Goal: Task Accomplishment & Management: Use online tool/utility

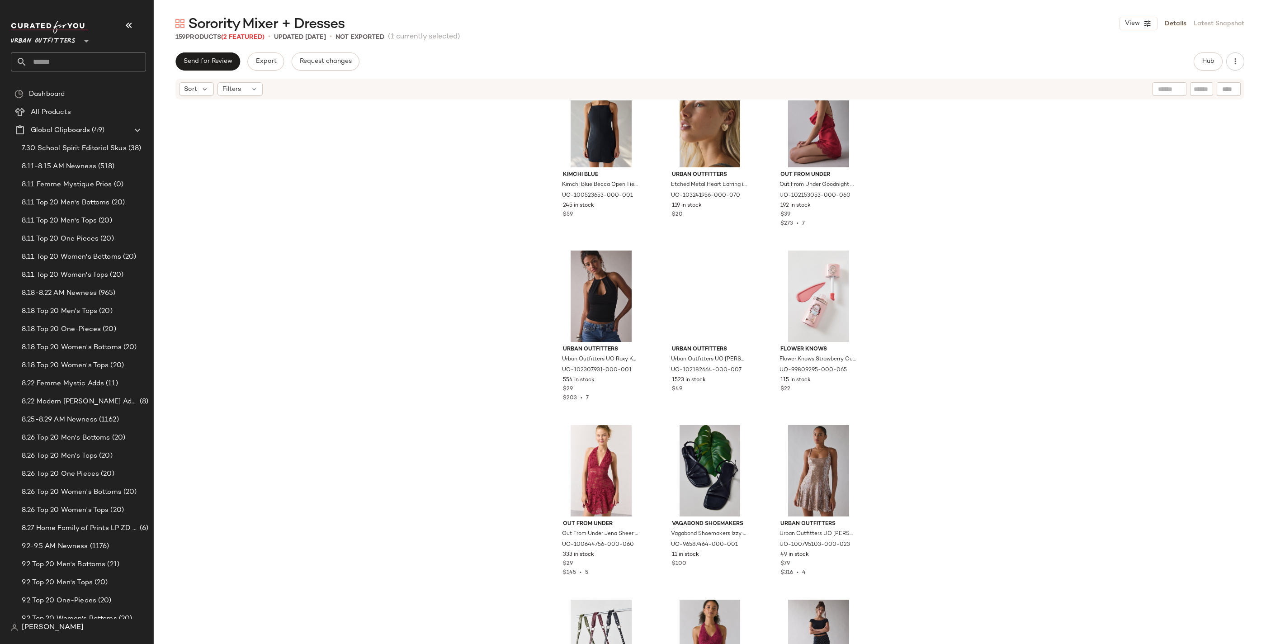
scroll to position [1269, 0]
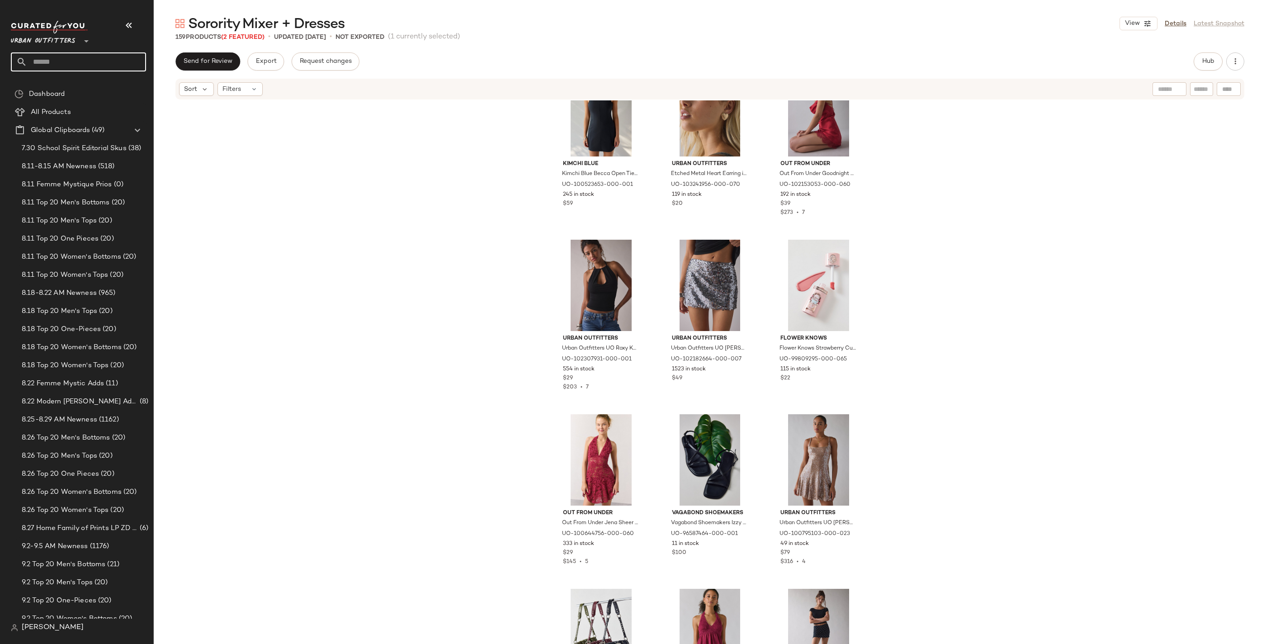
click at [68, 57] on input "text" at bounding box center [86, 61] width 119 height 19
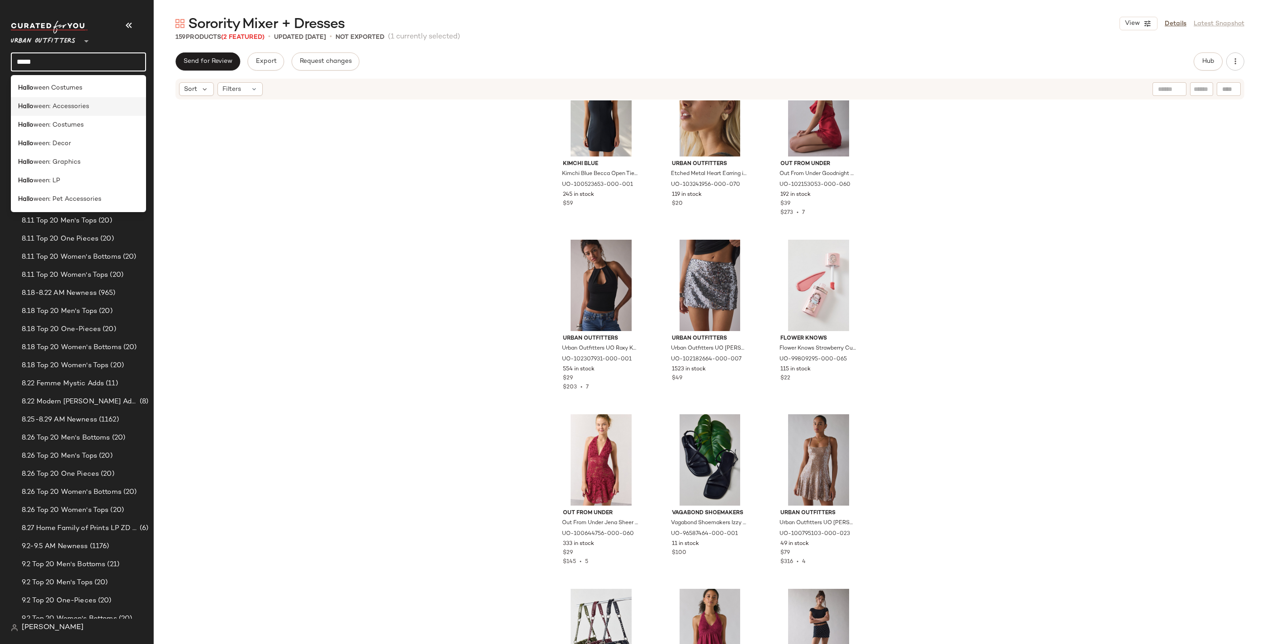
type input "*****"
click at [113, 106] on div "Hallo ween: Accessories" at bounding box center [78, 106] width 121 height 9
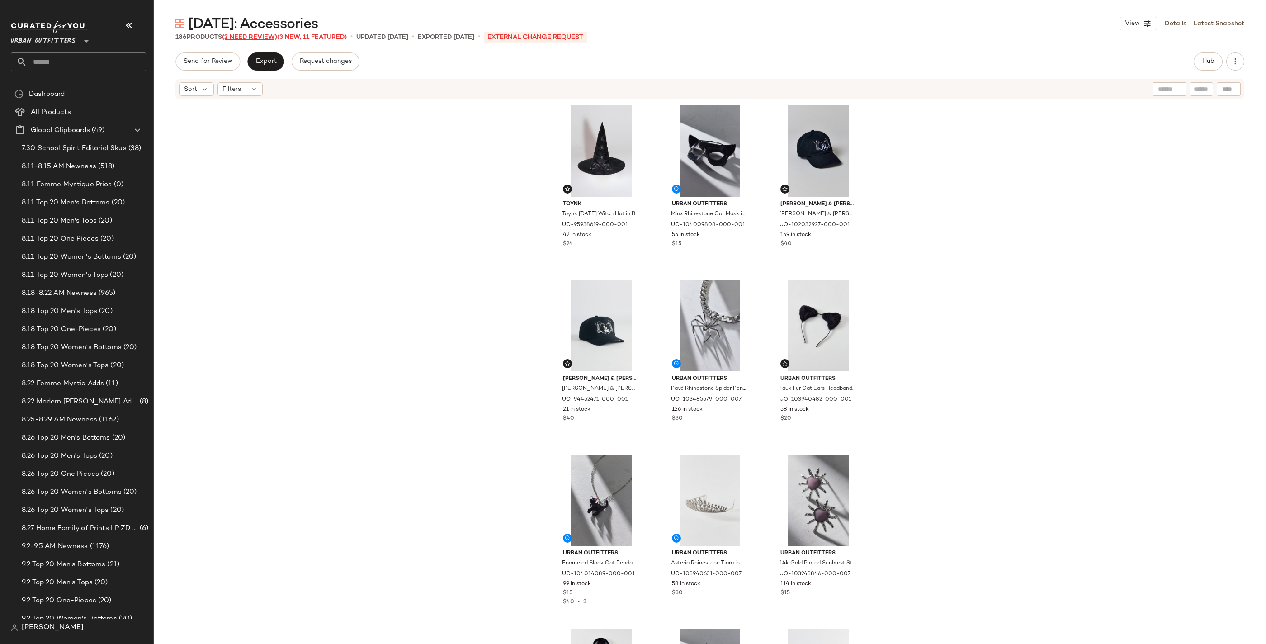
click at [263, 36] on span "(2 Need Review)" at bounding box center [249, 37] width 55 height 7
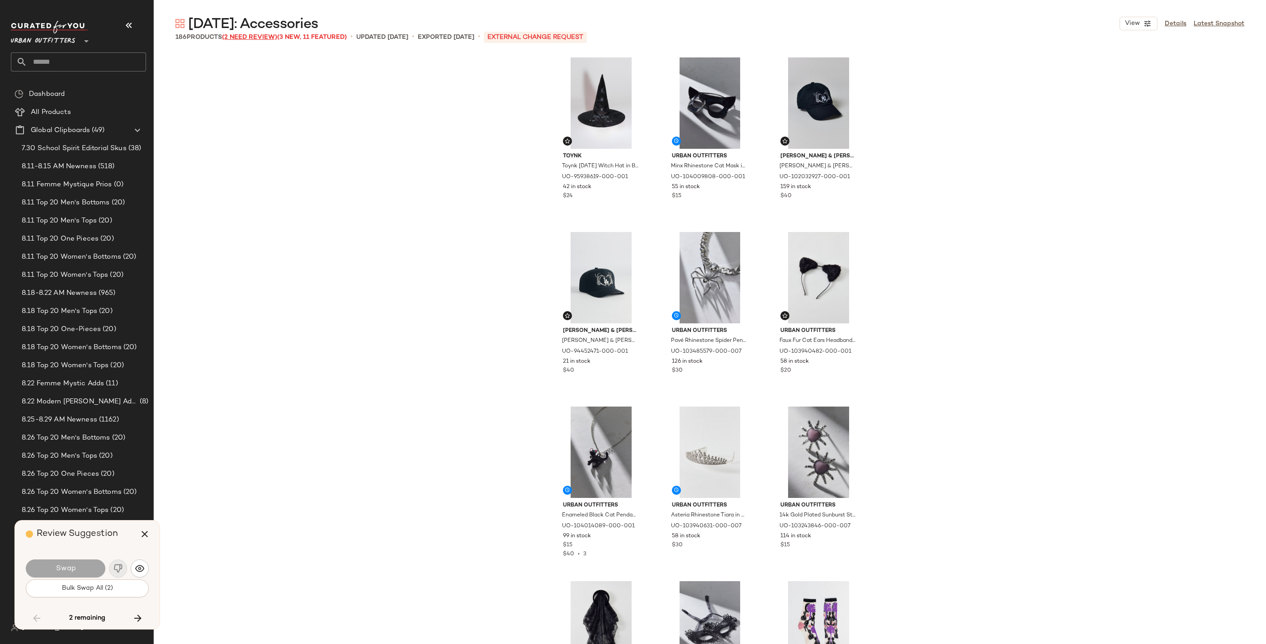
scroll to position [5934, 0]
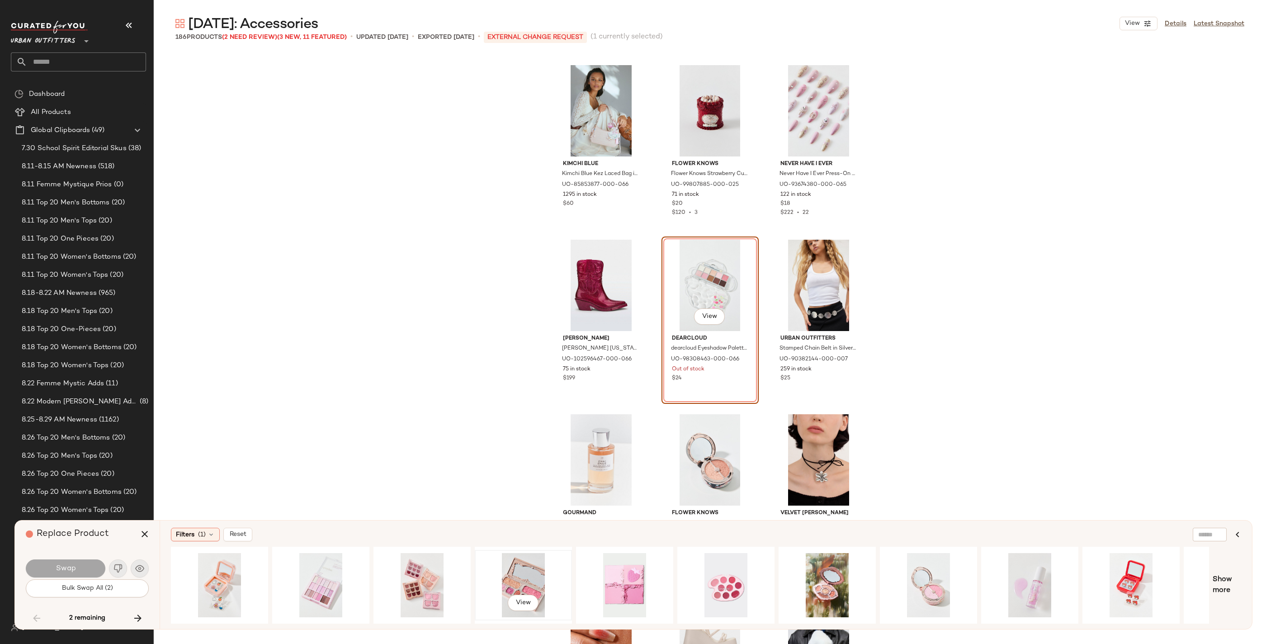
click at [529, 504] on div "View" at bounding box center [523, 585] width 91 height 64
click at [75, 504] on span "Swap" at bounding box center [65, 568] width 20 height 9
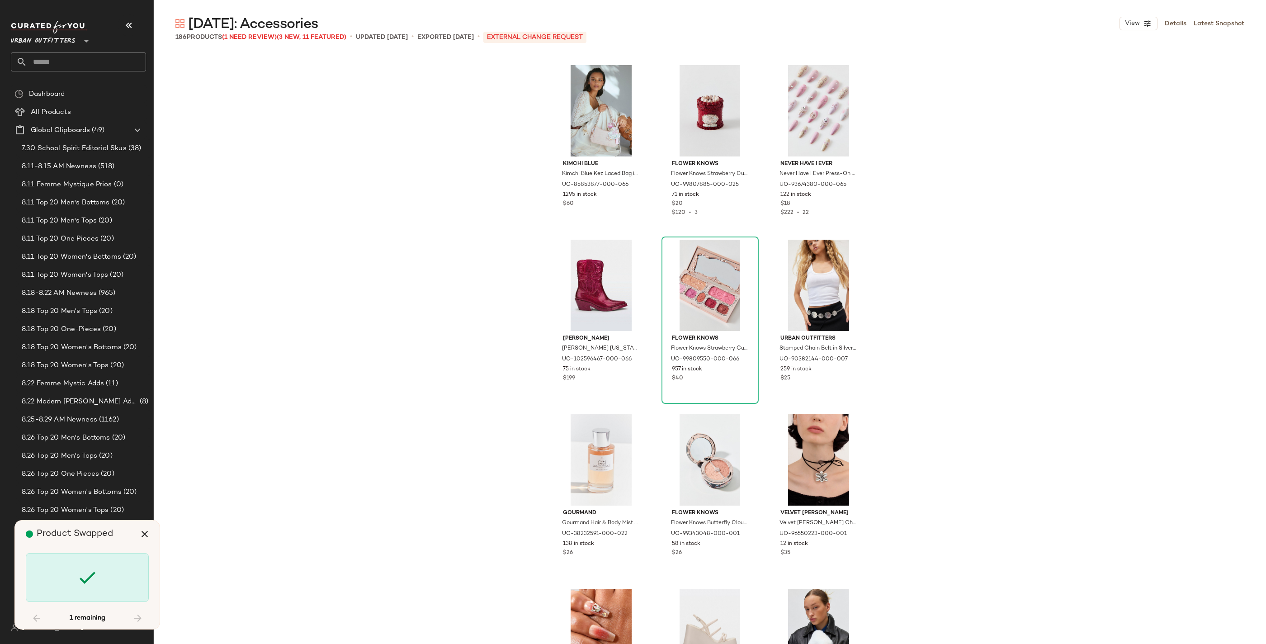
click at [138, 504] on div "1 remaining" at bounding box center [87, 618] width 123 height 22
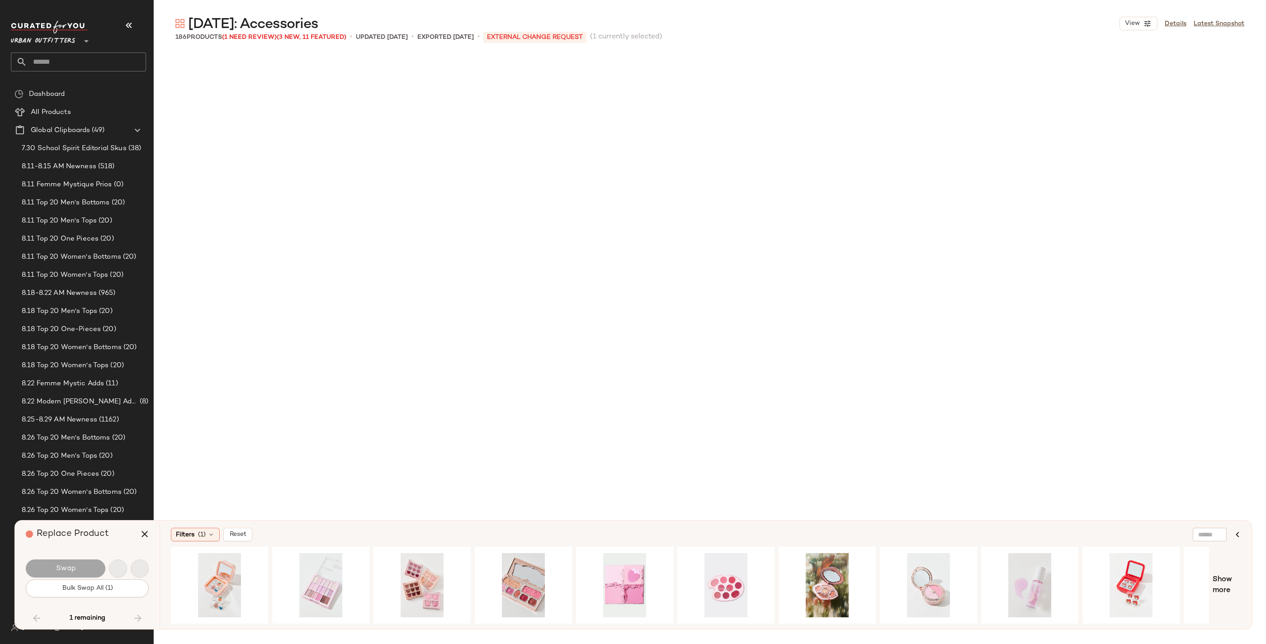
scroll to position [9948, 0]
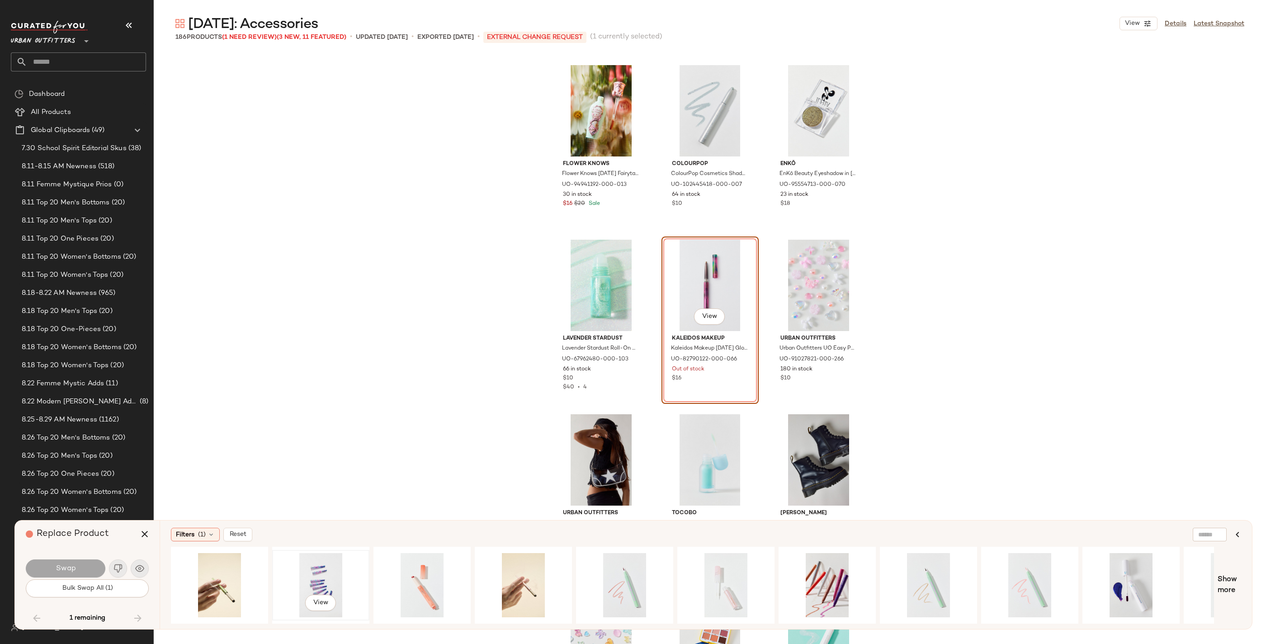
click at [325, 504] on div "View" at bounding box center [320, 585] width 91 height 64
click at [825, 504] on div "View" at bounding box center [827, 585] width 91 height 64
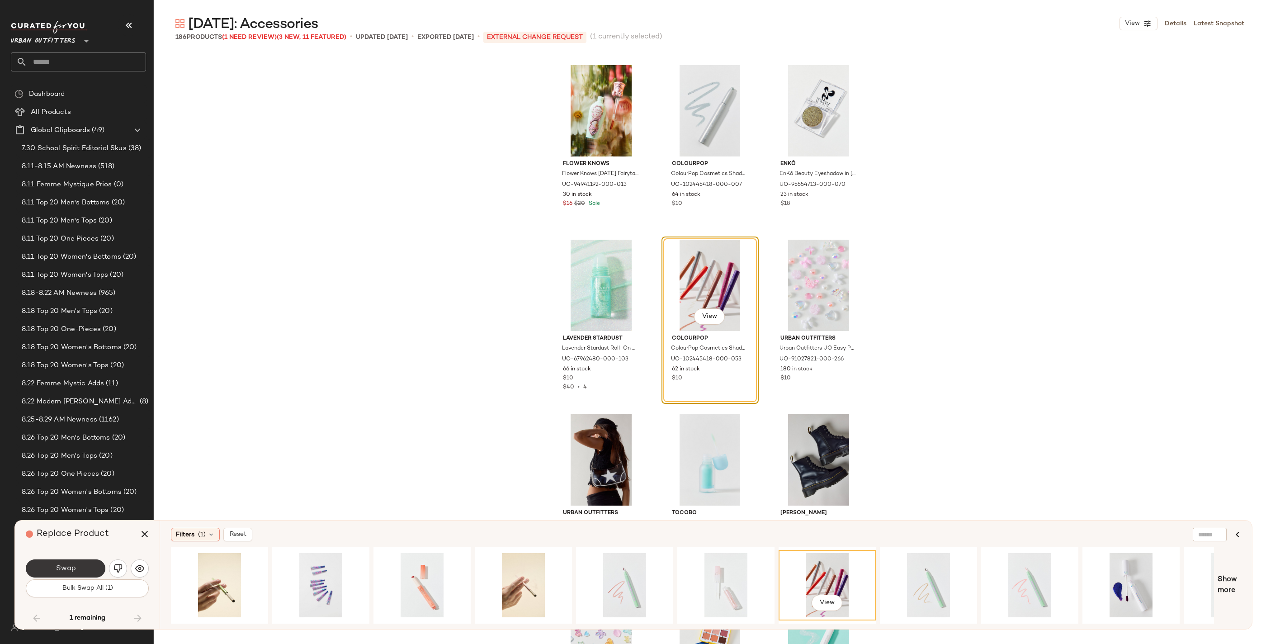
click at [85, 504] on button "Swap" at bounding box center [66, 568] width 80 height 18
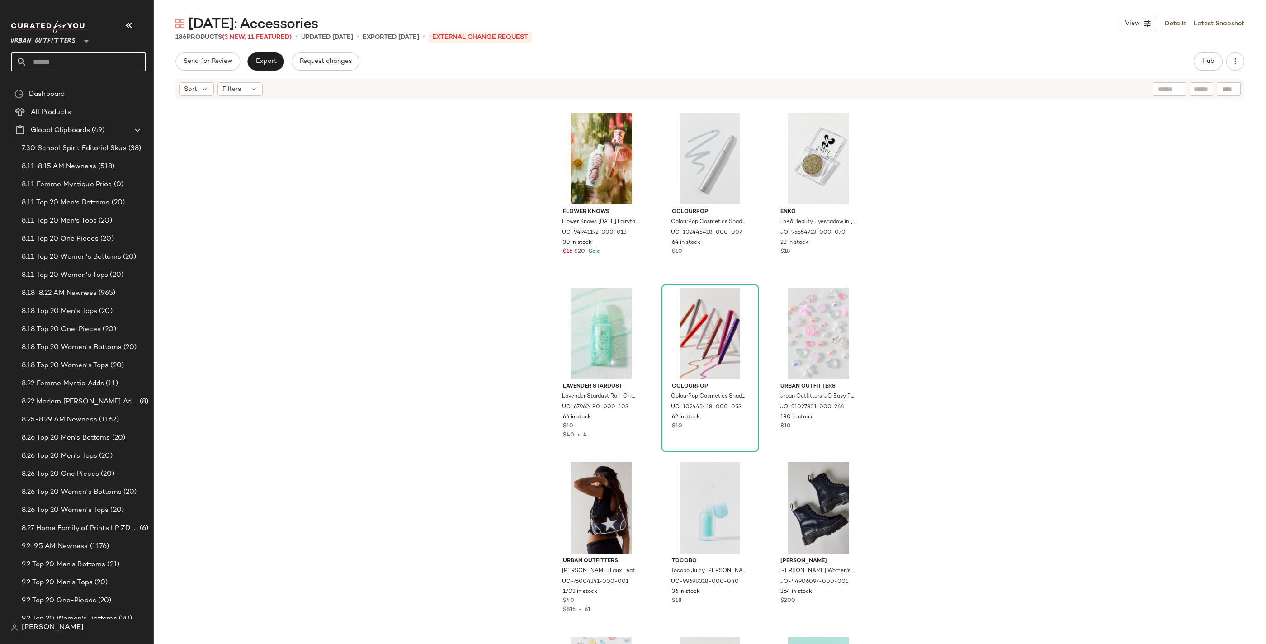
click at [98, 63] on input "text" at bounding box center [86, 61] width 119 height 19
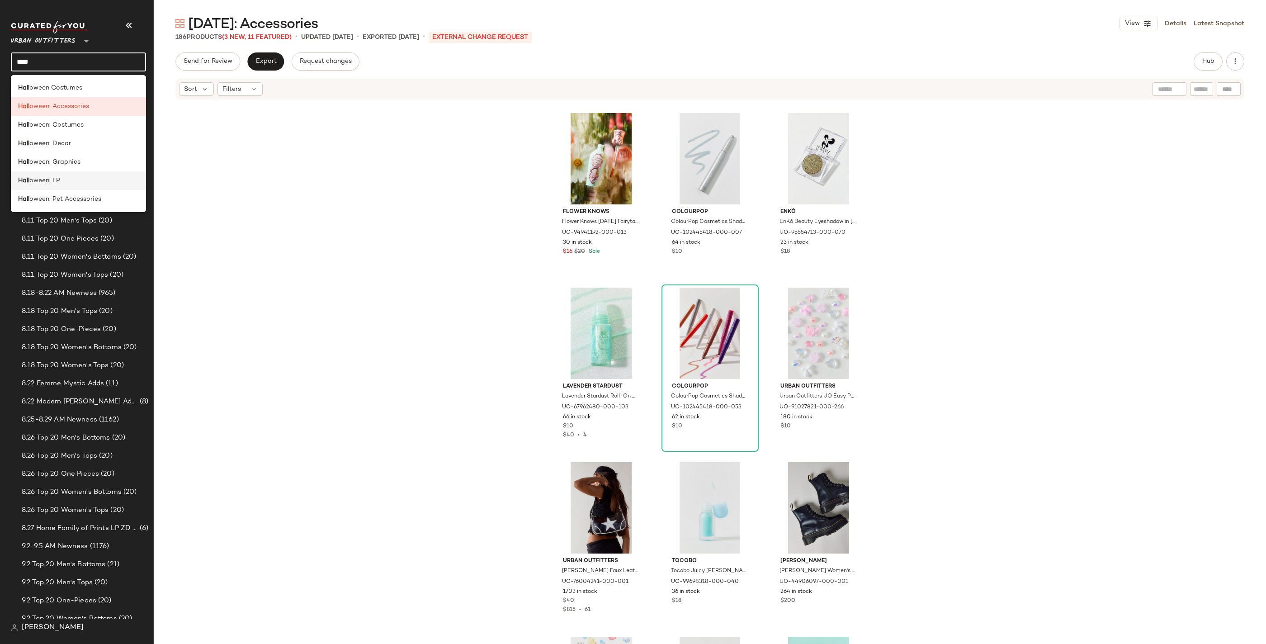
type input "****"
click at [100, 178] on div "[PERSON_NAME]: LP" at bounding box center [78, 180] width 121 height 9
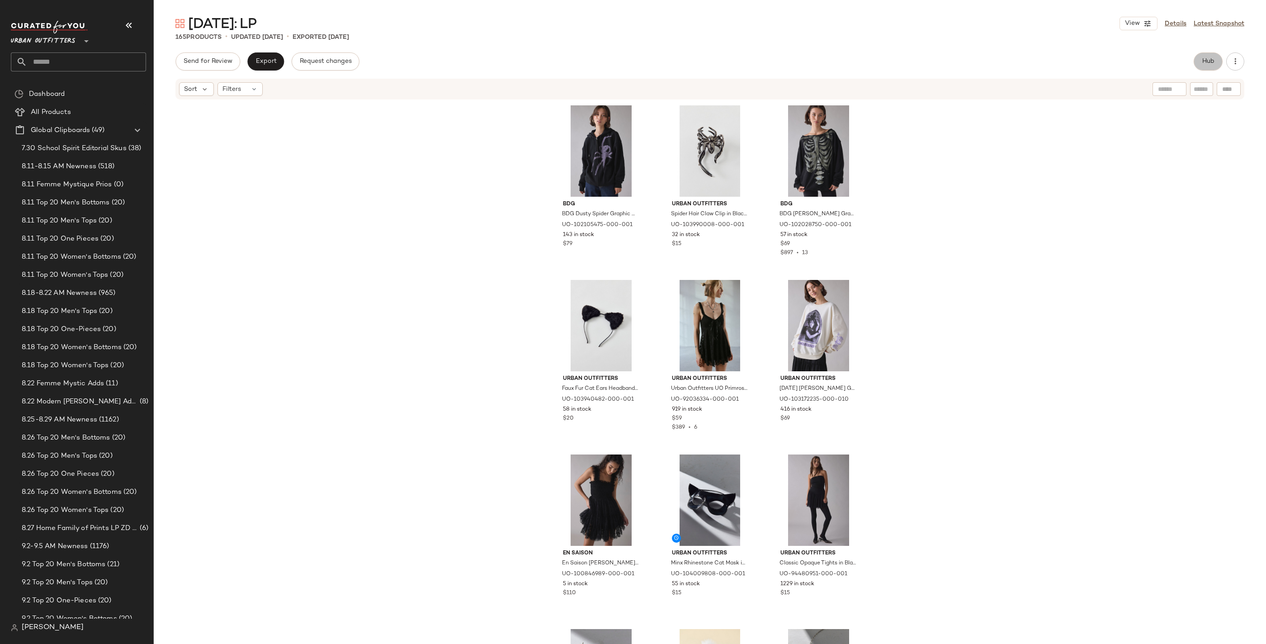
click at [825, 62] on button "Hub" at bounding box center [1208, 61] width 29 height 18
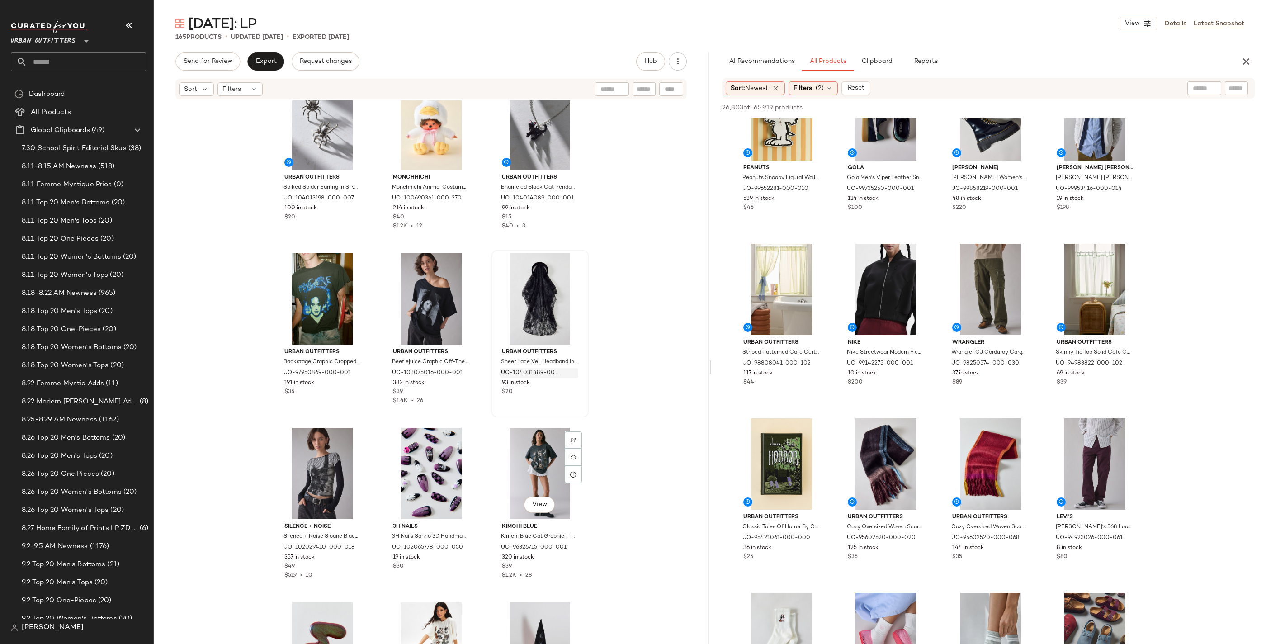
scroll to position [561, 0]
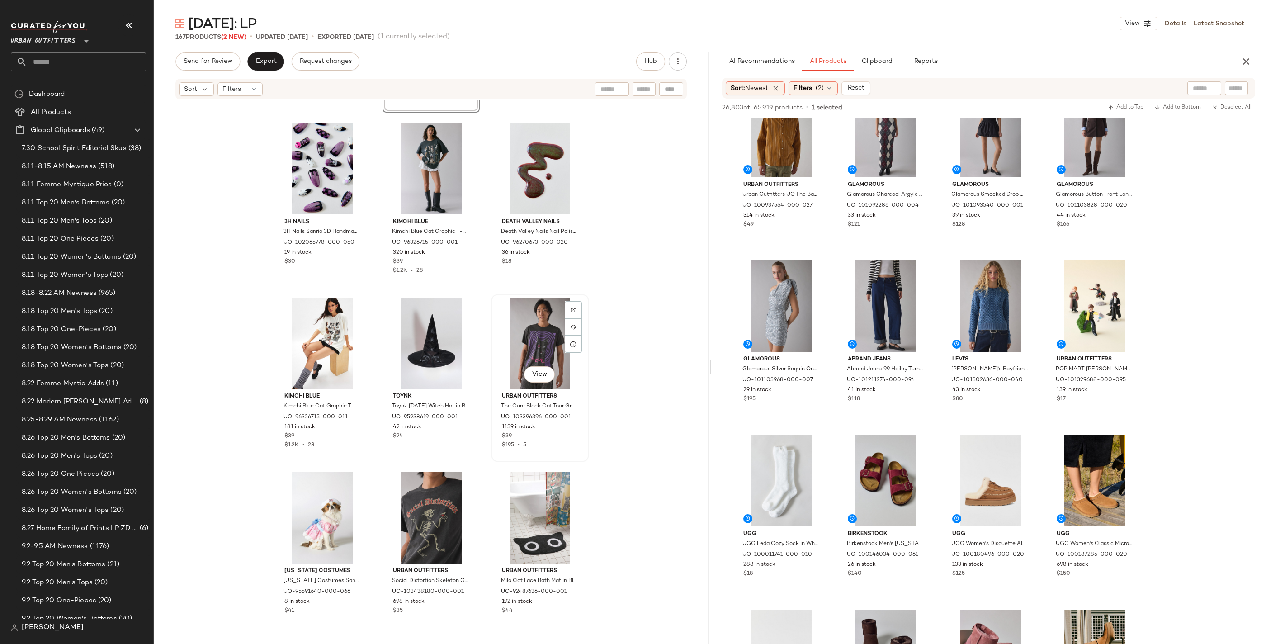
scroll to position [1050, 0]
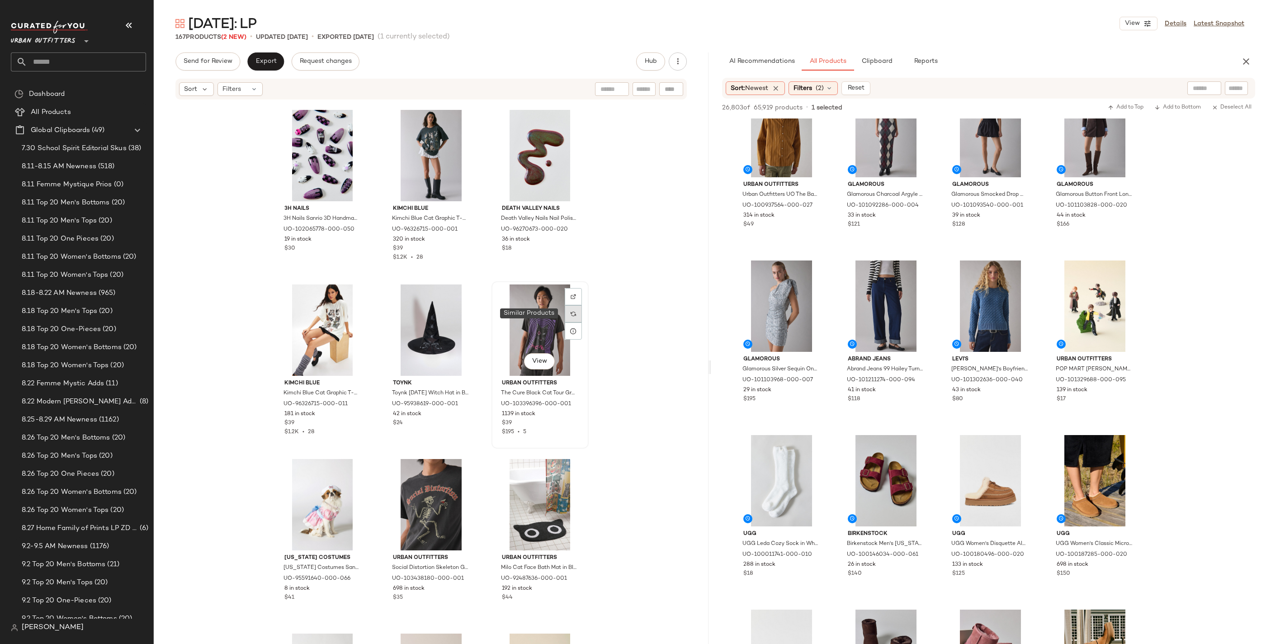
click at [565, 313] on div at bounding box center [573, 313] width 17 height 17
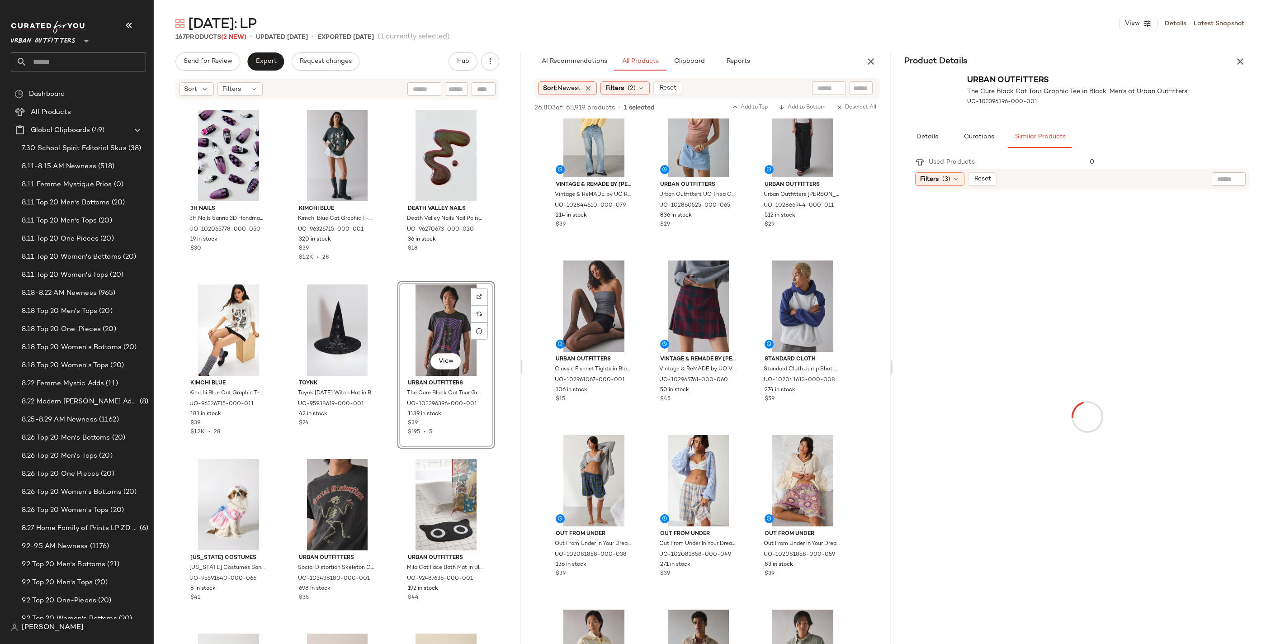
scroll to position [7890, 0]
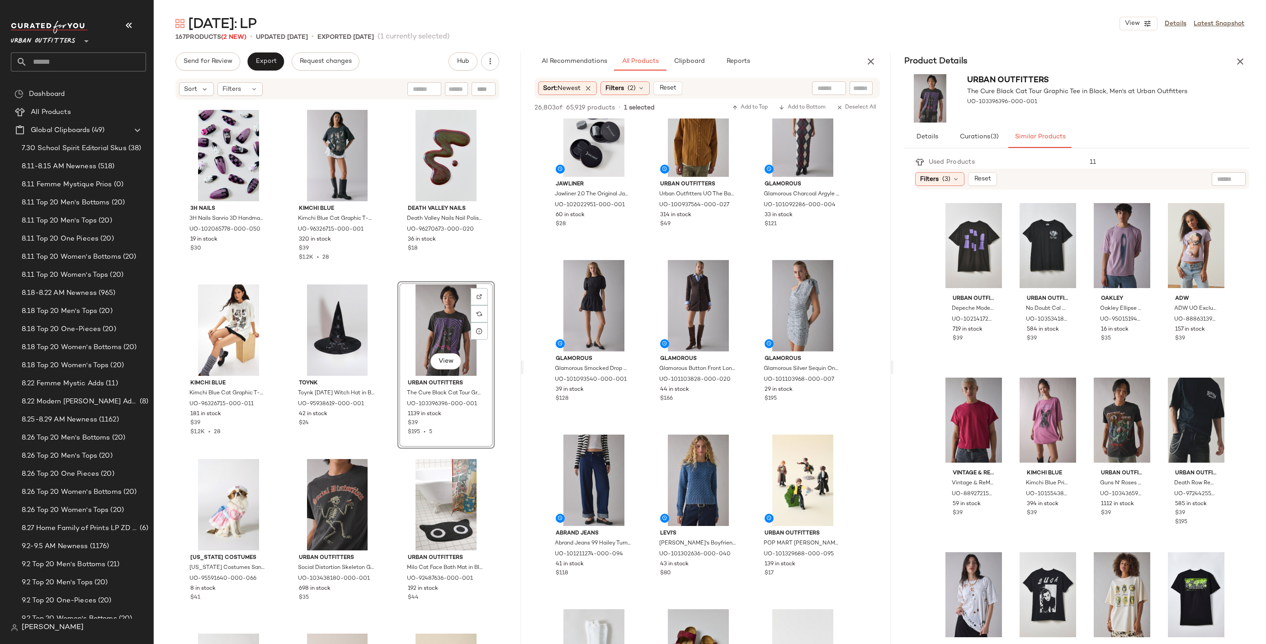
click at [825, 58] on div "AI Recommendations All Products Clipboard Reports" at bounding box center [707, 61] width 367 height 18
click at [825, 55] on button "button" at bounding box center [871, 61] width 18 height 18
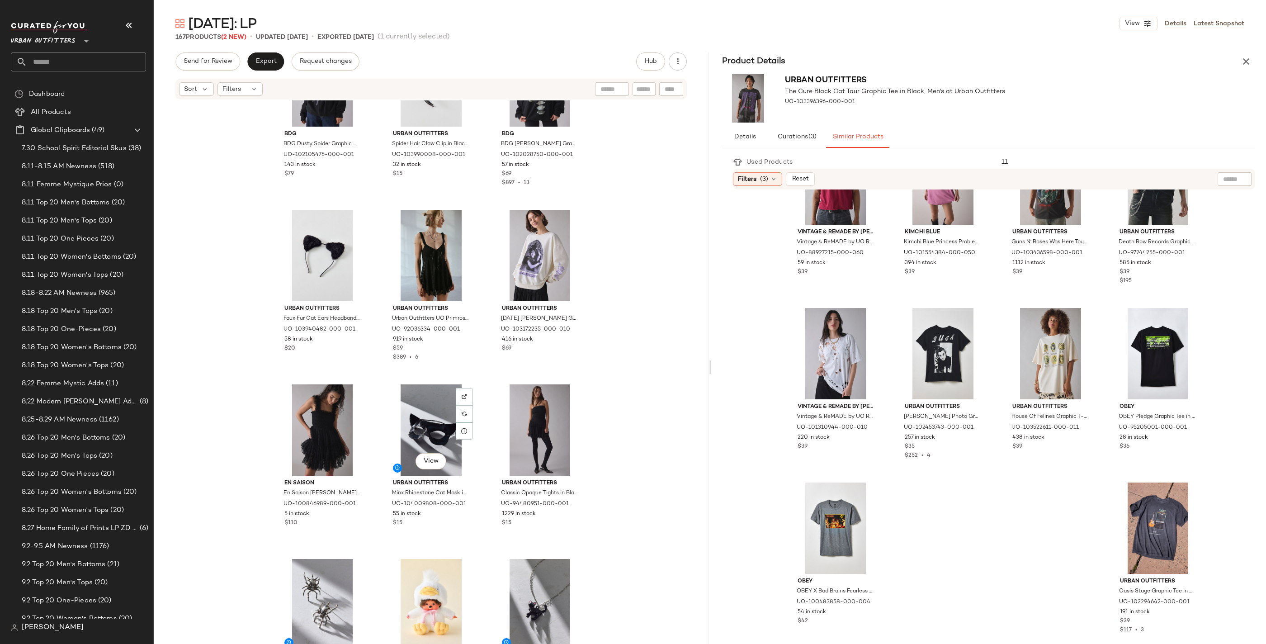
scroll to position [0, 0]
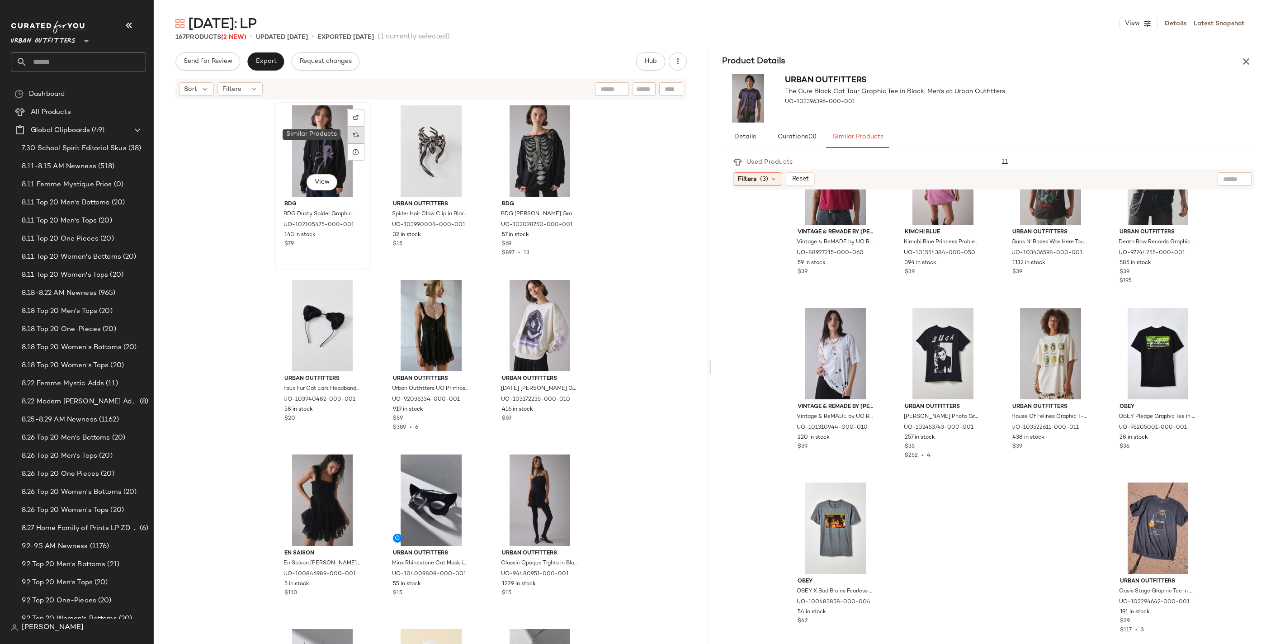
click at [355, 134] on img at bounding box center [355, 134] width 5 height 5
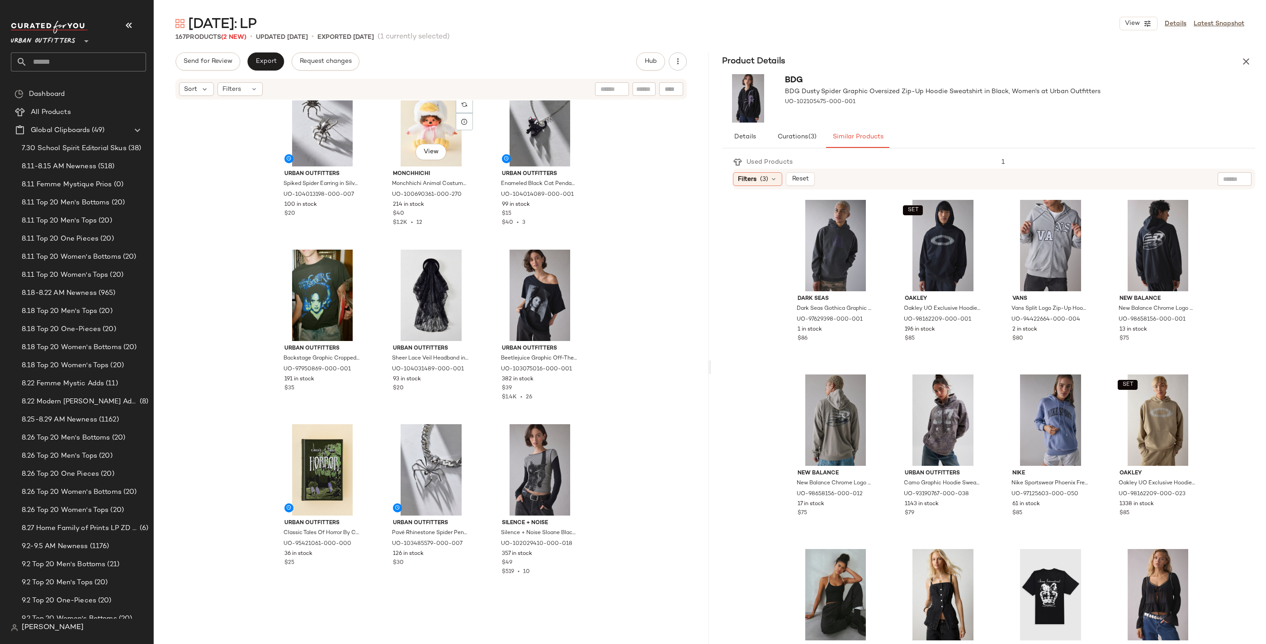
scroll to position [576, 0]
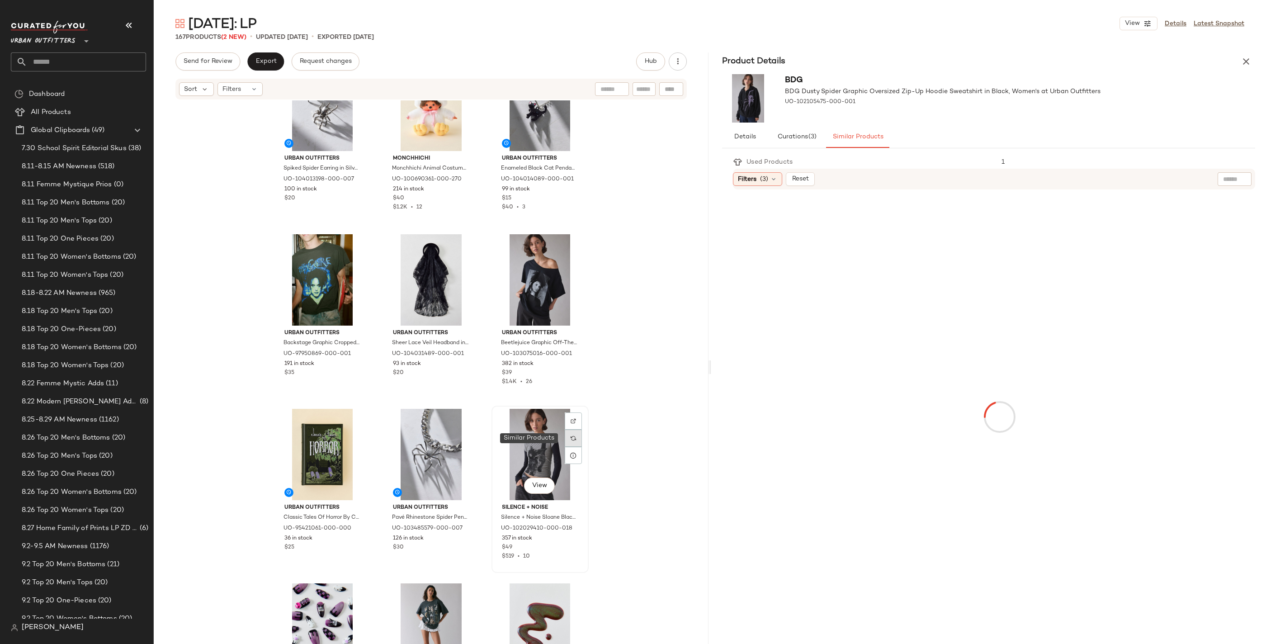
click at [571, 438] on img at bounding box center [573, 437] width 5 height 5
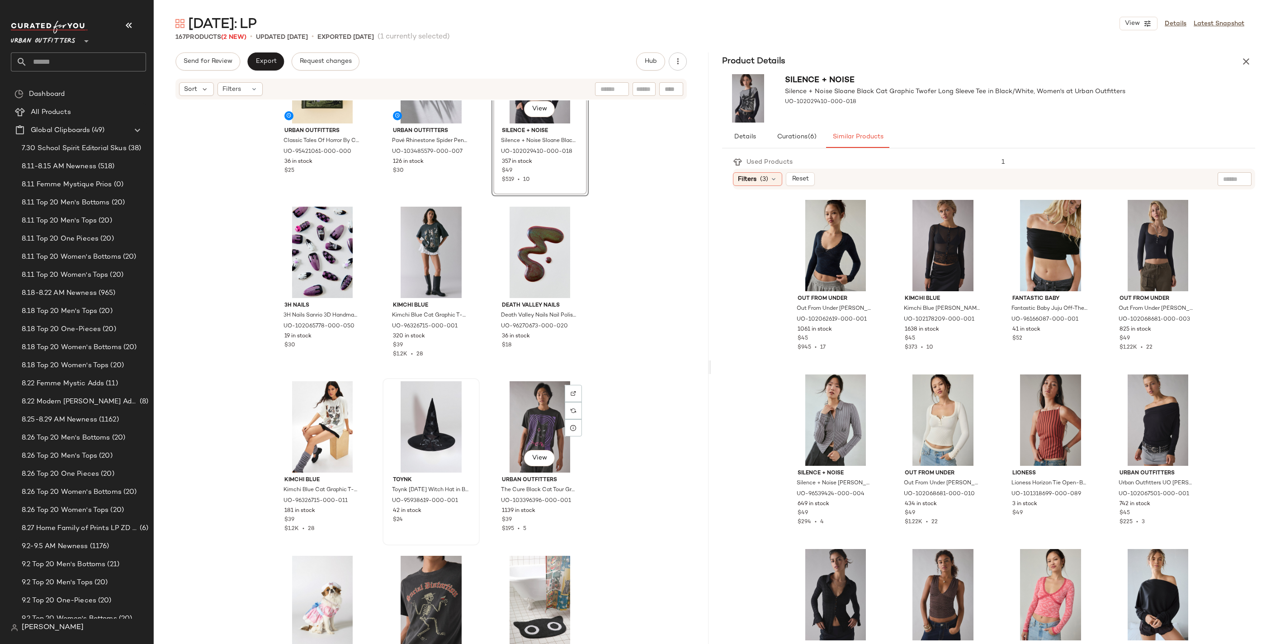
scroll to position [953, 0]
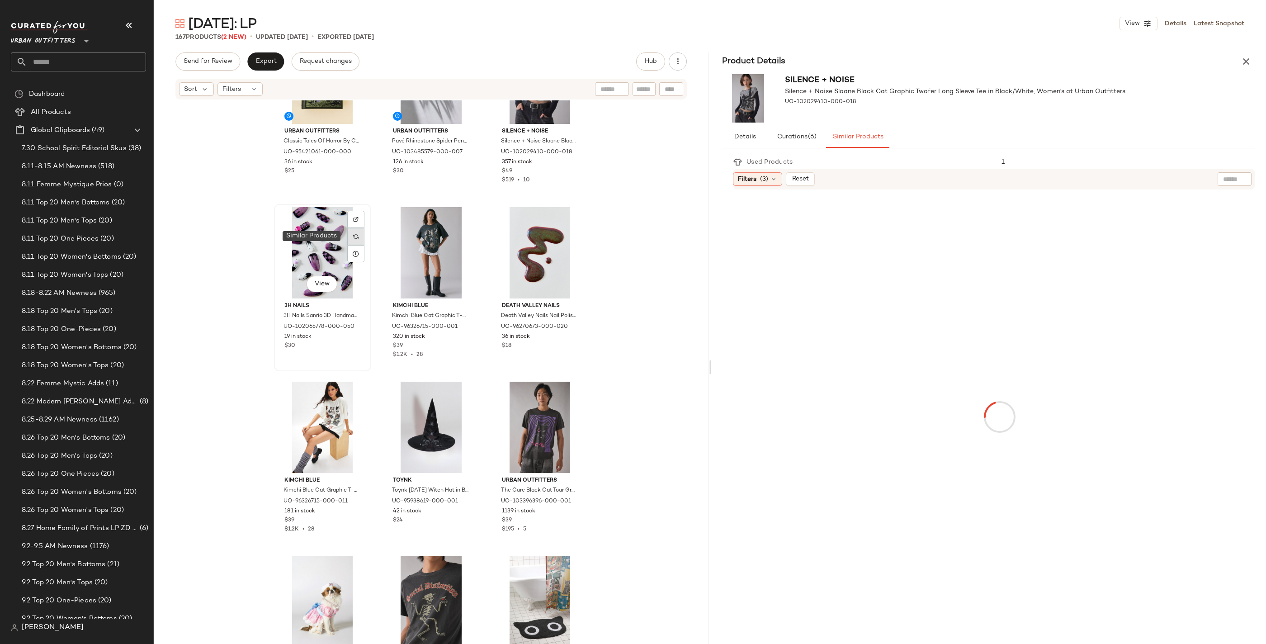
click at [353, 235] on img at bounding box center [355, 236] width 5 height 5
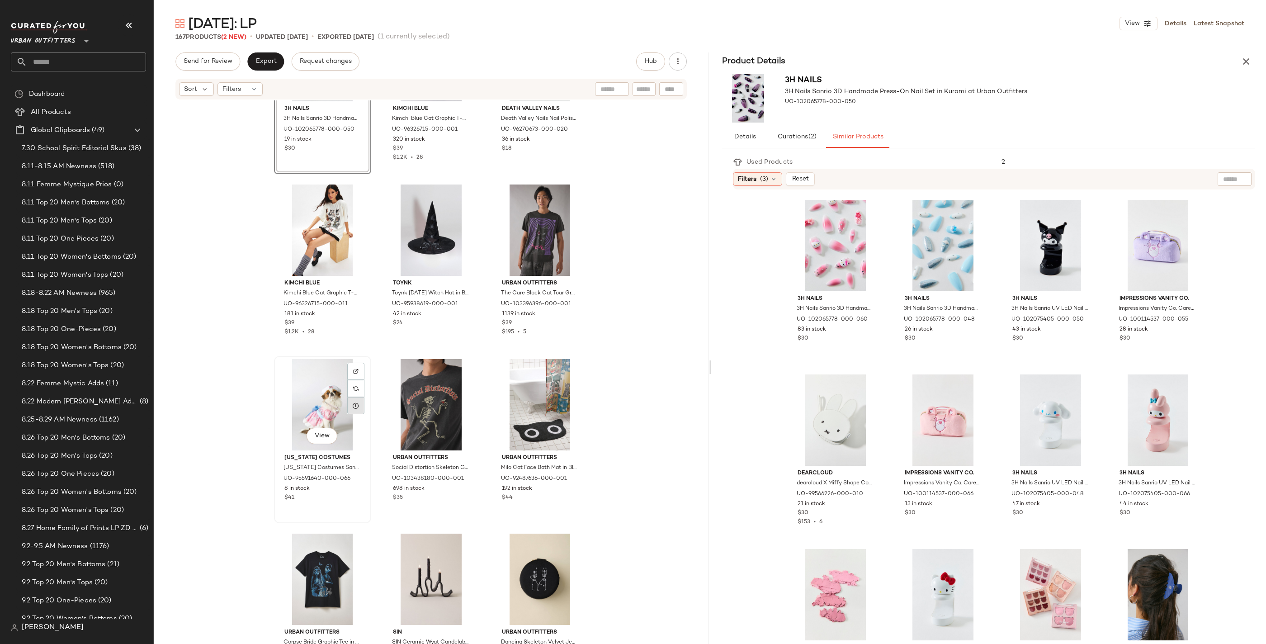
scroll to position [1151, 0]
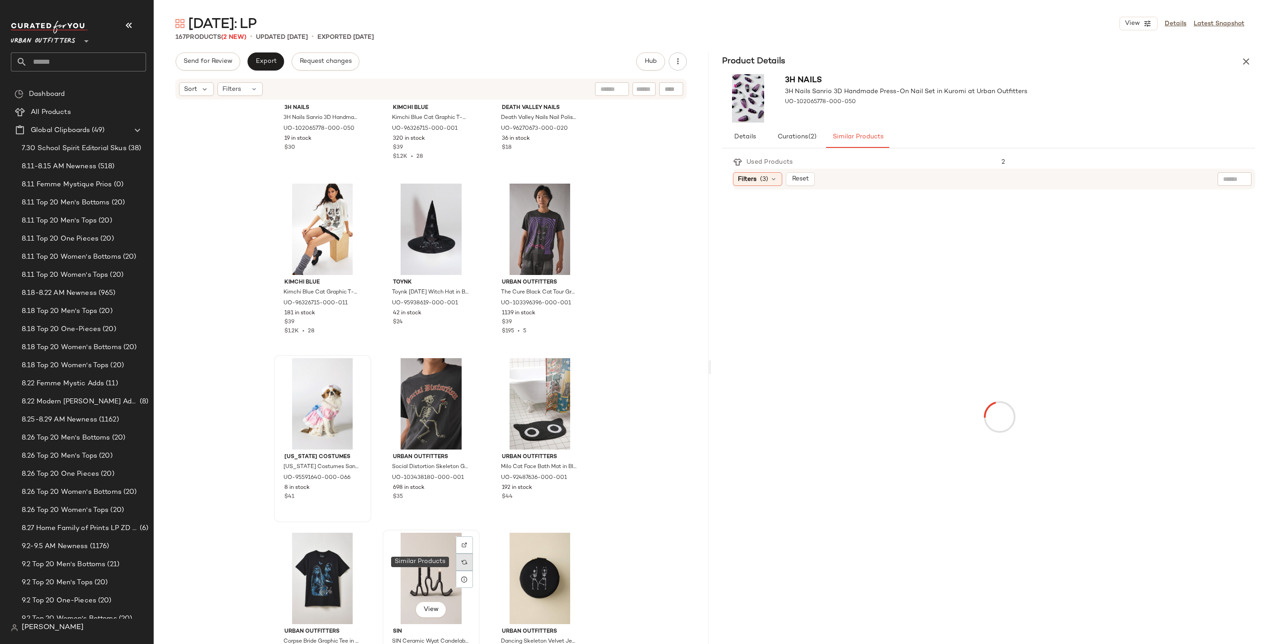
click at [460, 504] on div at bounding box center [464, 561] width 17 height 17
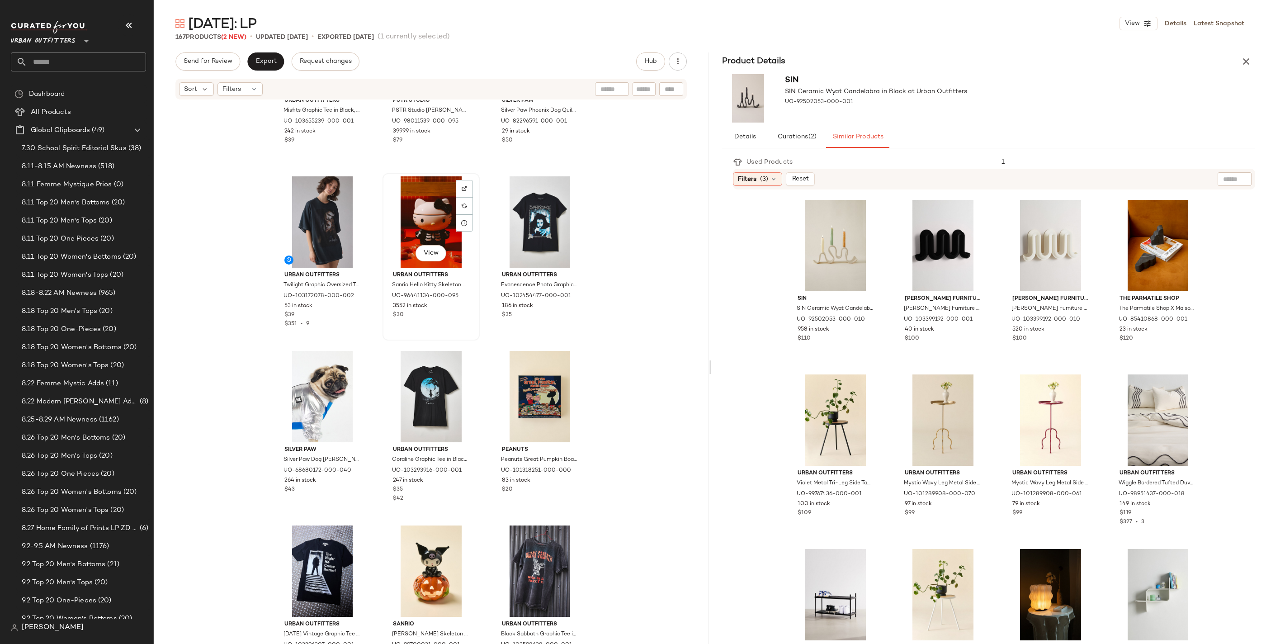
scroll to position [1858, 0]
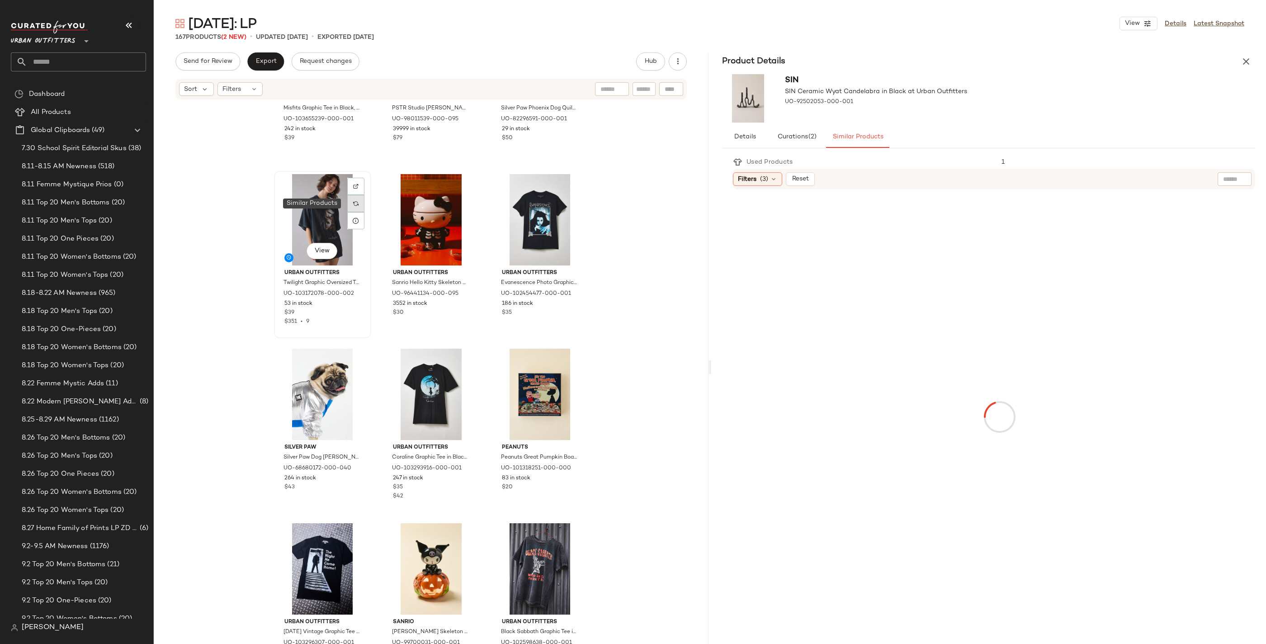
click at [349, 205] on div at bounding box center [355, 203] width 17 height 17
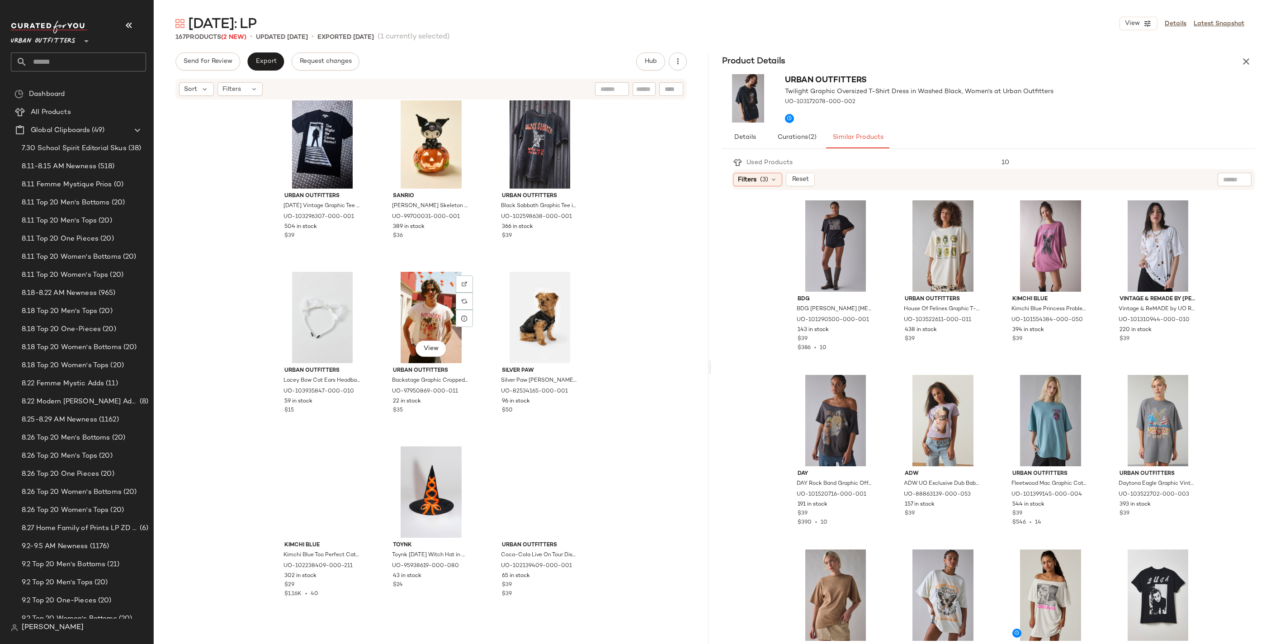
scroll to position [2356, 0]
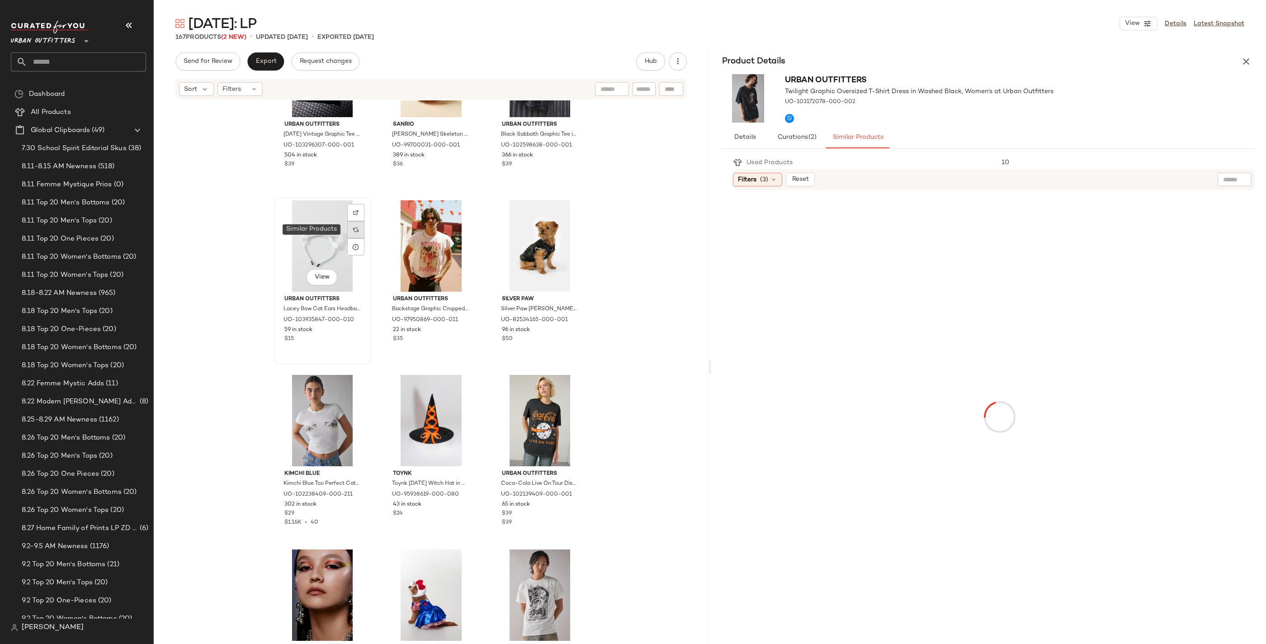
click at [358, 227] on div at bounding box center [355, 229] width 17 height 17
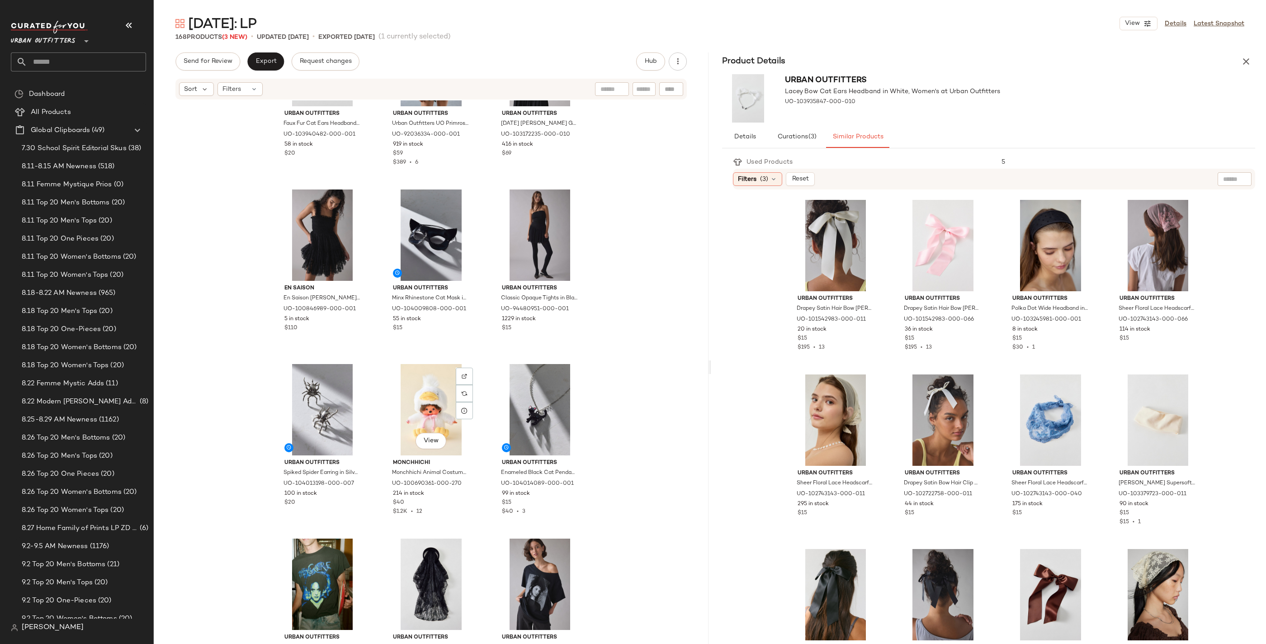
scroll to position [272, 0]
click at [825, 59] on icon "button" at bounding box center [1246, 61] width 11 height 11
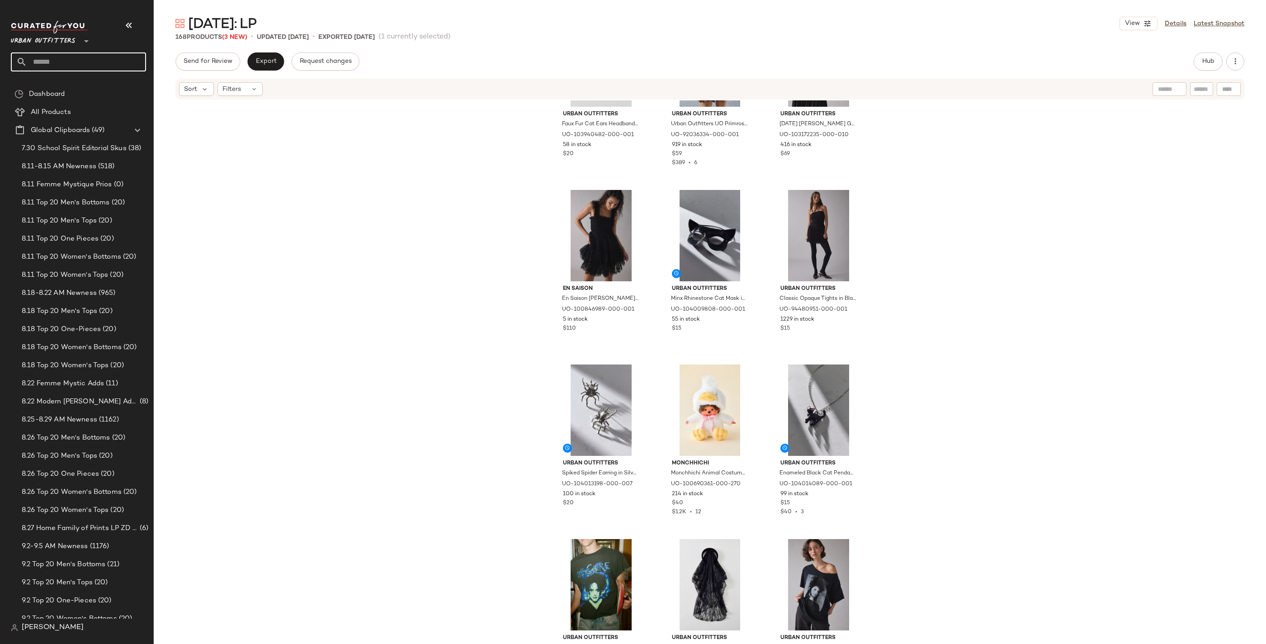
click at [58, 66] on input "text" at bounding box center [86, 61] width 119 height 19
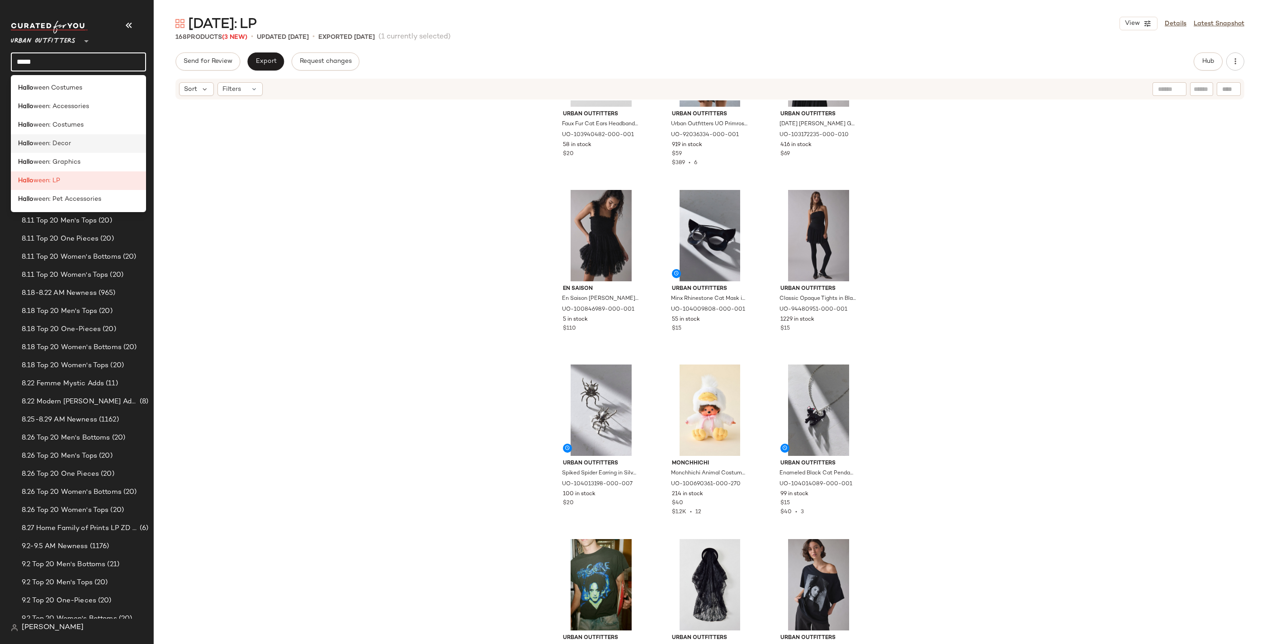
type input "*****"
click at [89, 142] on div "Hallo ween: Decor" at bounding box center [78, 143] width 121 height 9
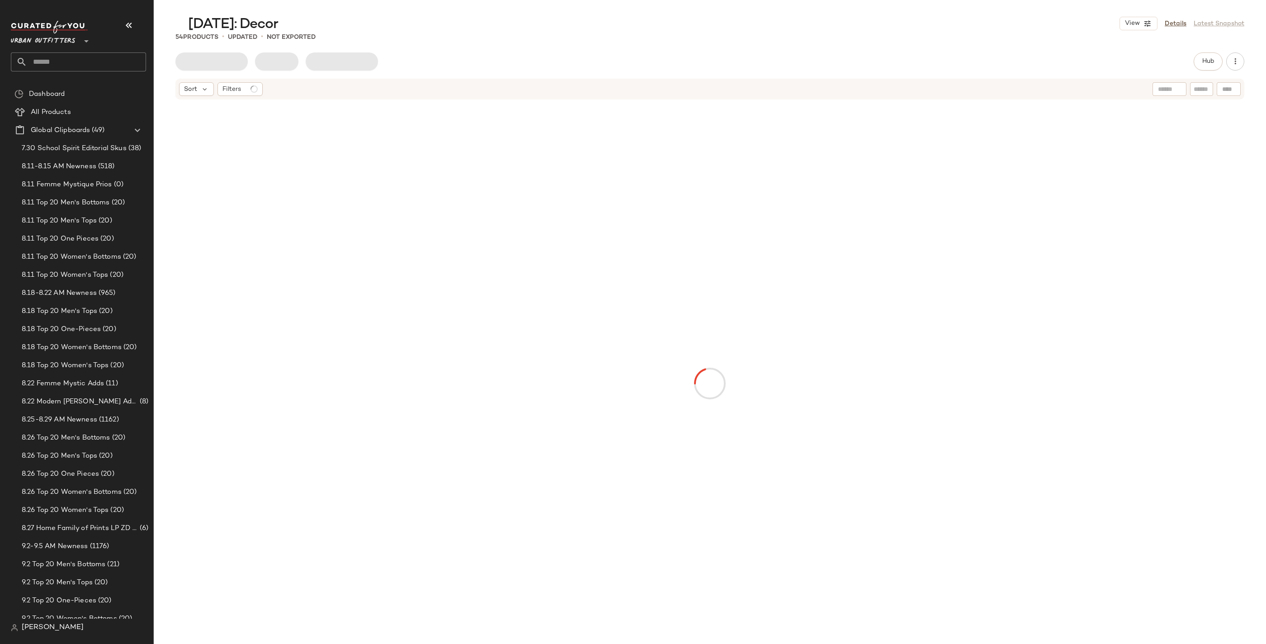
scroll to position [6, 0]
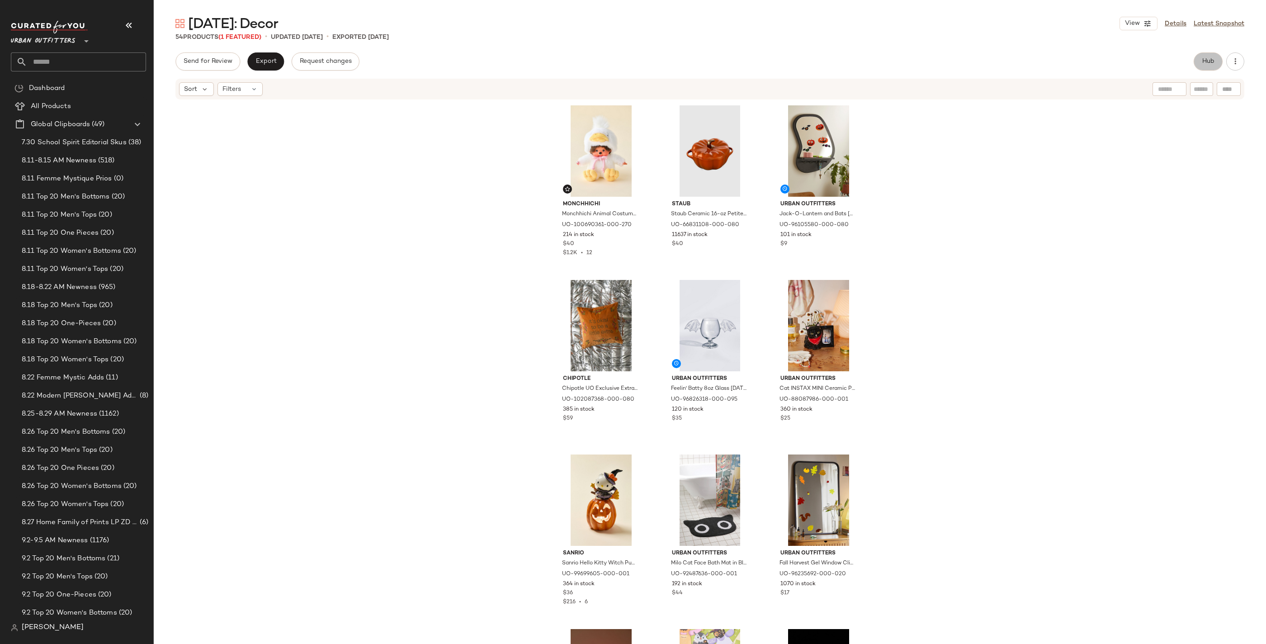
click at [825, 60] on span "Hub" at bounding box center [1208, 61] width 13 height 7
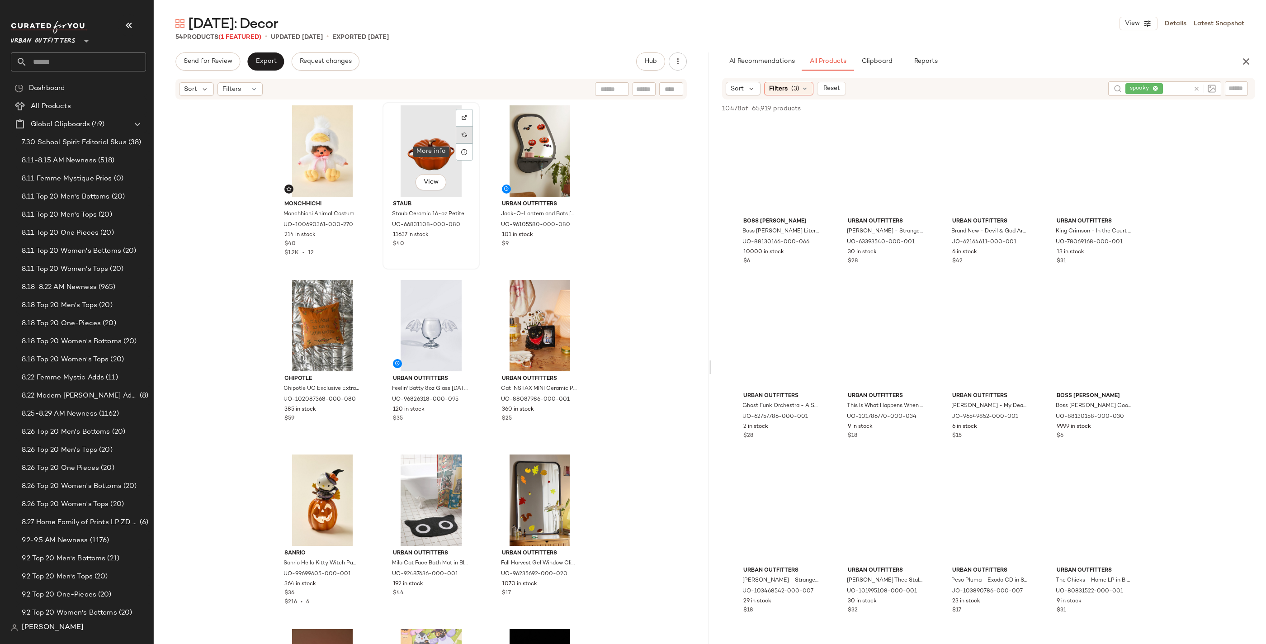
click at [464, 136] on div at bounding box center [464, 134] width 17 height 17
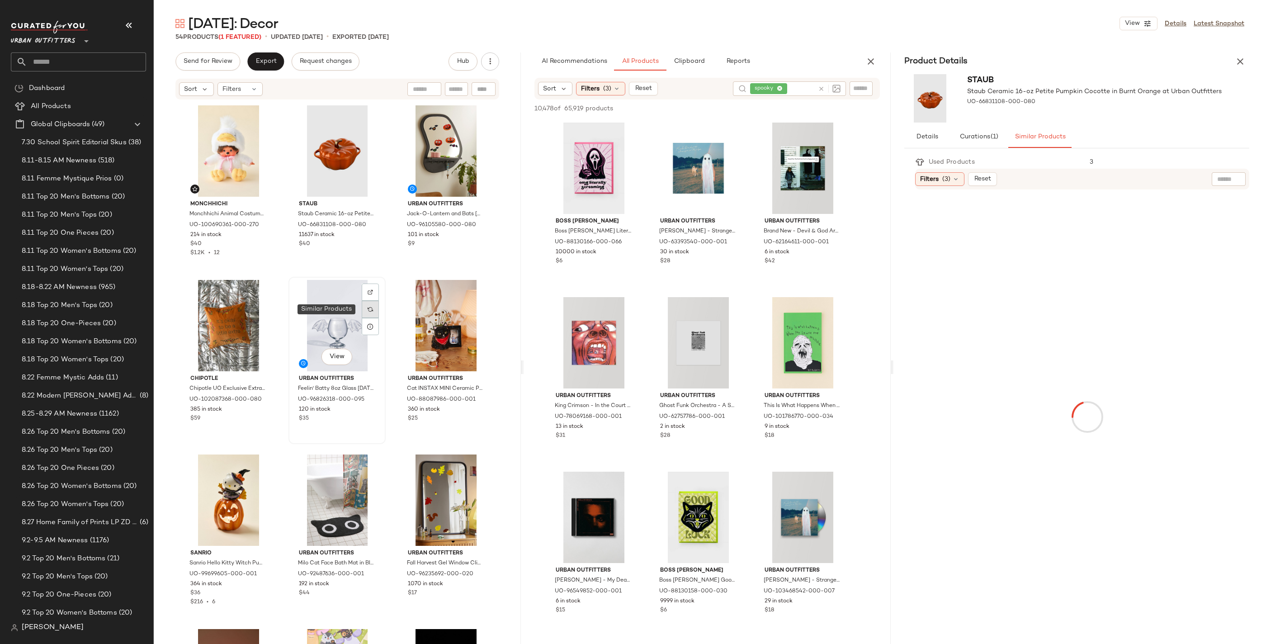
click at [364, 307] on div at bounding box center [370, 309] width 17 height 17
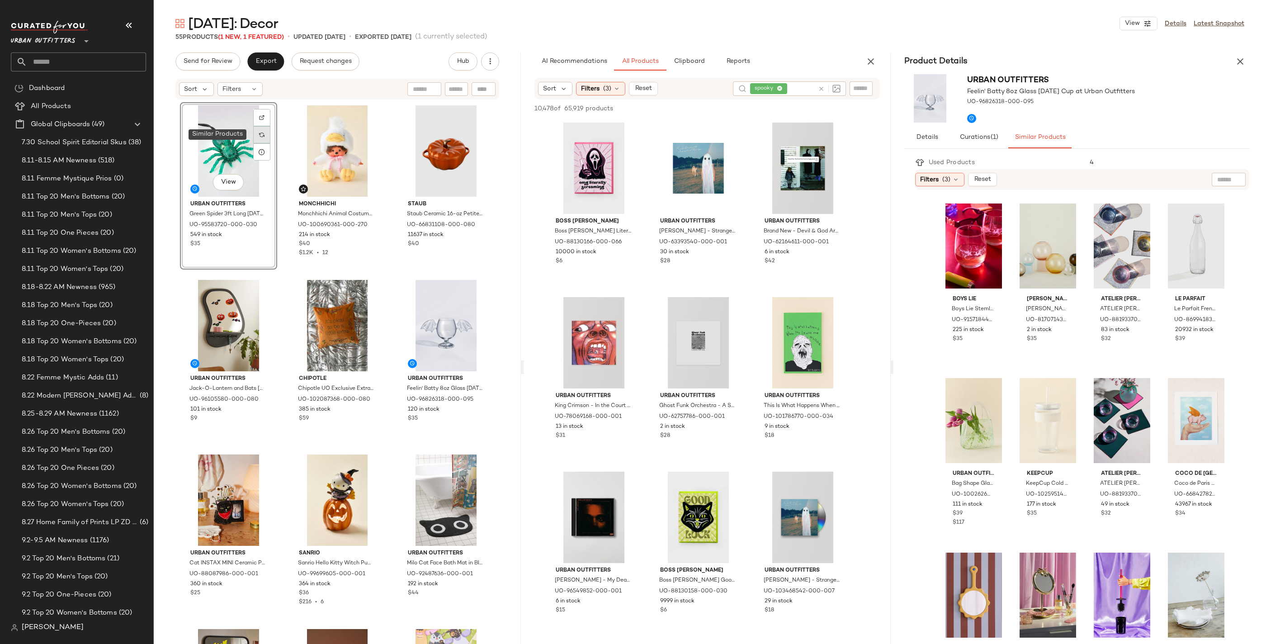
click at [259, 137] on img at bounding box center [261, 134] width 5 height 5
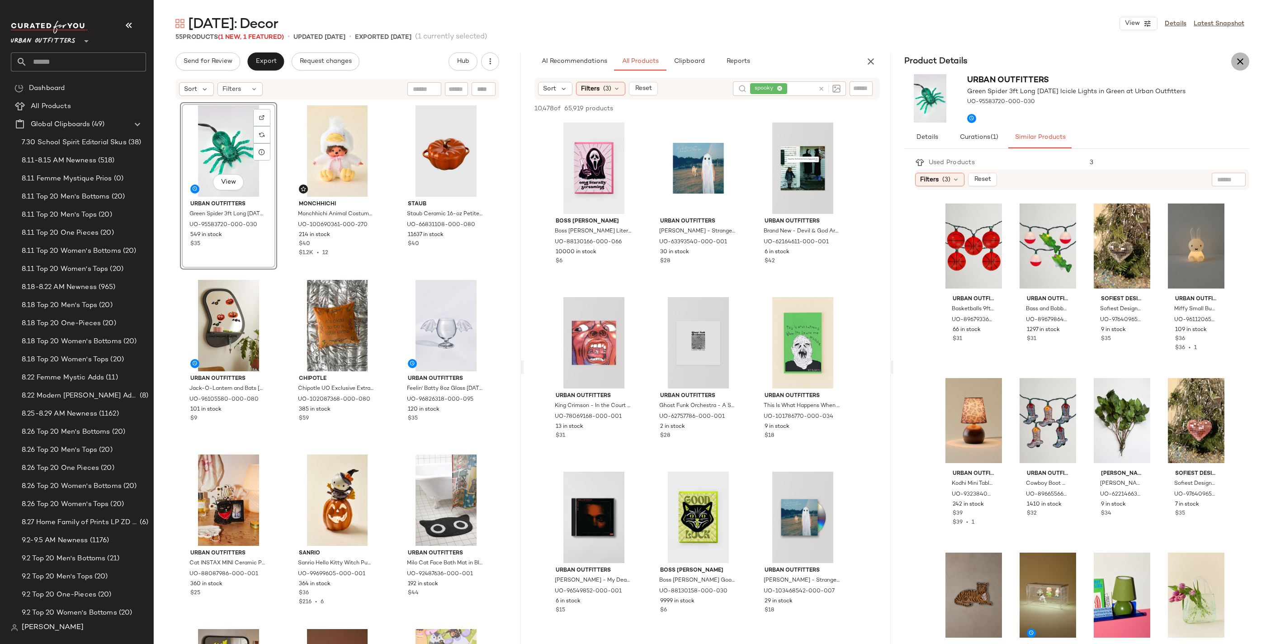
click at [825, 59] on icon "button" at bounding box center [1240, 61] width 11 height 11
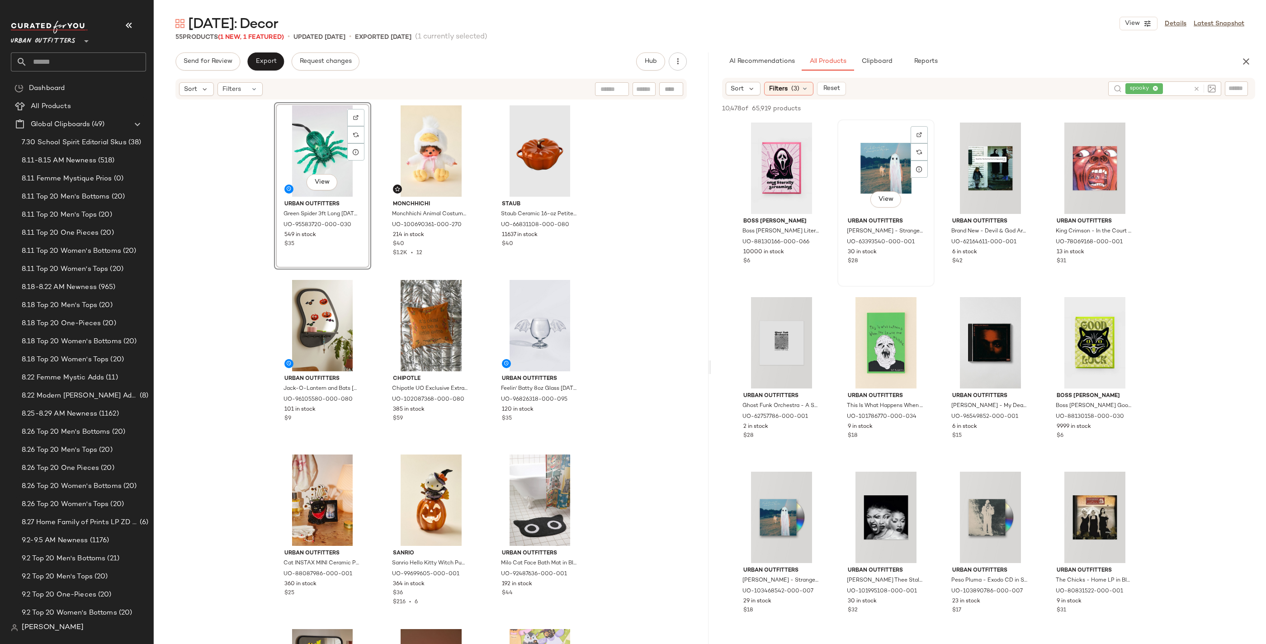
scroll to position [23, 0]
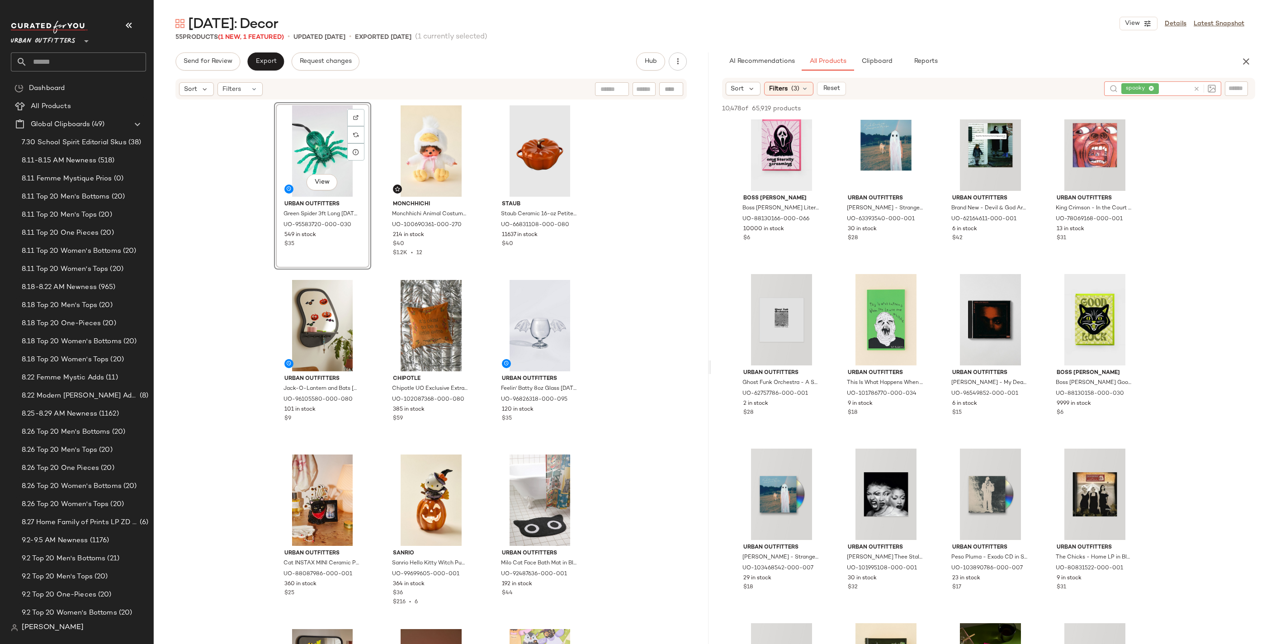
click at [825, 87] on icon at bounding box center [1196, 88] width 7 height 7
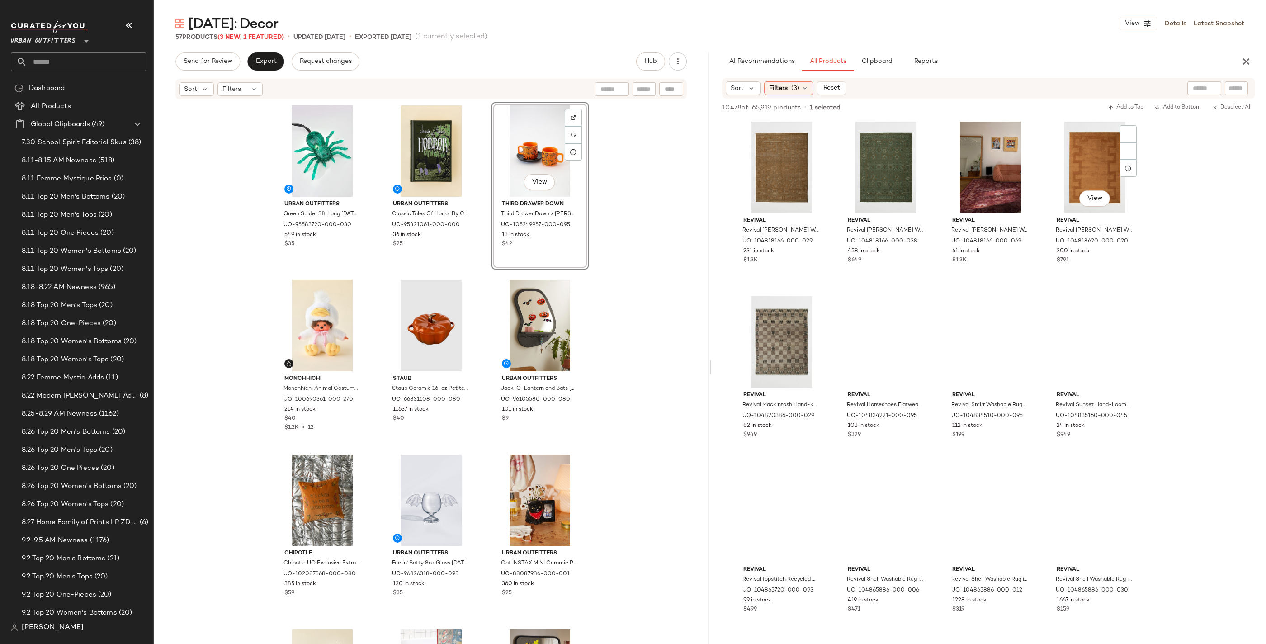
scroll to position [18170, 0]
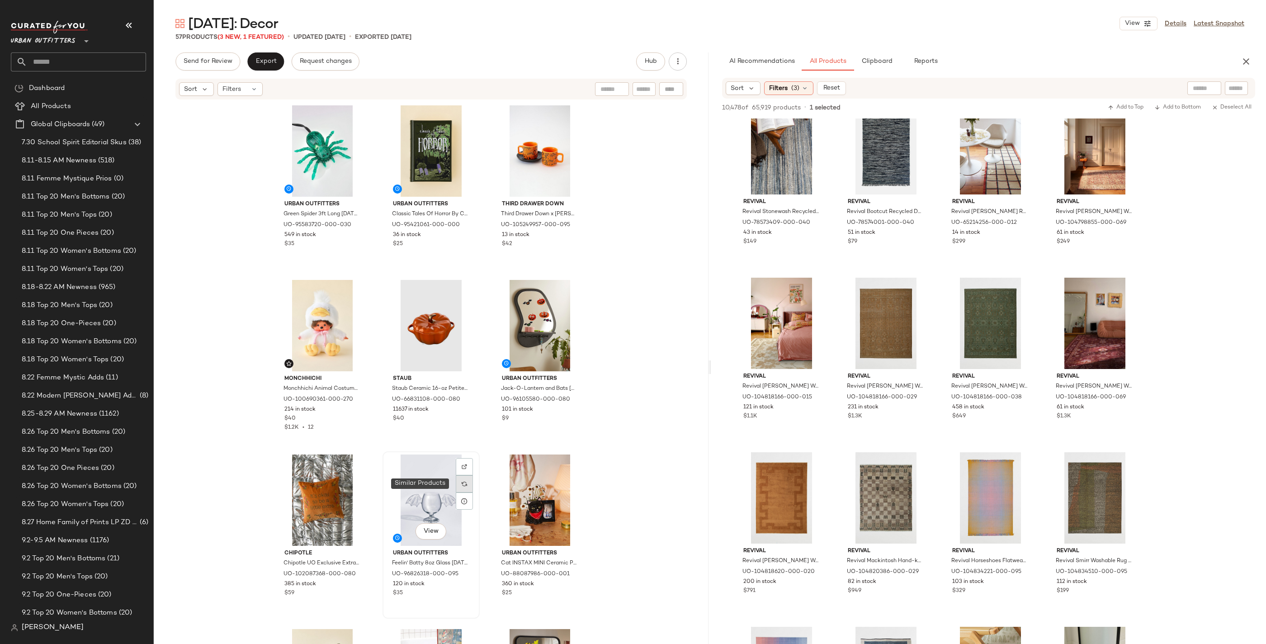
click at [457, 486] on div at bounding box center [464, 483] width 17 height 17
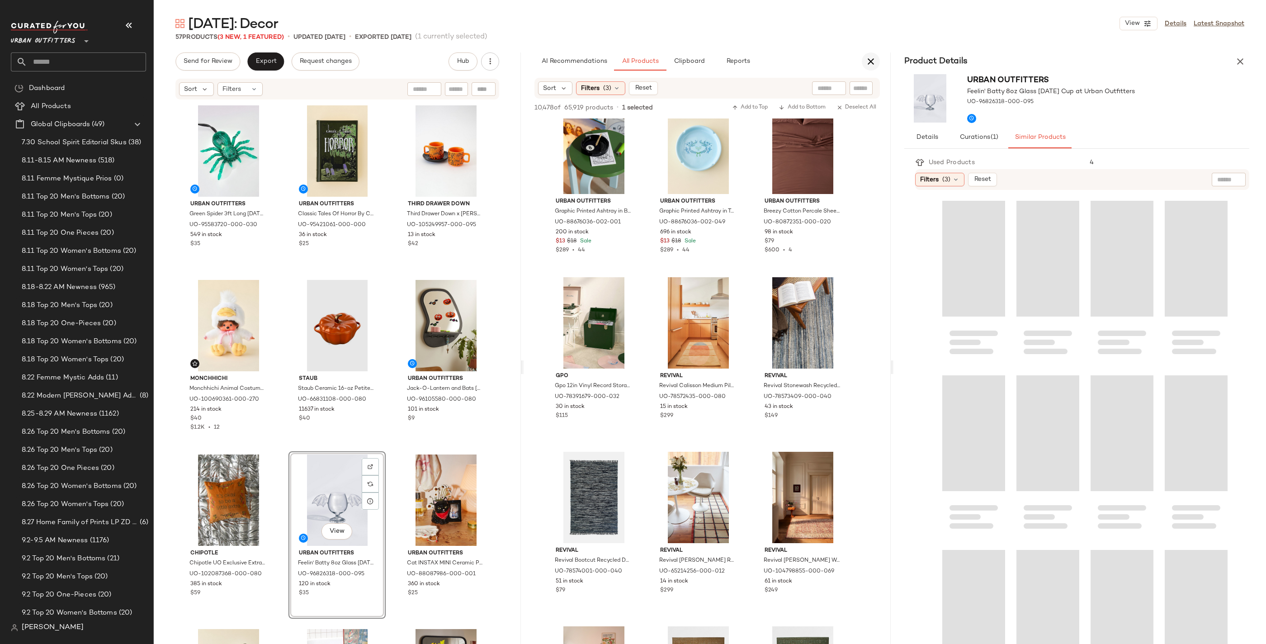
scroll to position [19915, 0]
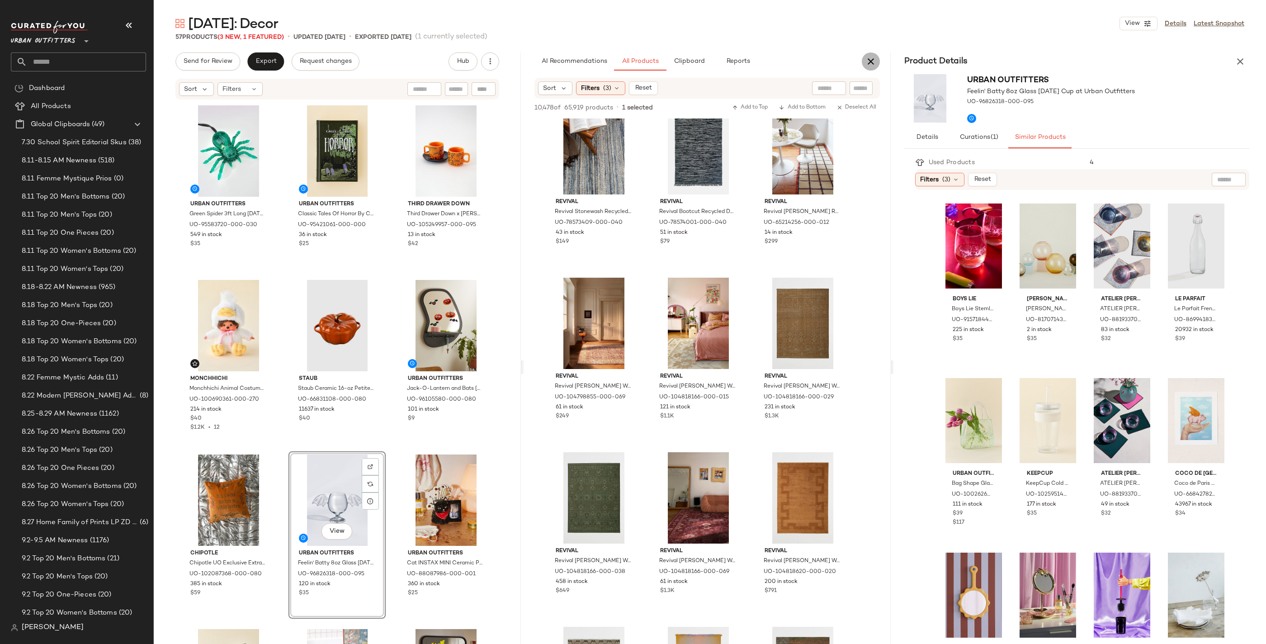
click at [825, 62] on icon "button" at bounding box center [870, 61] width 11 height 11
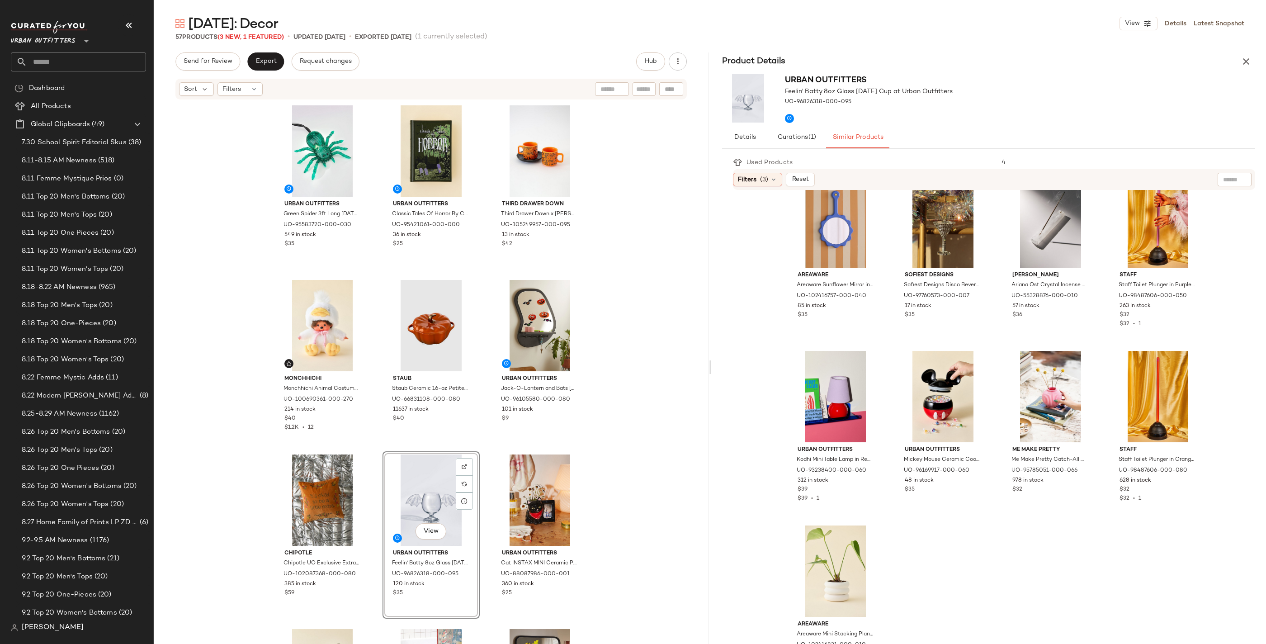
scroll to position [537, 0]
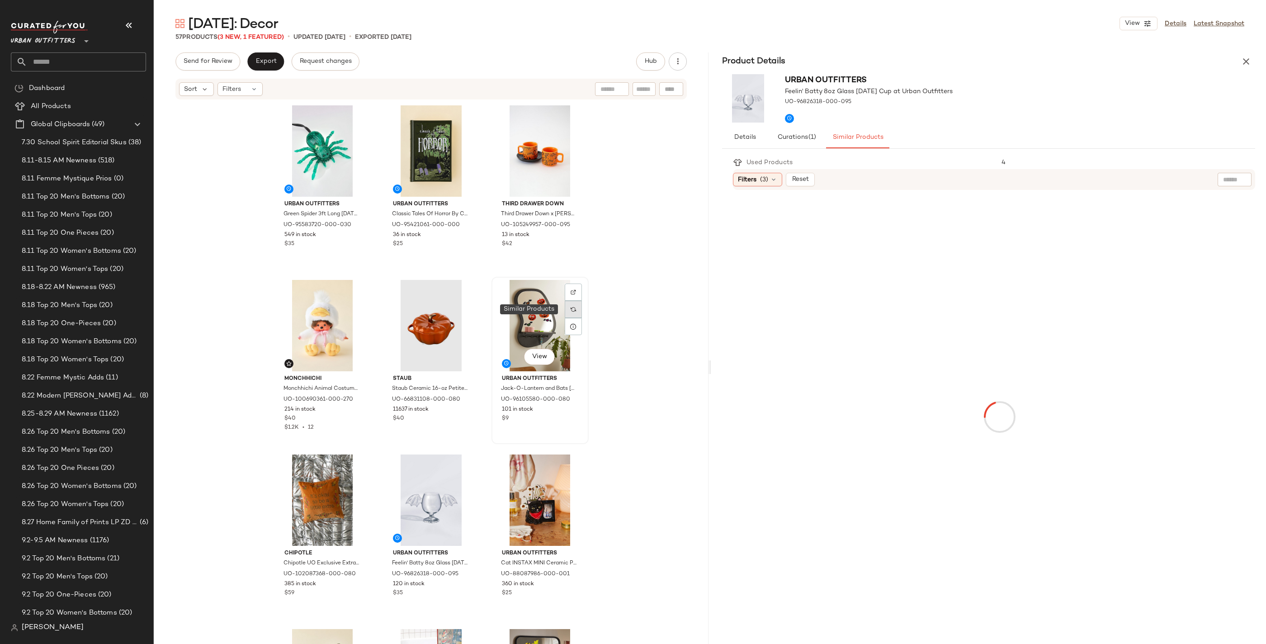
click at [571, 309] on img at bounding box center [573, 309] width 5 height 5
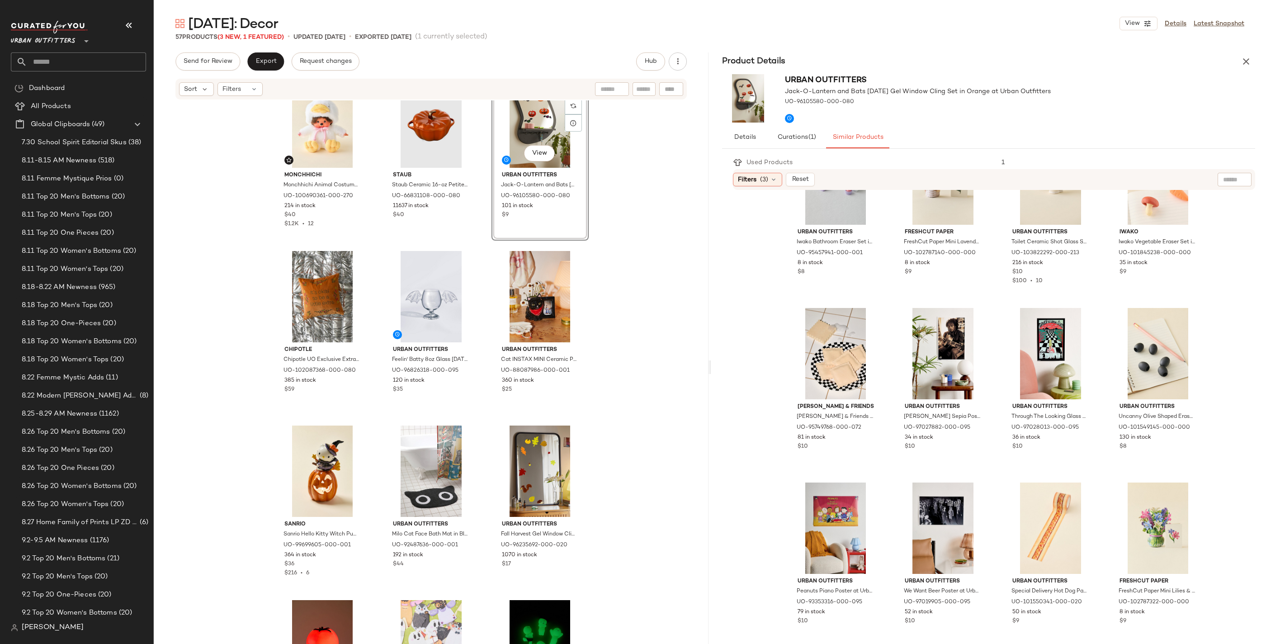
scroll to position [213, 0]
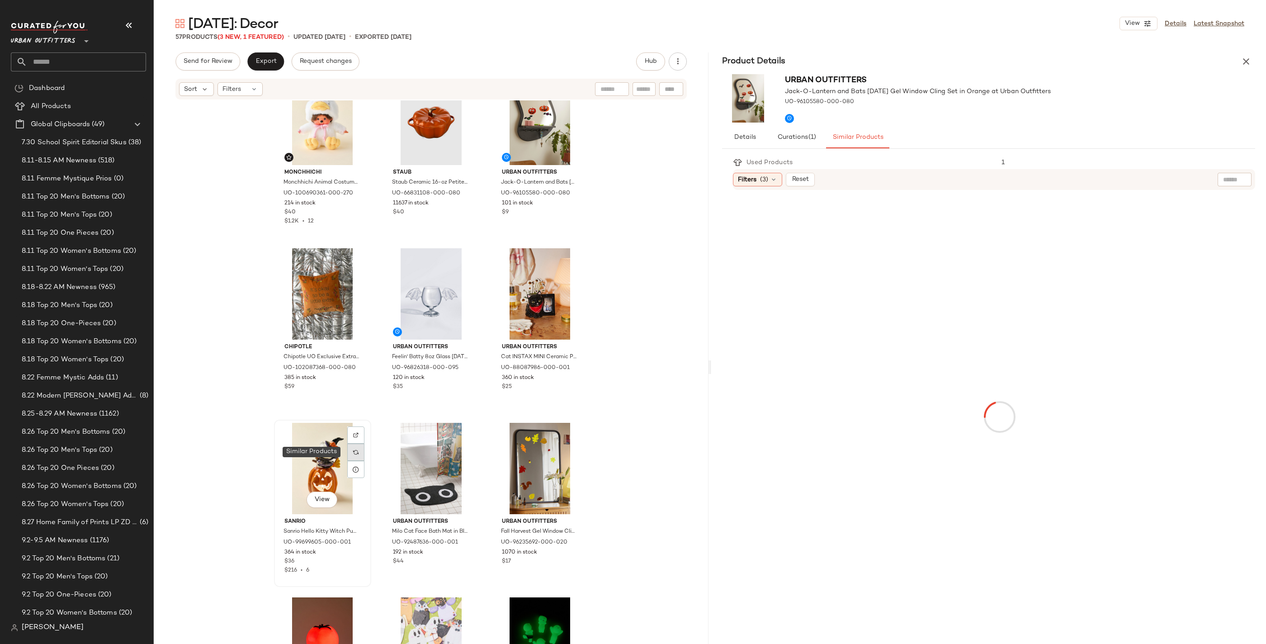
click at [354, 455] on div at bounding box center [355, 452] width 17 height 17
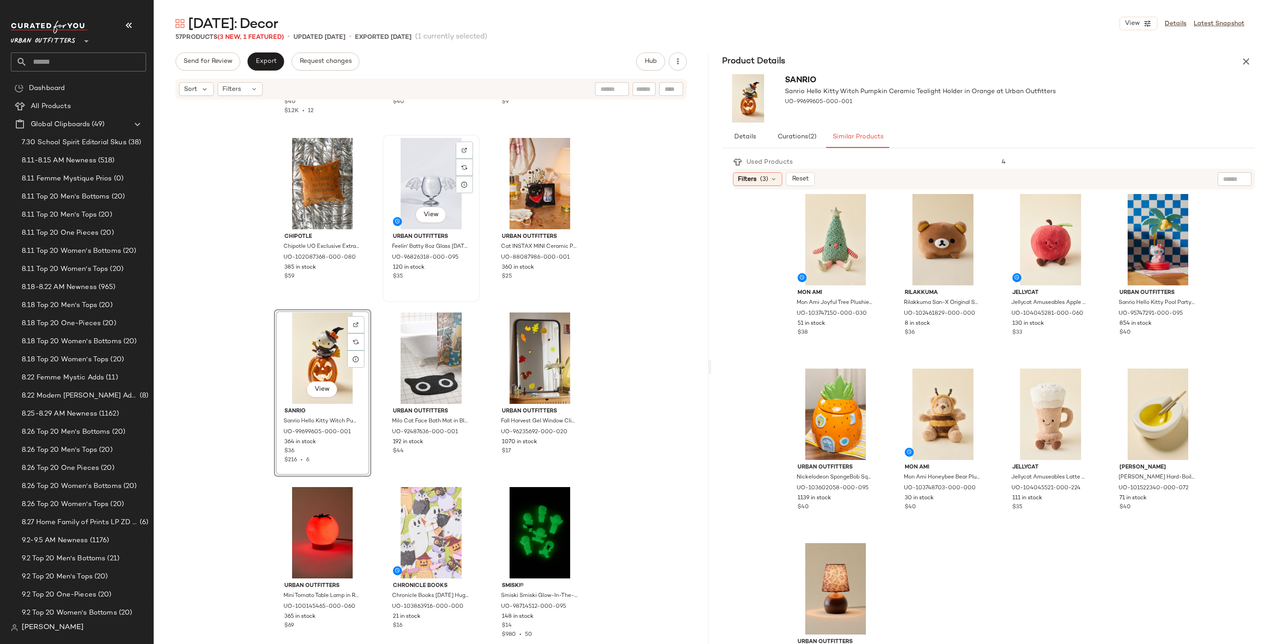
scroll to position [423, 0]
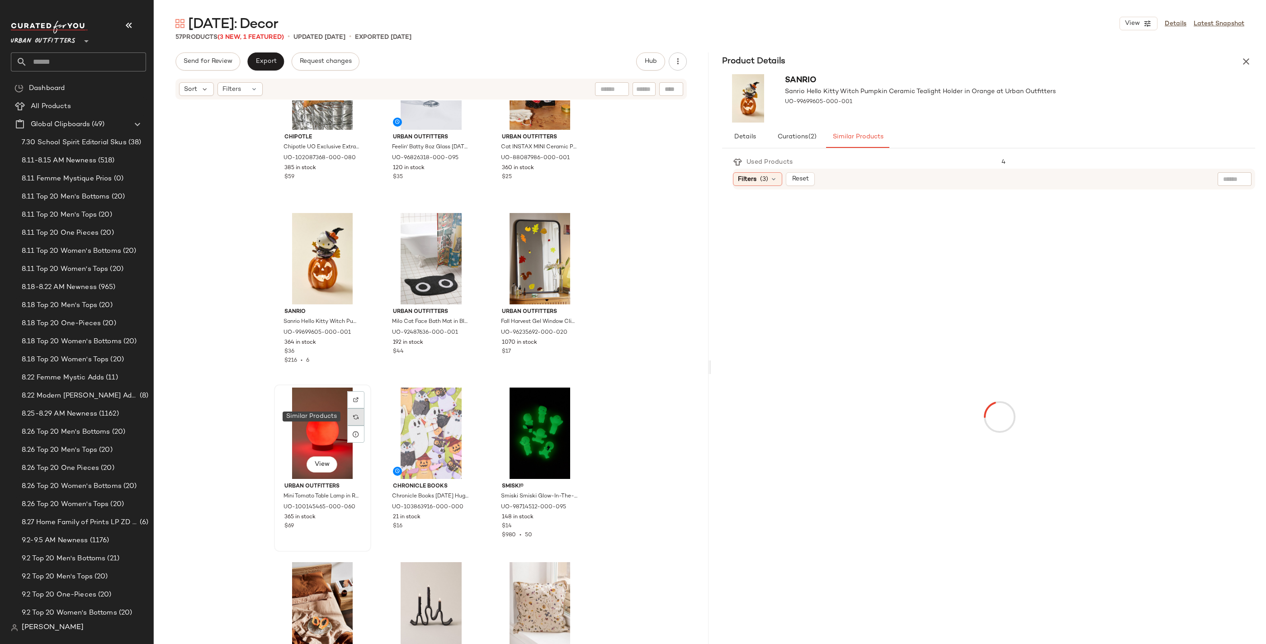
click at [357, 419] on div at bounding box center [355, 416] width 17 height 17
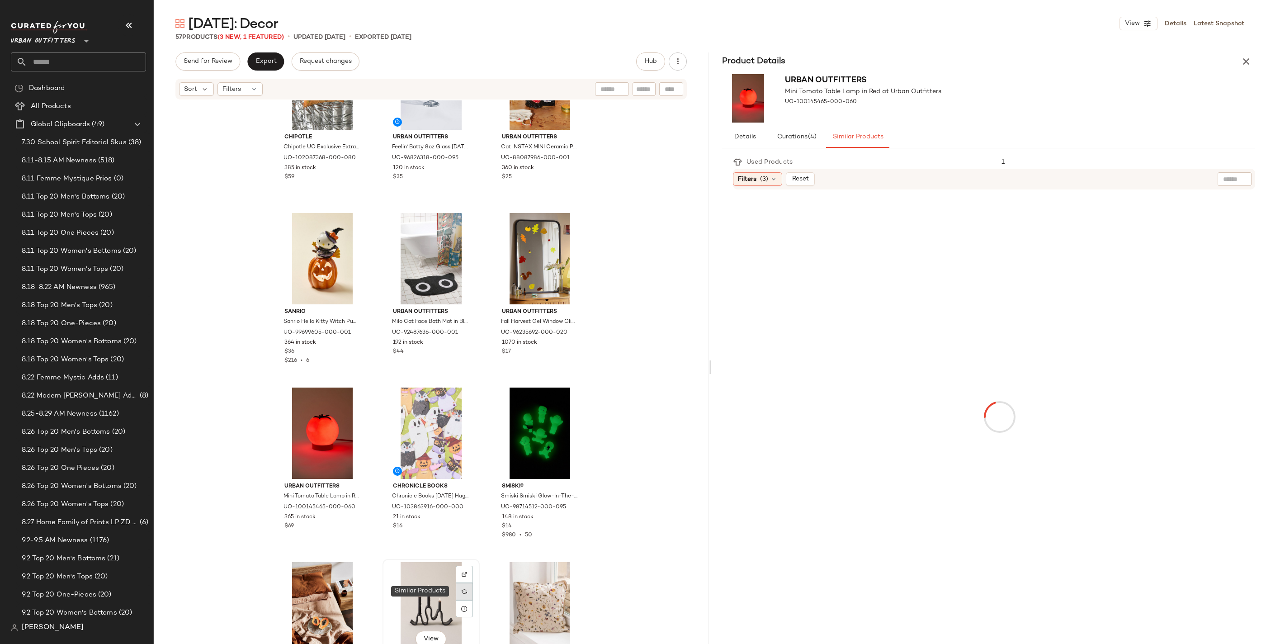
click at [466, 504] on div at bounding box center [464, 591] width 17 height 17
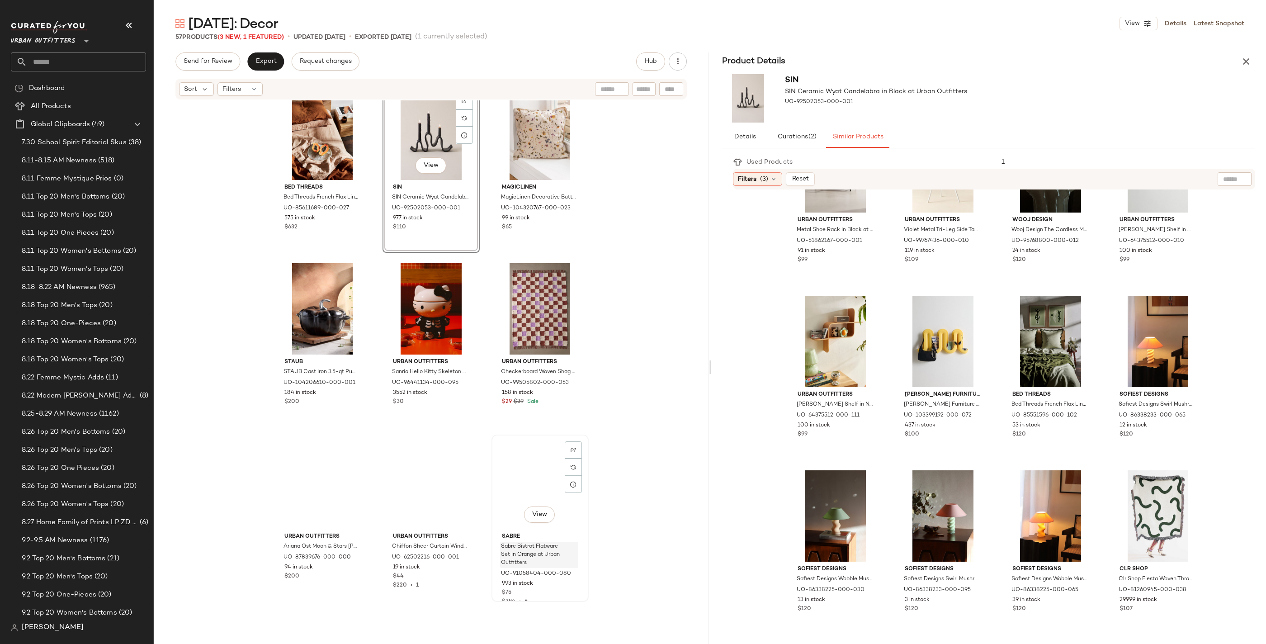
scroll to position [1026, 0]
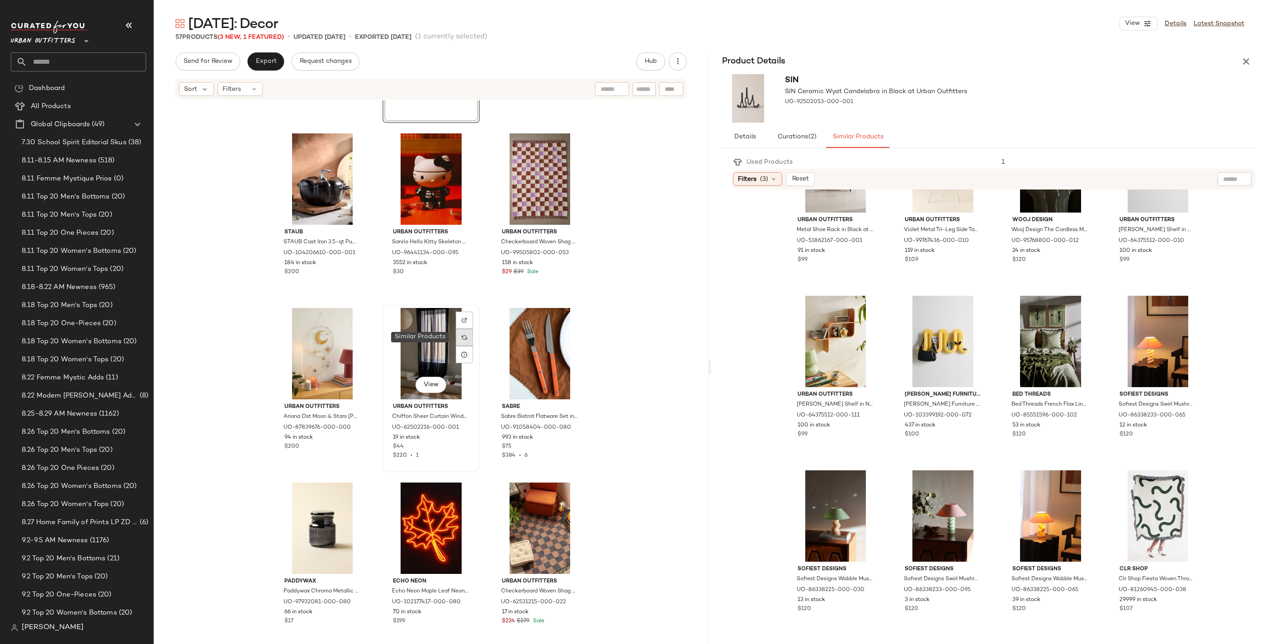
click at [460, 341] on div at bounding box center [464, 337] width 17 height 17
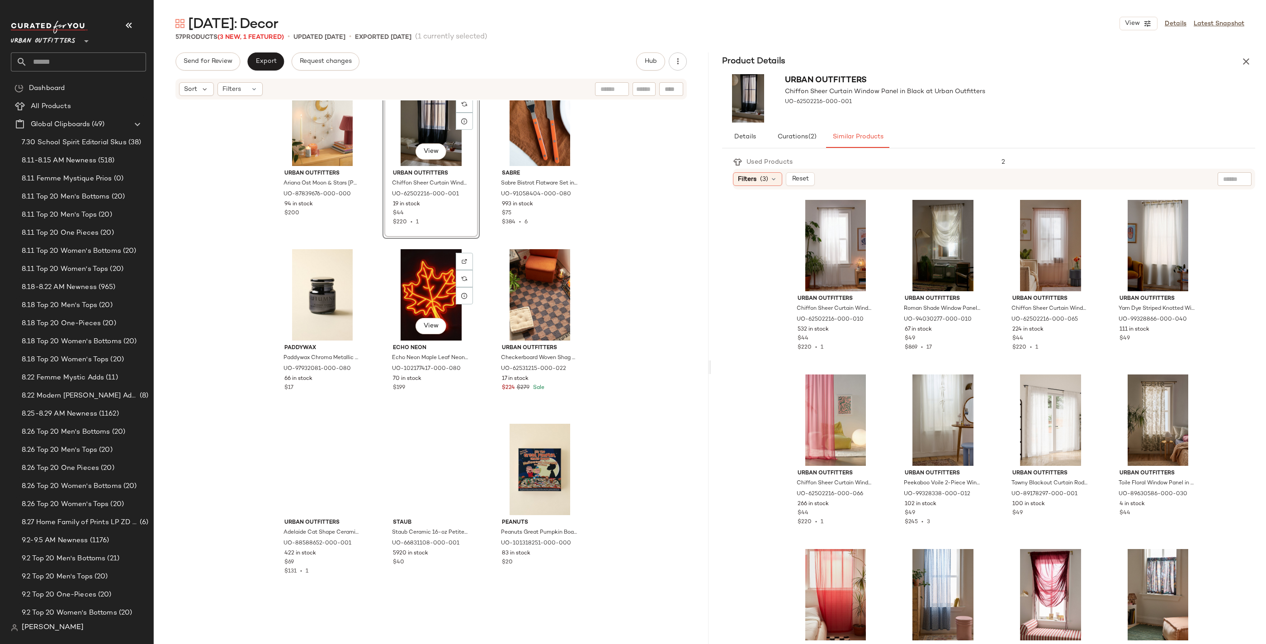
scroll to position [1286, 0]
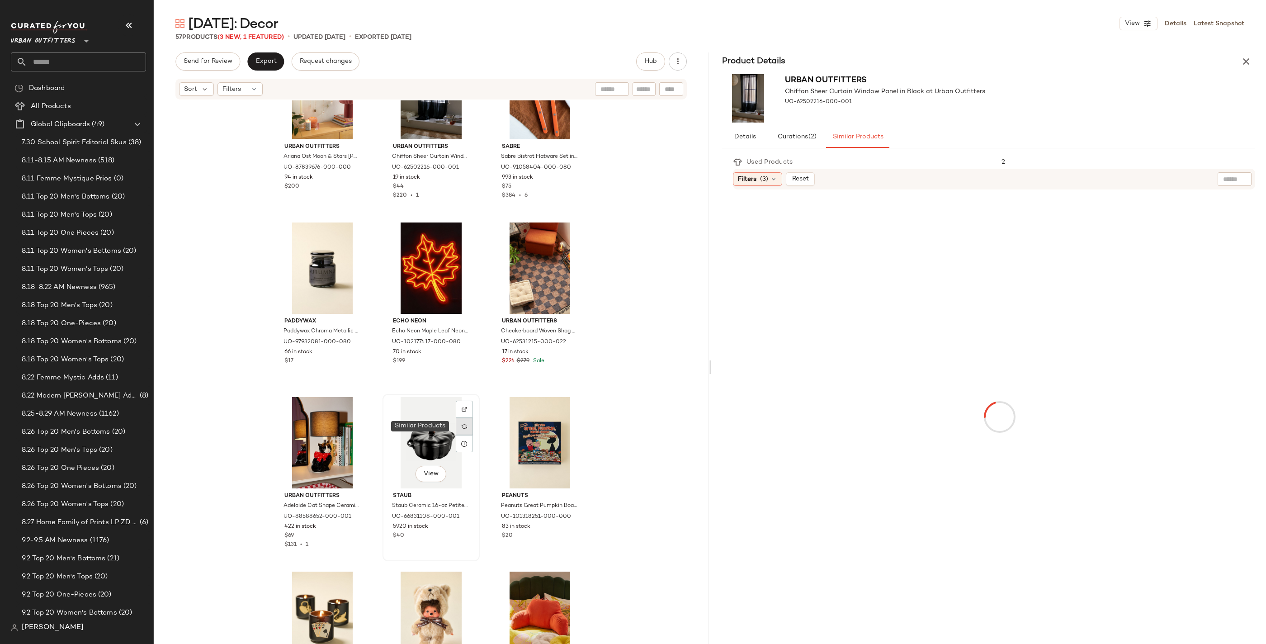
click at [464, 429] on div at bounding box center [464, 426] width 17 height 17
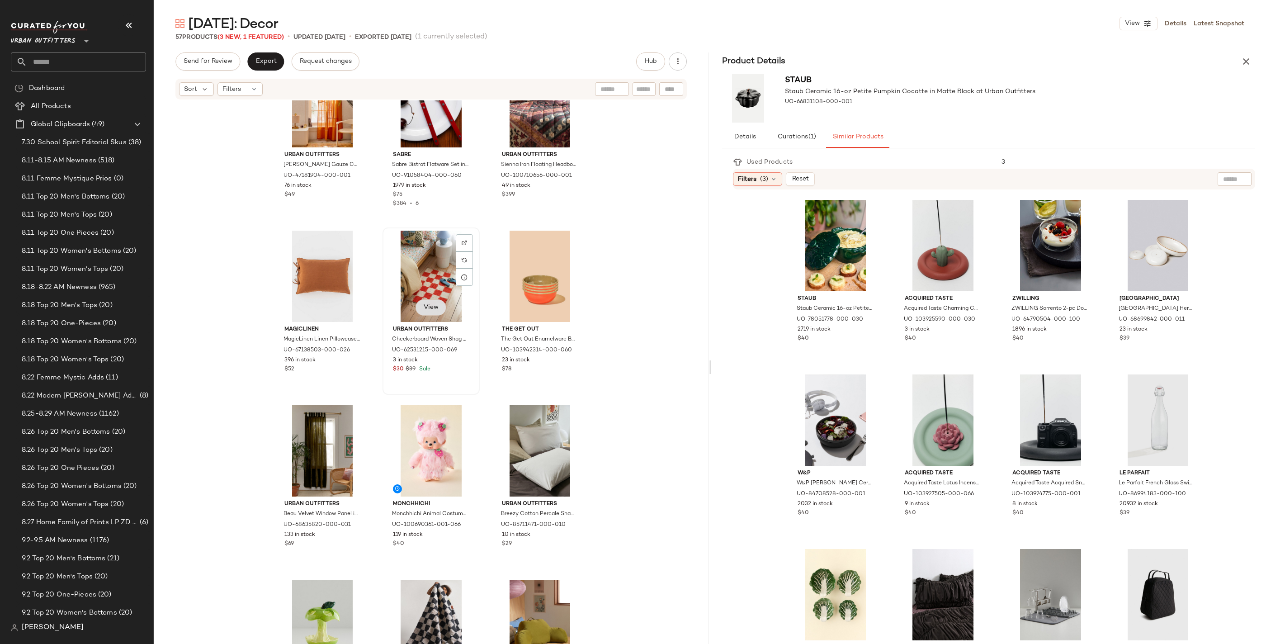
scroll to position [2338, 0]
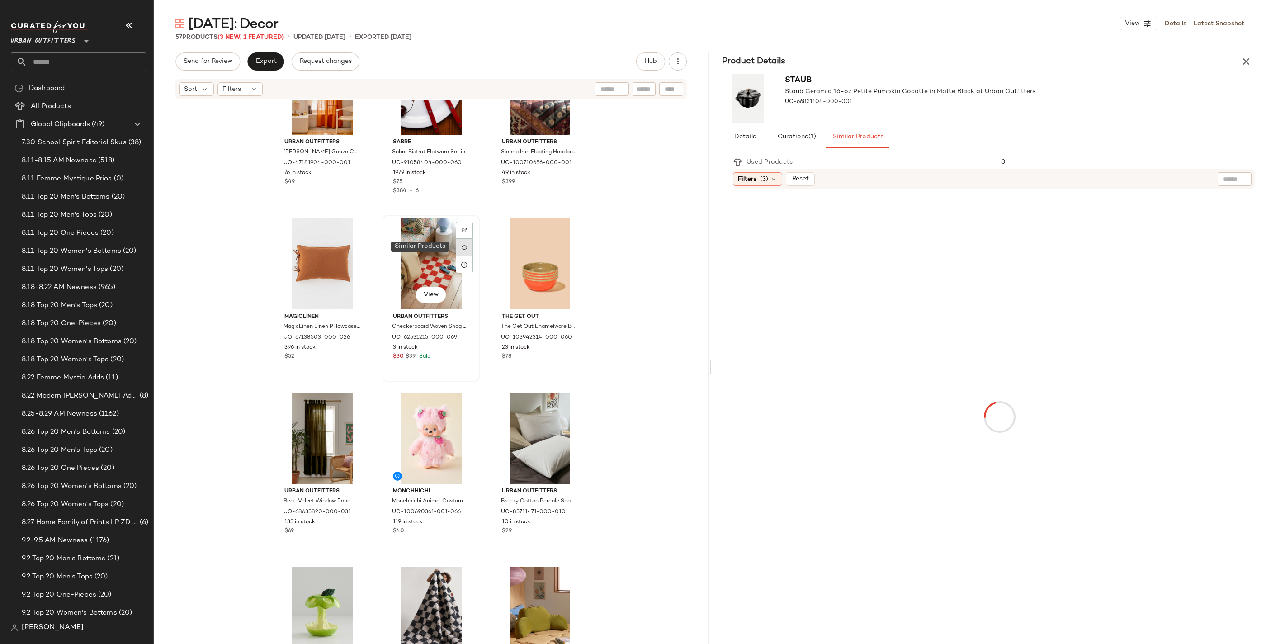
click at [466, 244] on div at bounding box center [464, 247] width 17 height 17
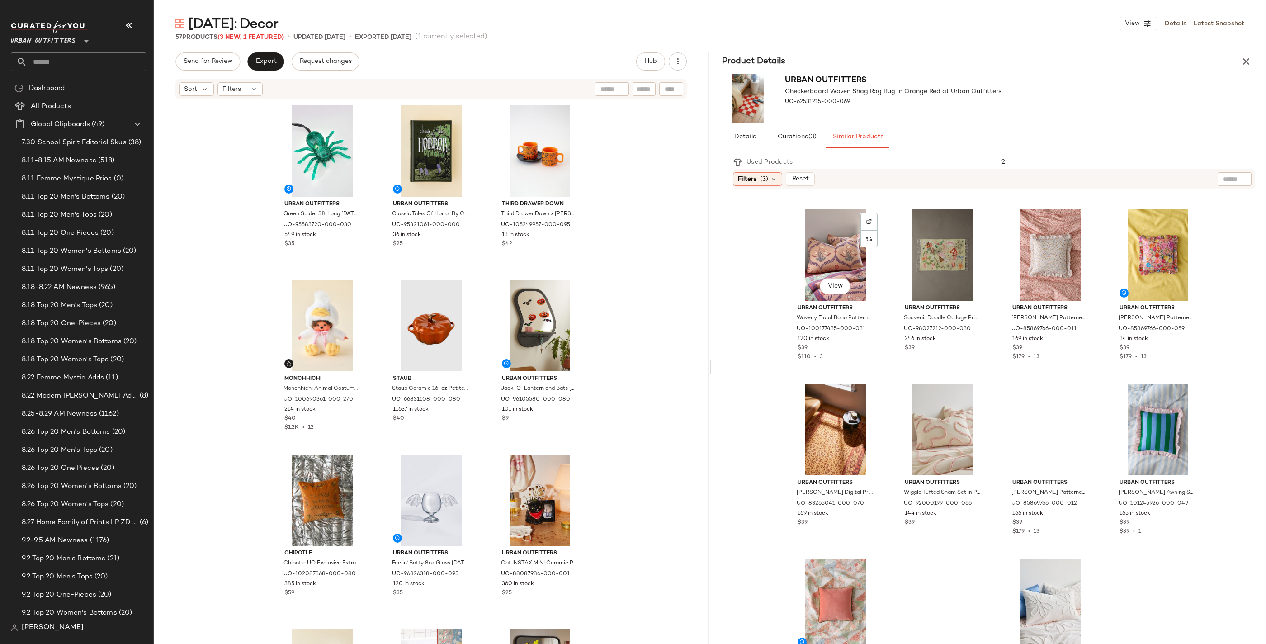
scroll to position [590, 0]
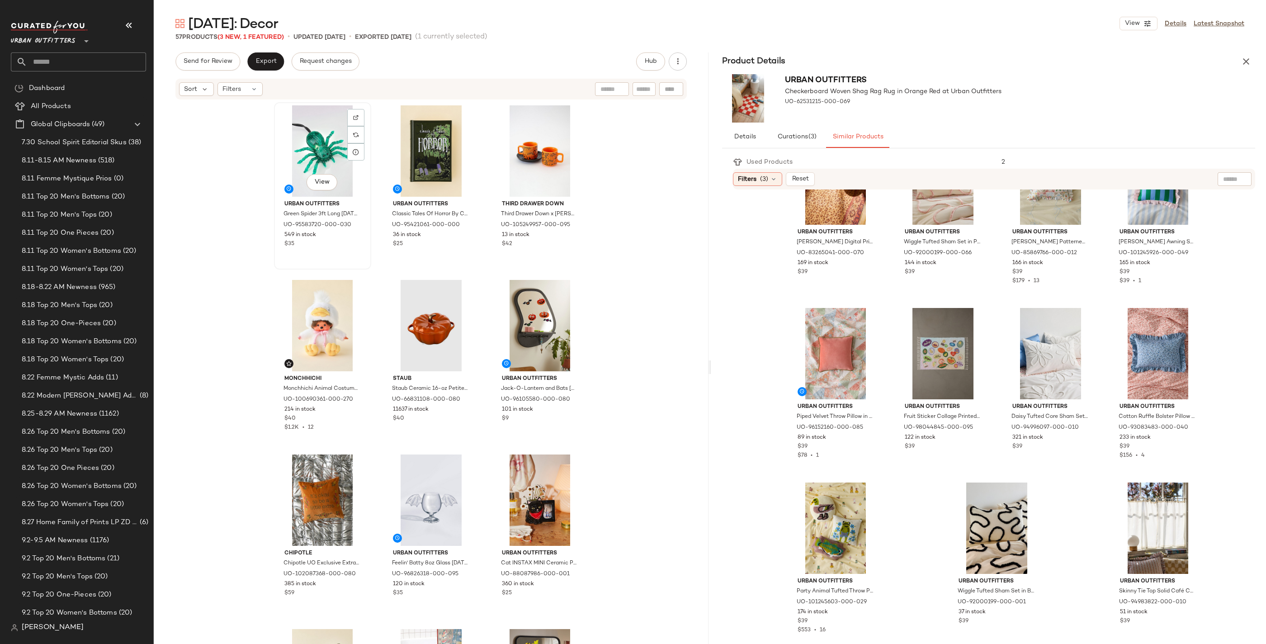
click at [300, 164] on div "View" at bounding box center [322, 150] width 91 height 91
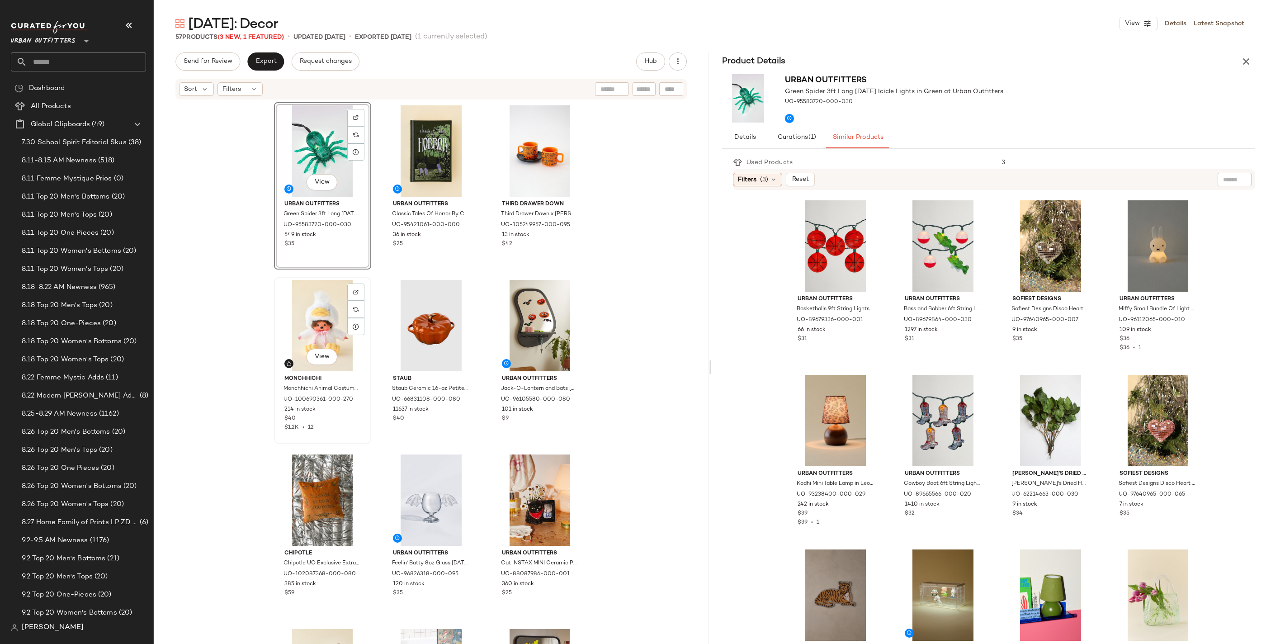
scroll to position [0, 0]
click at [310, 312] on div "View" at bounding box center [322, 324] width 91 height 91
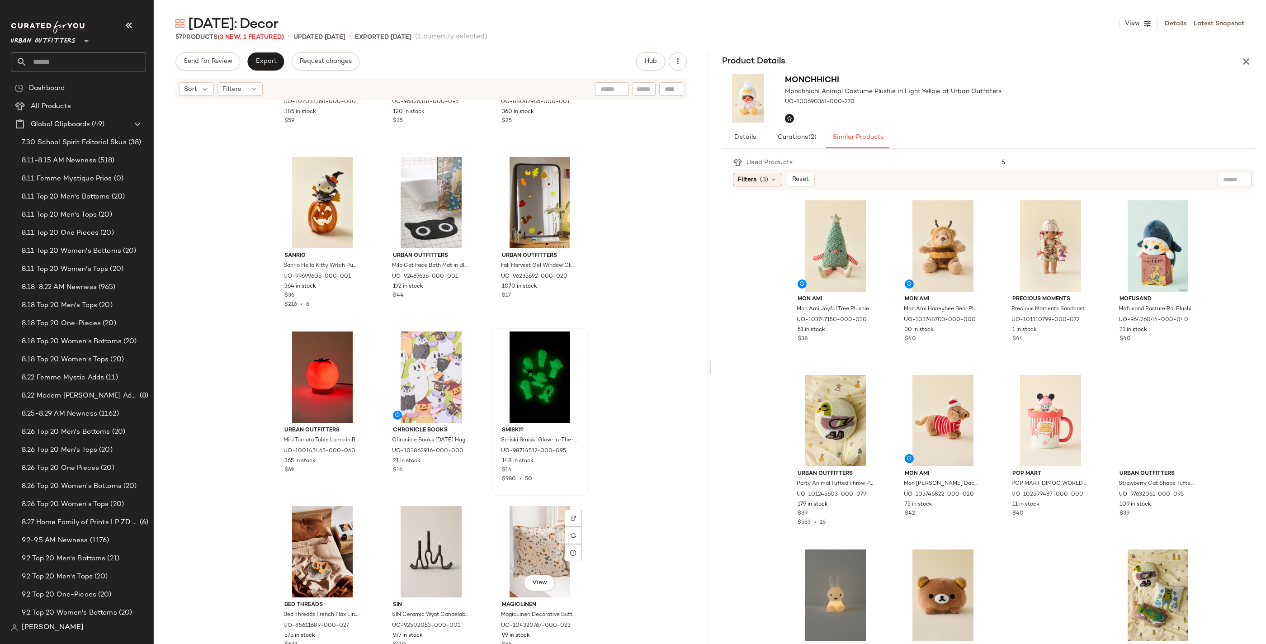
scroll to position [582, 0]
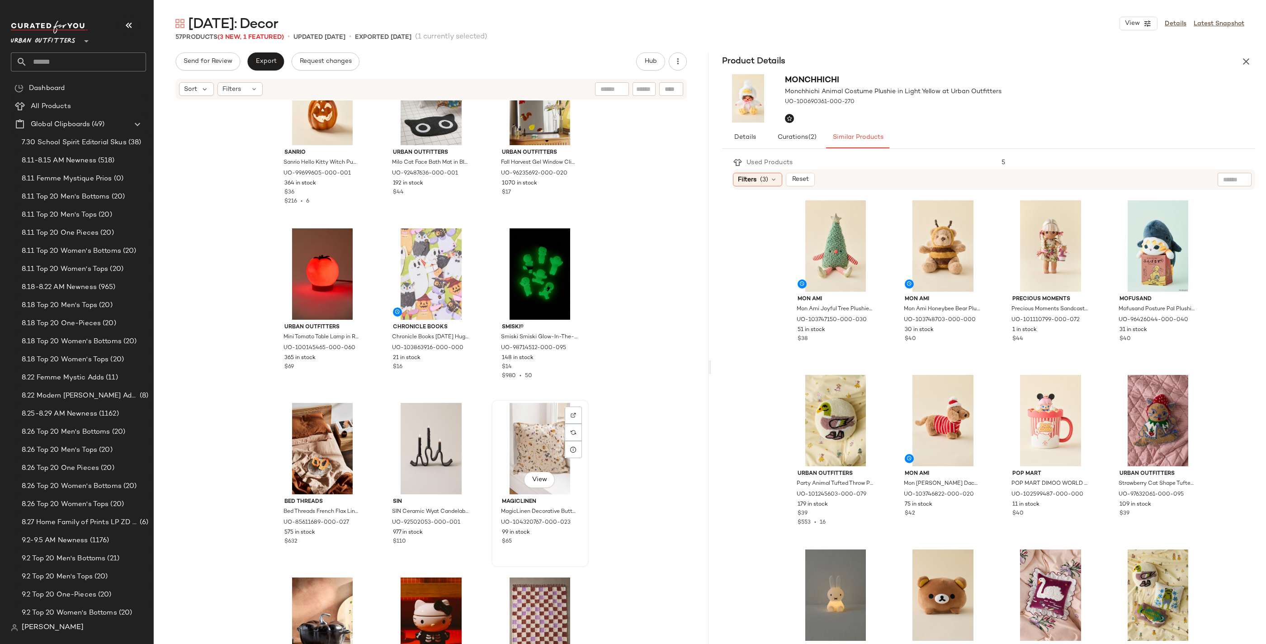
click at [533, 435] on div "View" at bounding box center [540, 448] width 91 height 91
click at [825, 61] on icon "button" at bounding box center [1246, 61] width 11 height 11
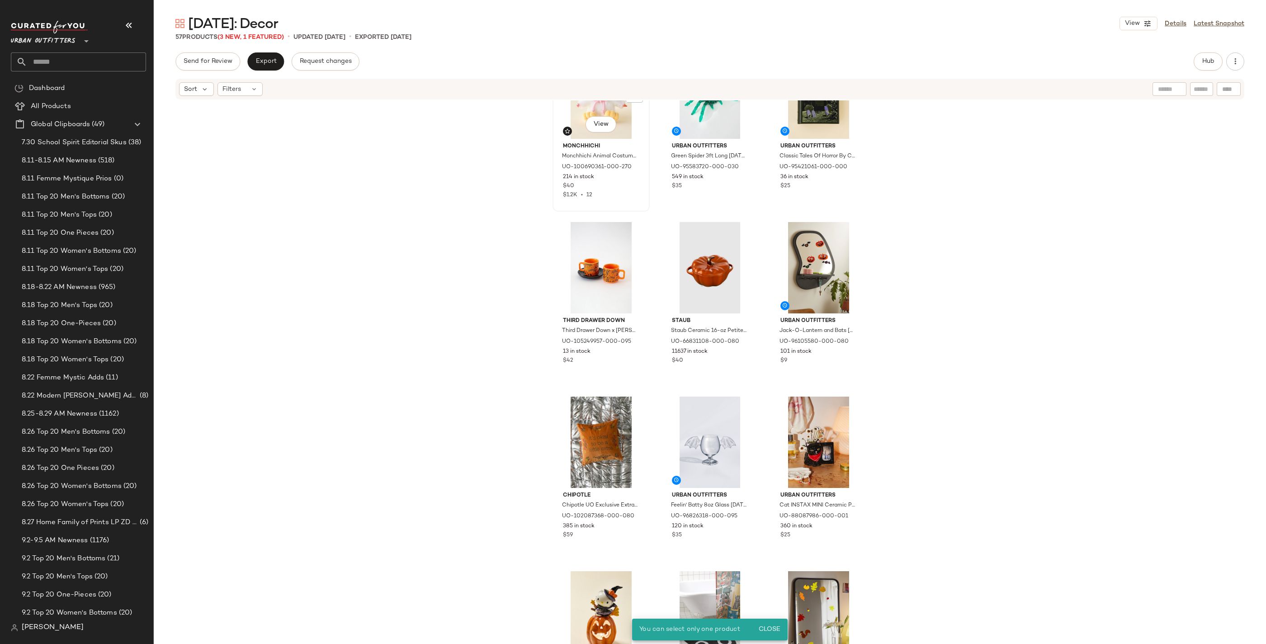
scroll to position [0, 0]
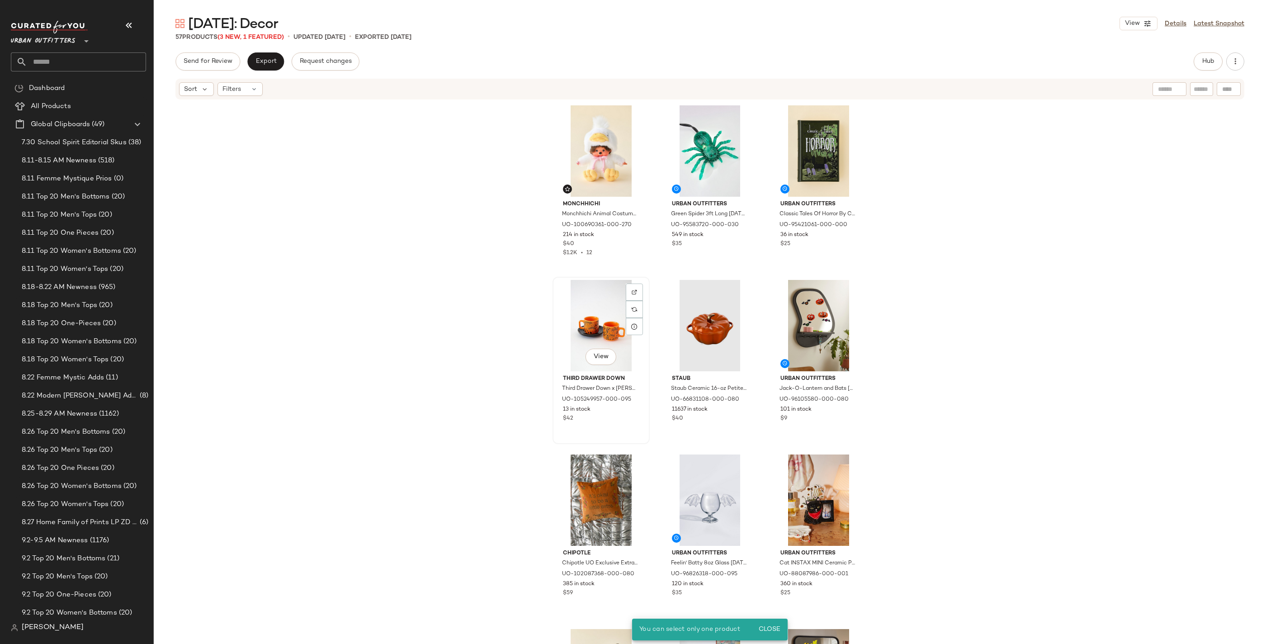
drag, startPoint x: 577, startPoint y: 312, endPoint x: 597, endPoint y: 323, distance: 22.7
click at [577, 312] on div "View" at bounding box center [601, 325] width 91 height 91
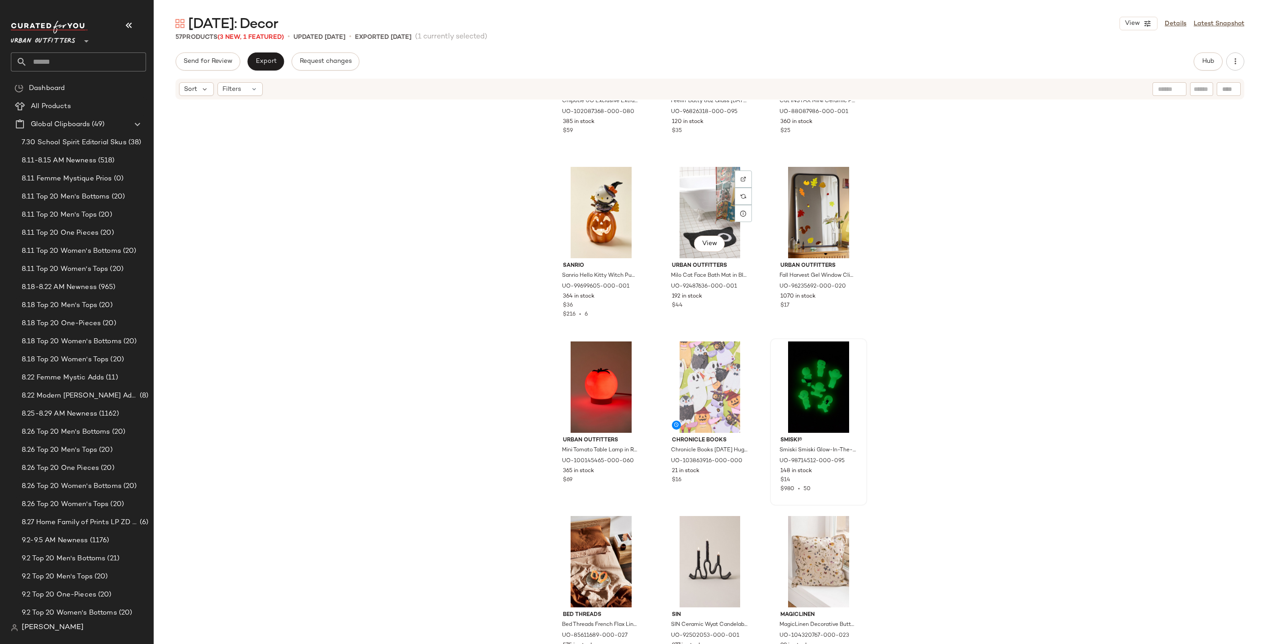
scroll to position [491, 0]
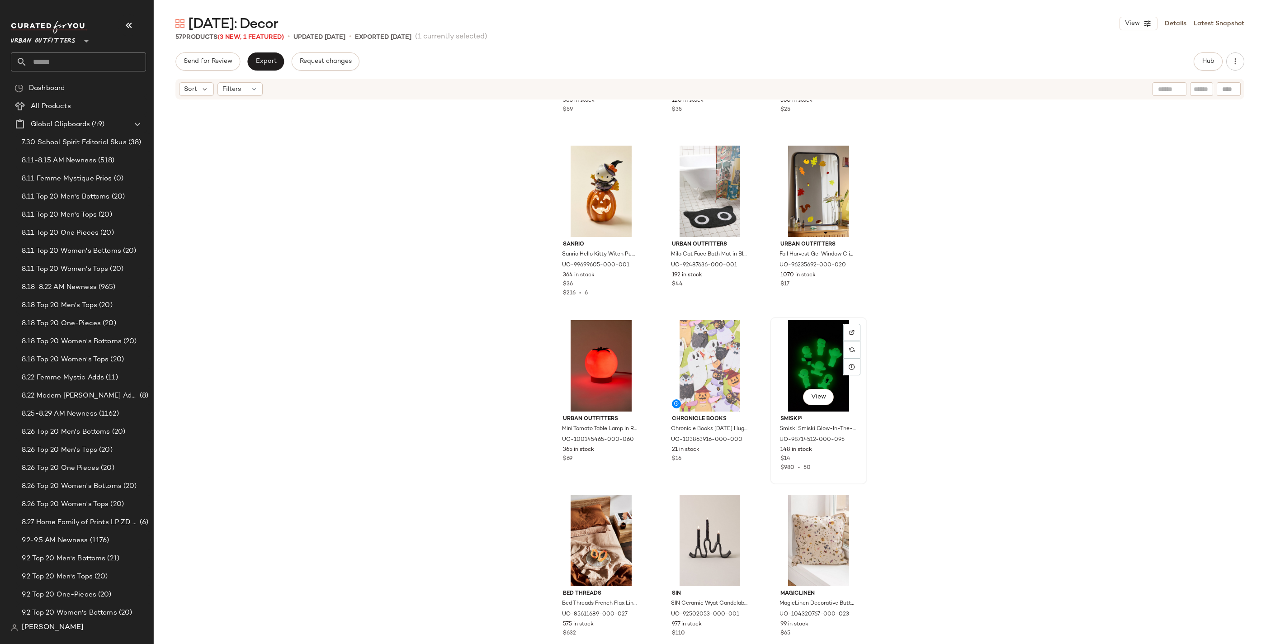
click at [816, 373] on div "View" at bounding box center [818, 365] width 91 height 91
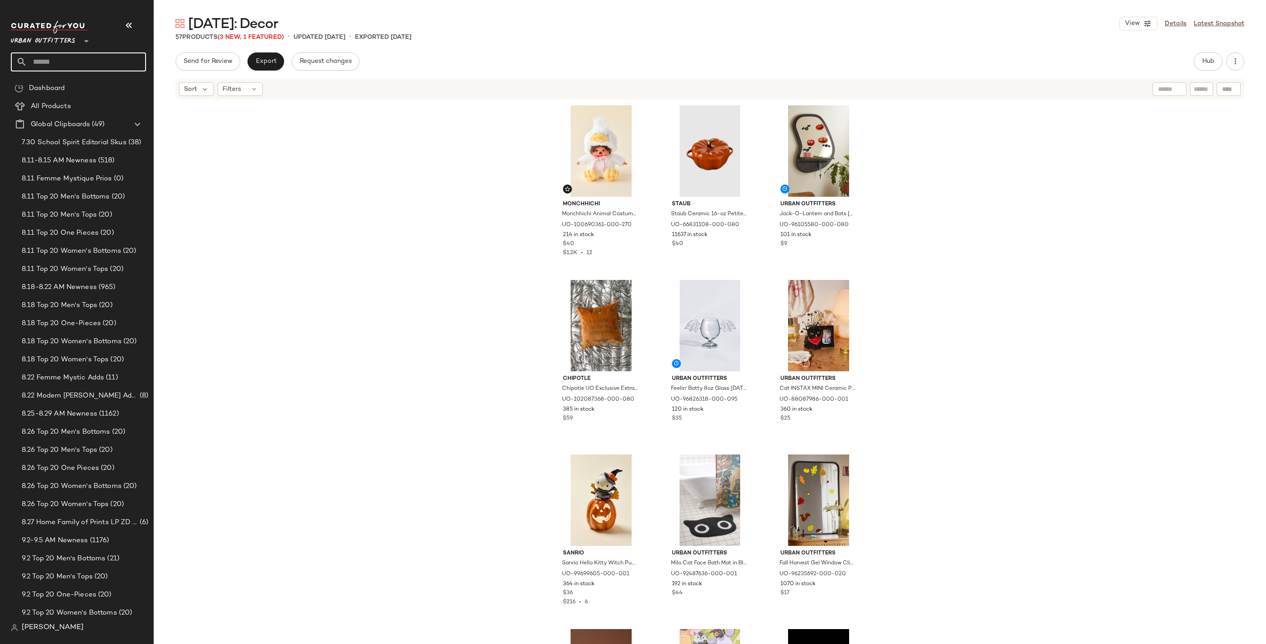
click at [58, 65] on input "text" at bounding box center [86, 61] width 119 height 19
type input "******"
click at [92, 88] on div "[DATE] Costum es" at bounding box center [78, 87] width 121 height 9
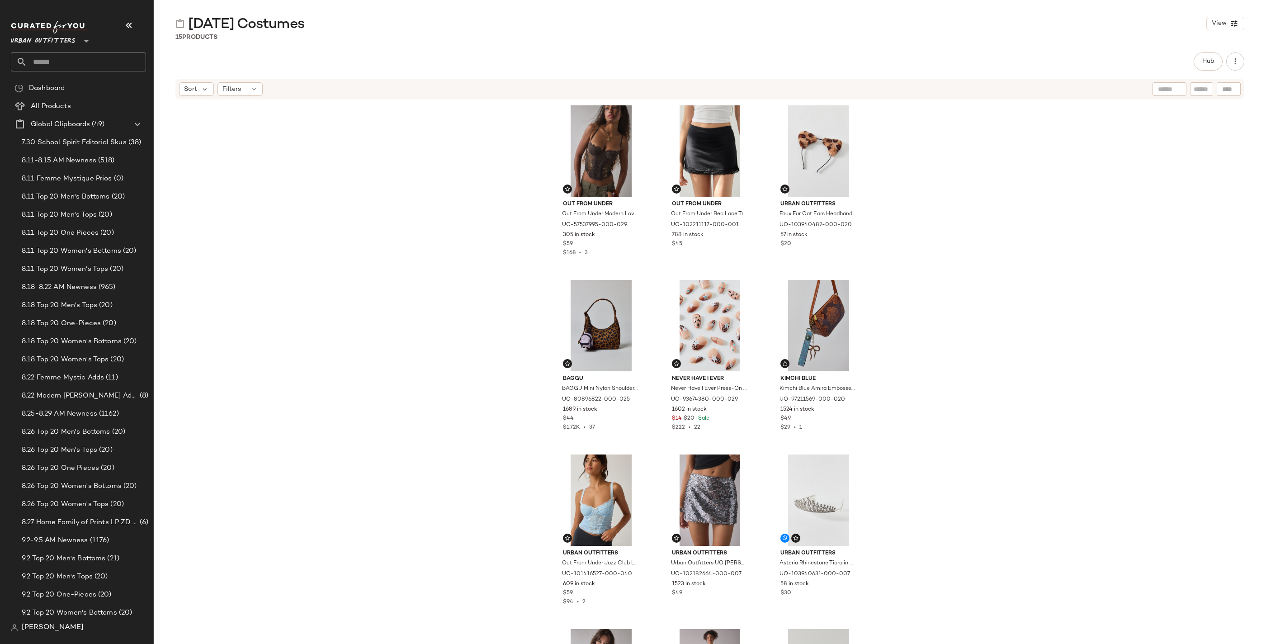
click at [88, 61] on input "text" at bounding box center [86, 61] width 119 height 19
type input "***"
click at [85, 102] on div "[DATE]: Cos tumes" at bounding box center [78, 106] width 121 height 9
click at [825, 68] on div "Hub" at bounding box center [1208, 61] width 29 height 18
click at [825, 64] on span "Hub" at bounding box center [1208, 61] width 13 height 7
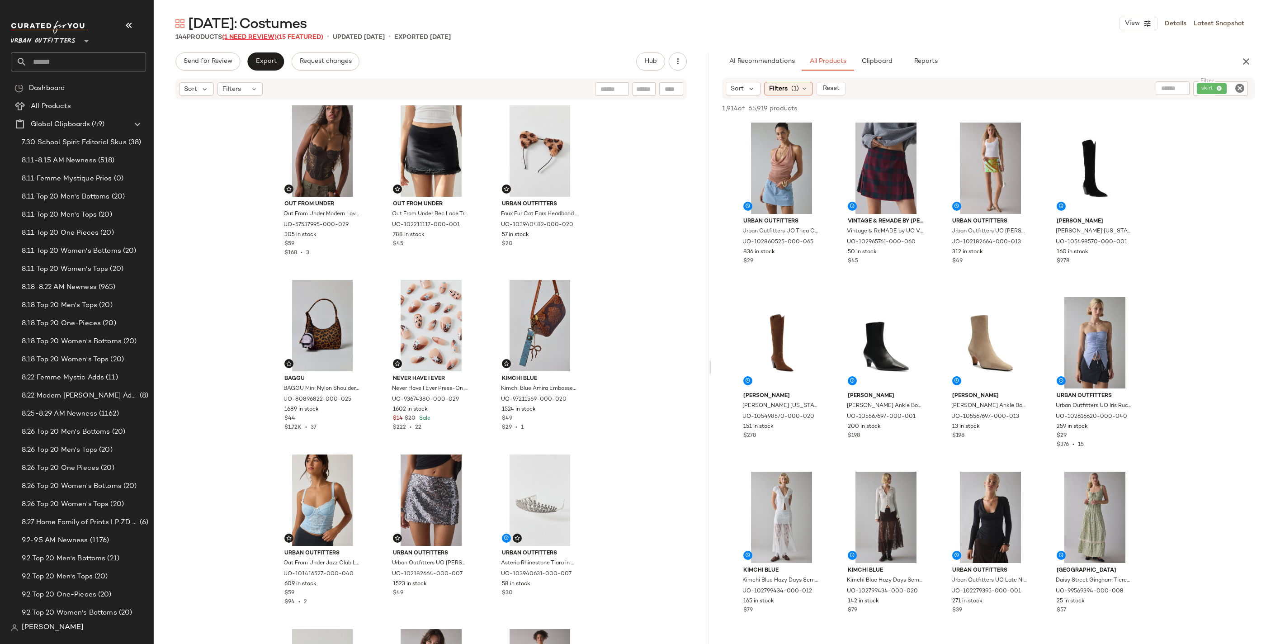
click at [240, 37] on span "(1 Need Review)" at bounding box center [249, 37] width 55 height 7
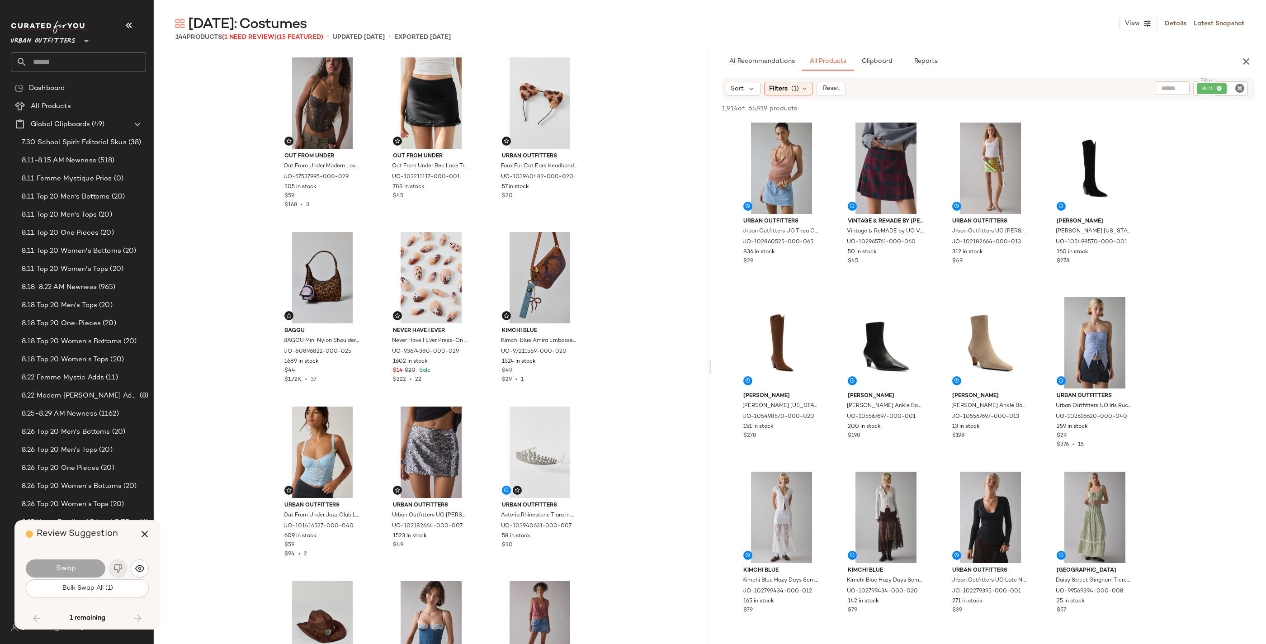
scroll to position [6457, 0]
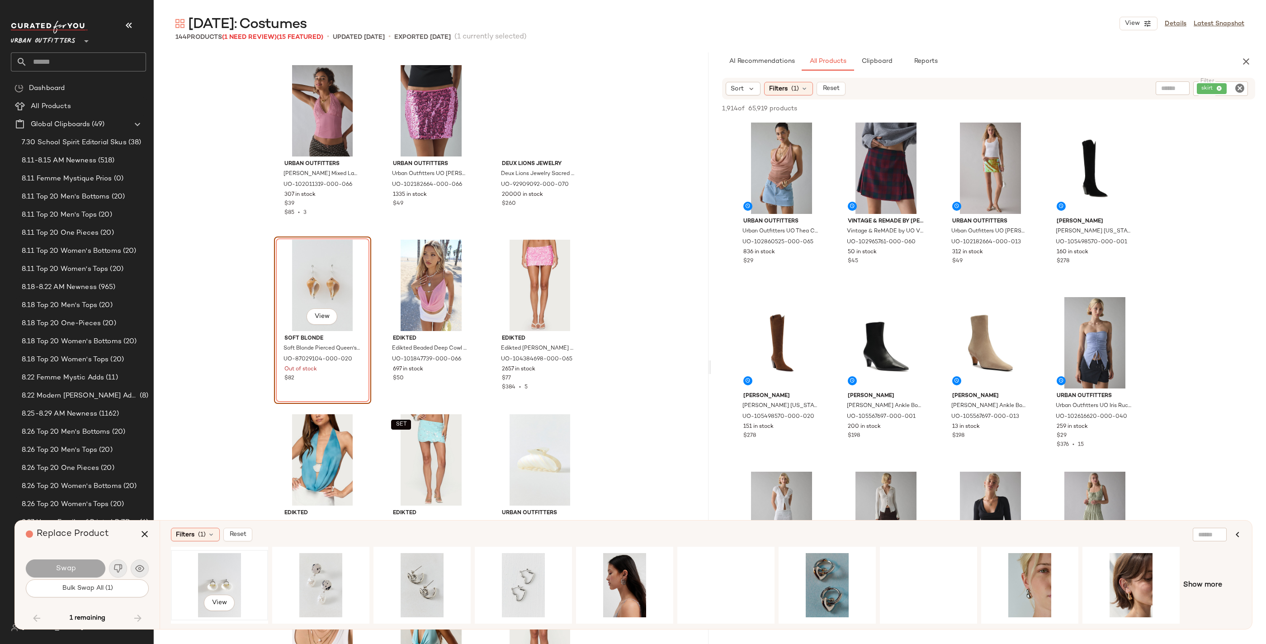
click at [213, 504] on div "View" at bounding box center [219, 585] width 91 height 64
click at [49, 504] on button "Swap" at bounding box center [66, 568] width 80 height 18
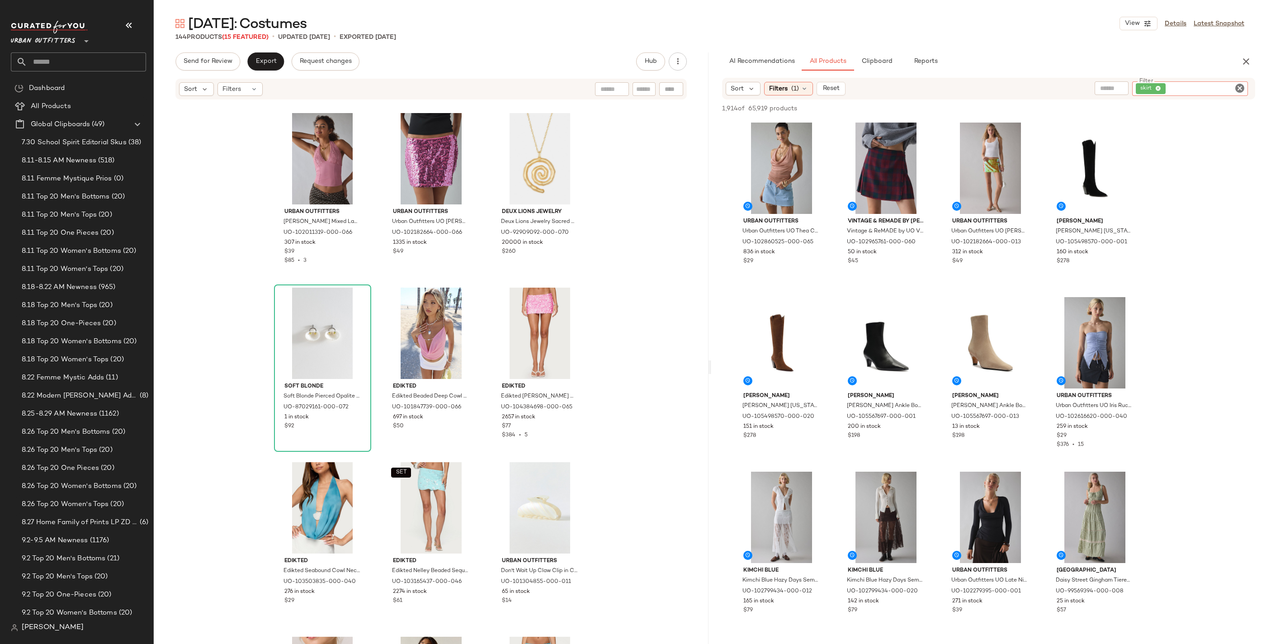
drag, startPoint x: 1247, startPoint y: 83, endPoint x: 1240, endPoint y: 85, distance: 6.7
click at [825, 84] on div "Filter skirt Filter" at bounding box center [1190, 88] width 116 height 14
drag, startPoint x: 1240, startPoint y: 86, endPoint x: 1075, endPoint y: 147, distance: 175.7
click at [825, 86] on icon "Clear Filter" at bounding box center [1239, 88] width 11 height 11
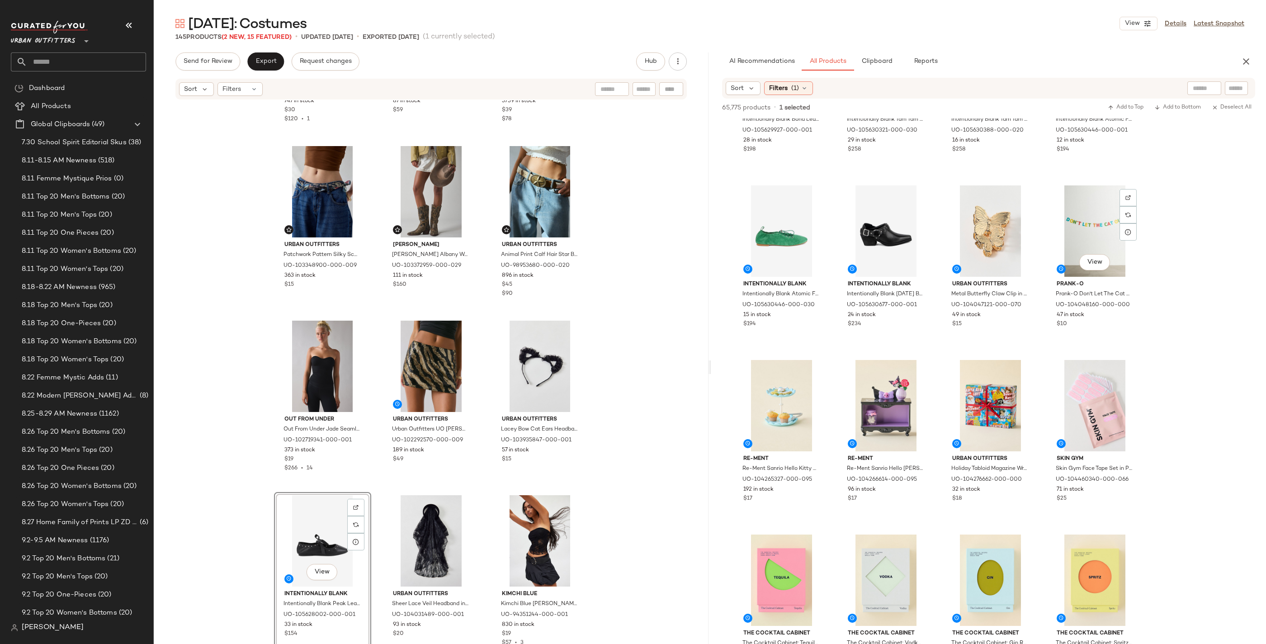
scroll to position [2385, 0]
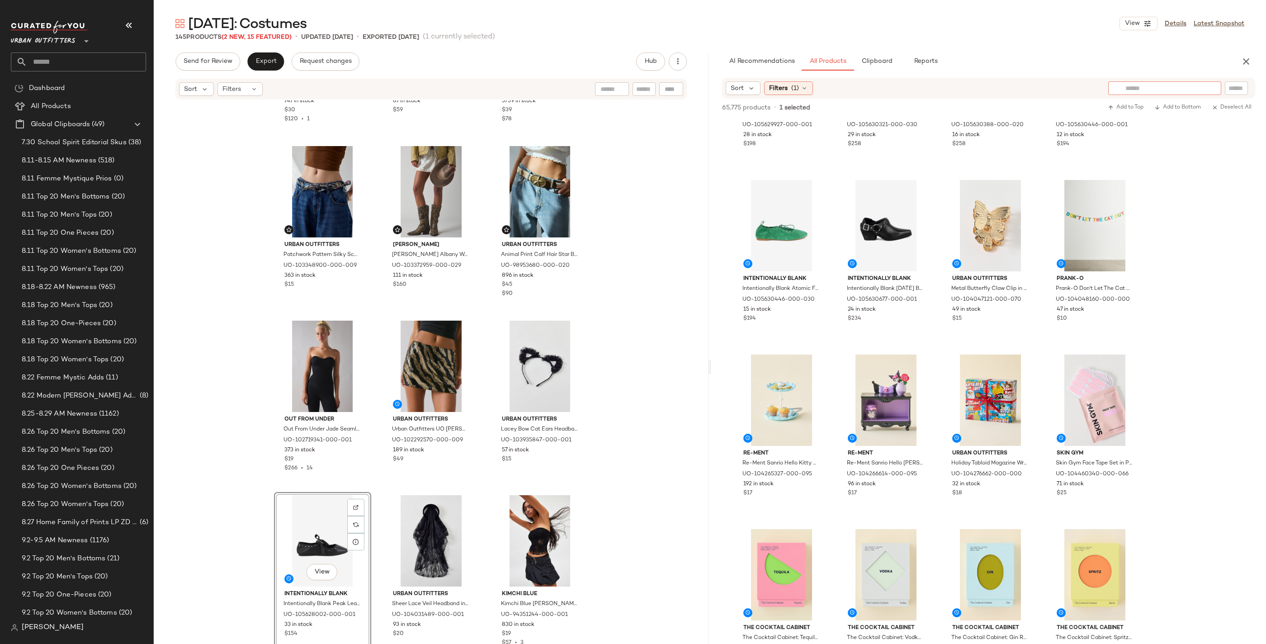
click at [825, 87] on div at bounding box center [1164, 88] width 113 height 14
type input "******"
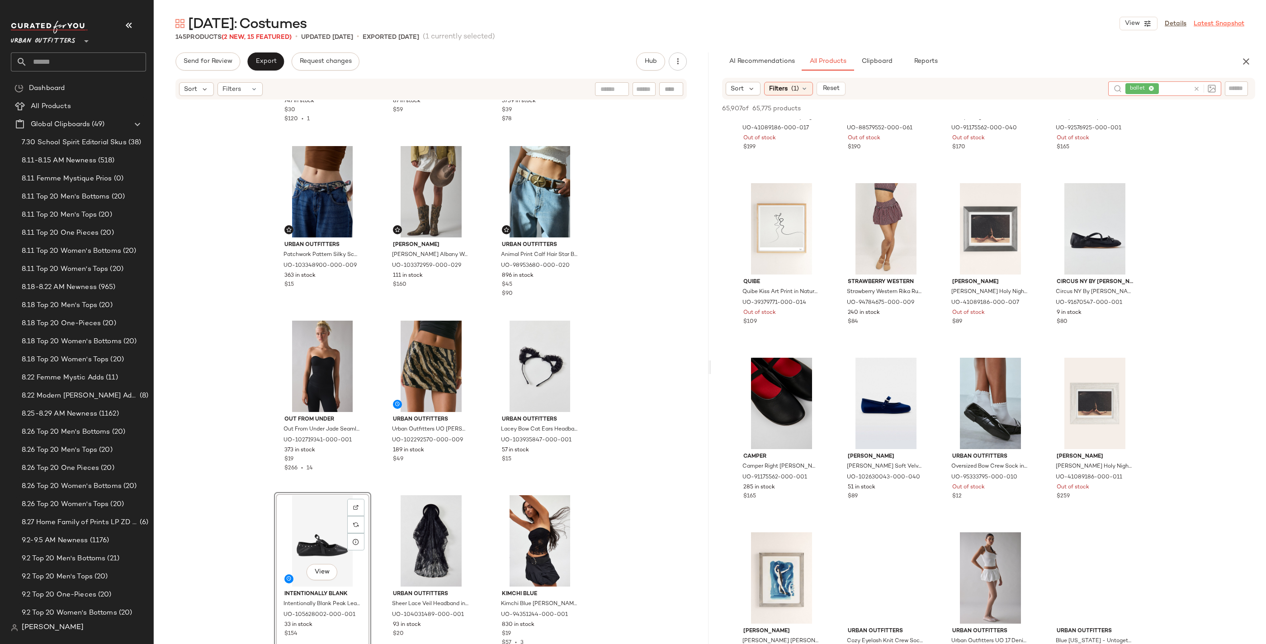
scroll to position [813, 0]
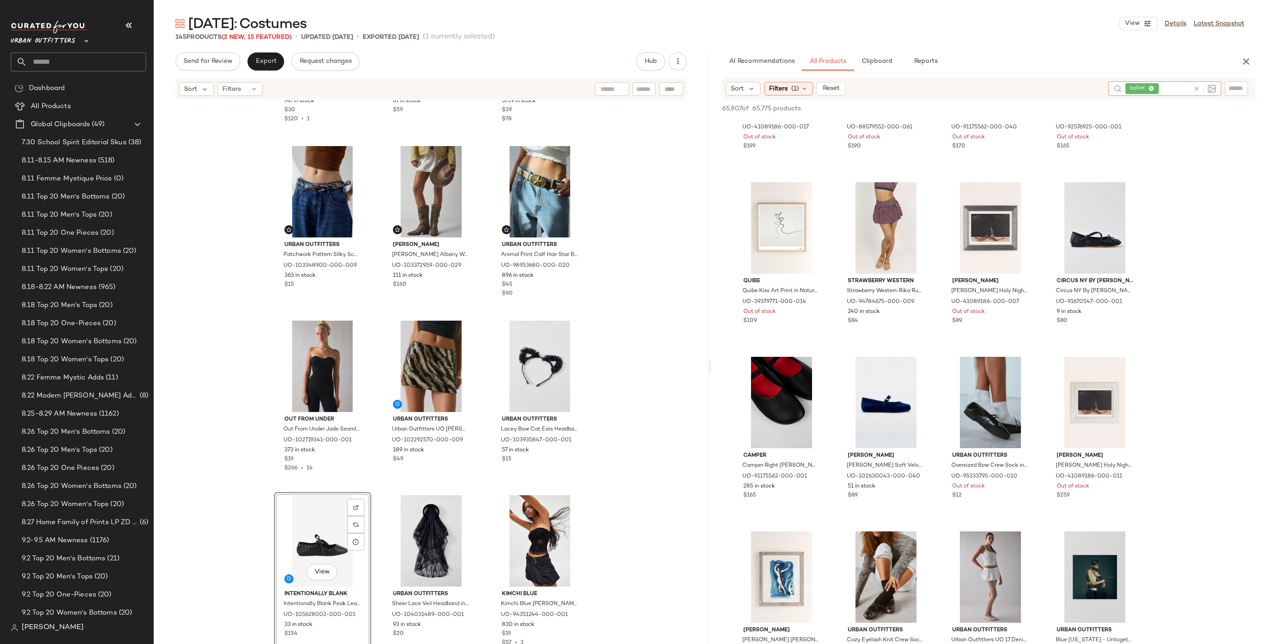
click at [825, 87] on icon at bounding box center [1196, 88] width 7 height 7
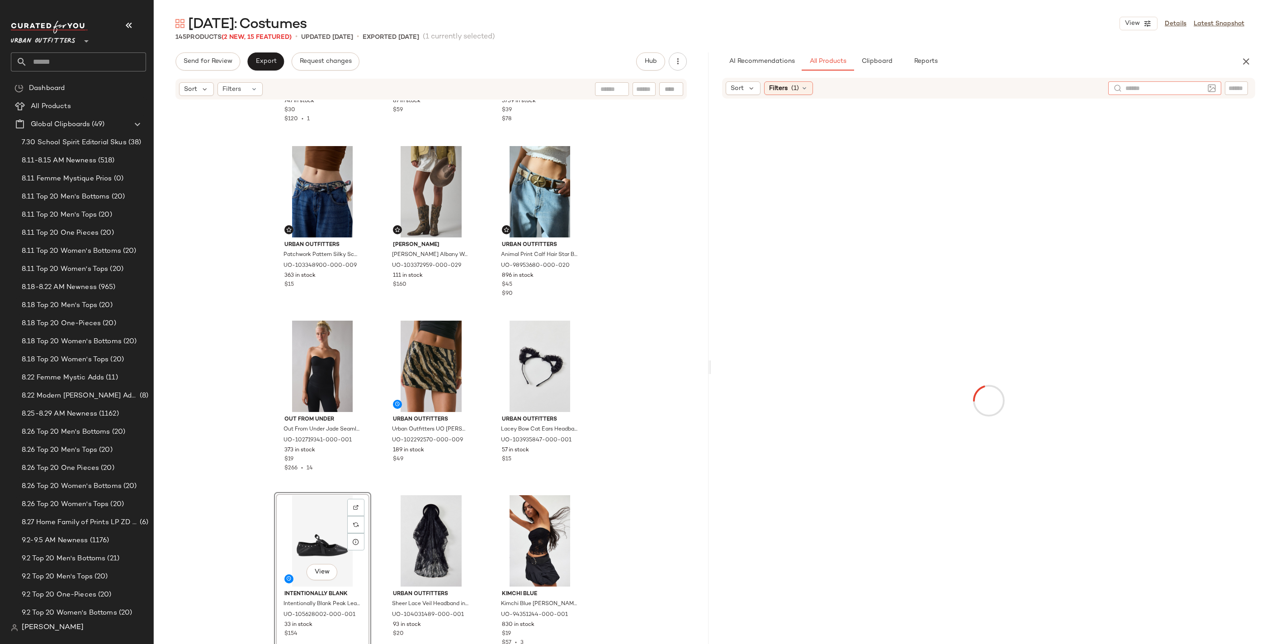
click at [825, 88] on input "text" at bounding box center [1164, 88] width 79 height 9
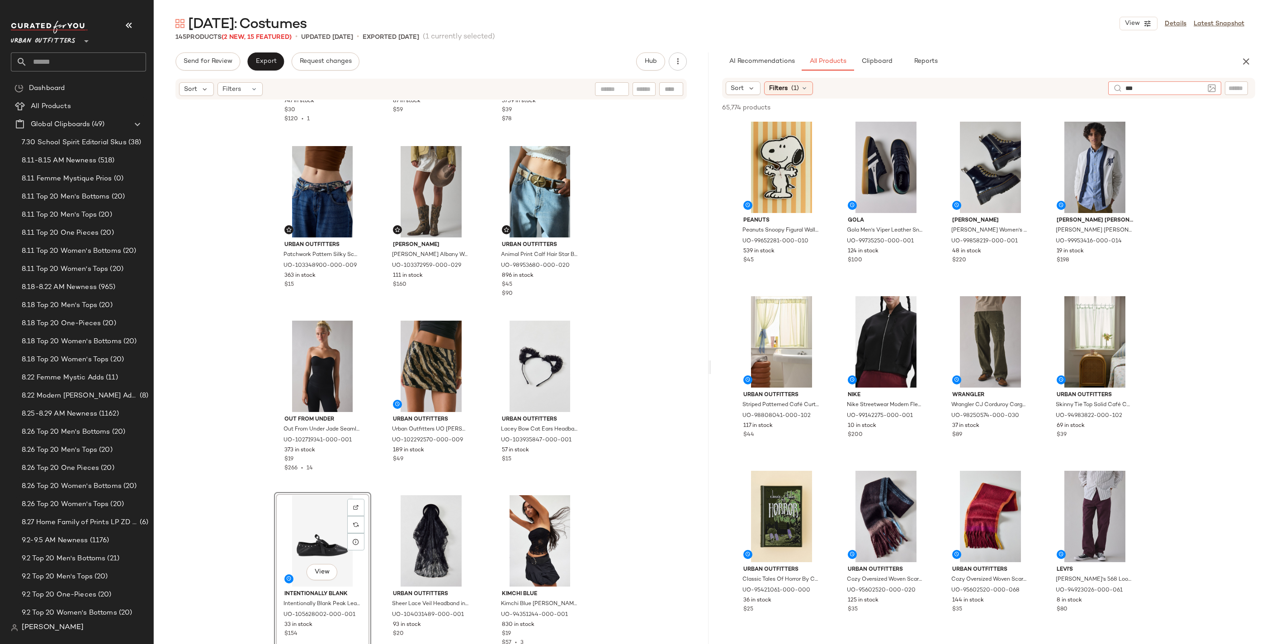
type input "****"
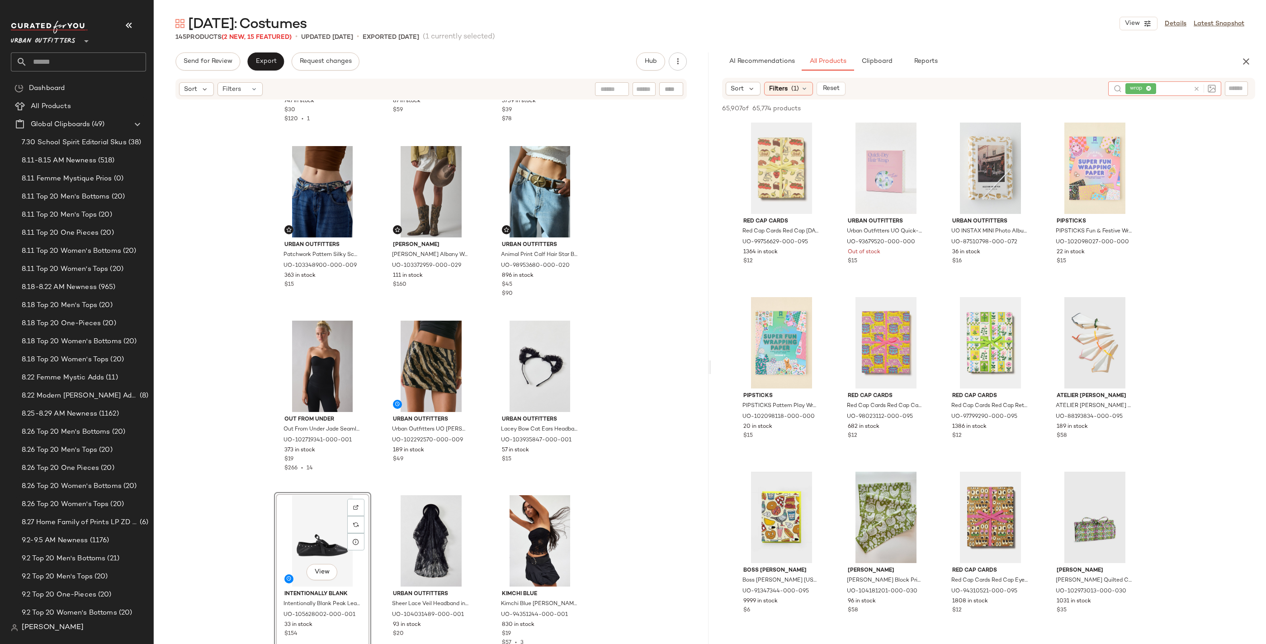
click at [825, 86] on icon at bounding box center [1196, 88] width 7 height 7
click at [293, 504] on div "View" at bounding box center [322, 540] width 91 height 91
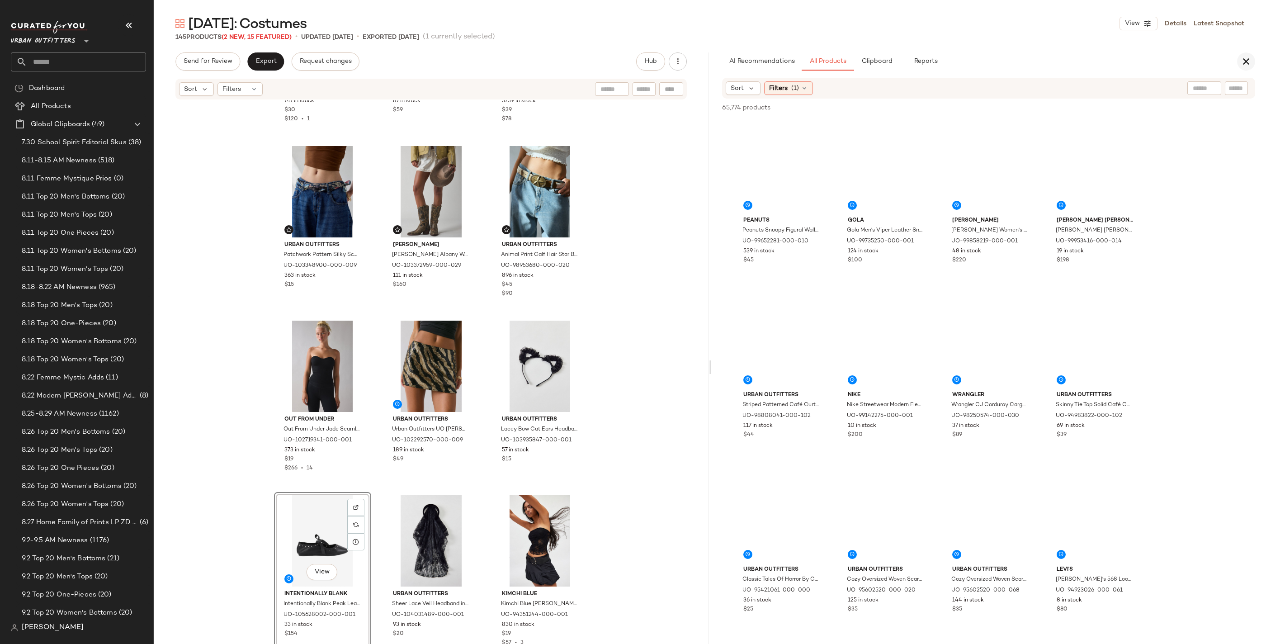
click at [825, 59] on icon "button" at bounding box center [1246, 61] width 11 height 11
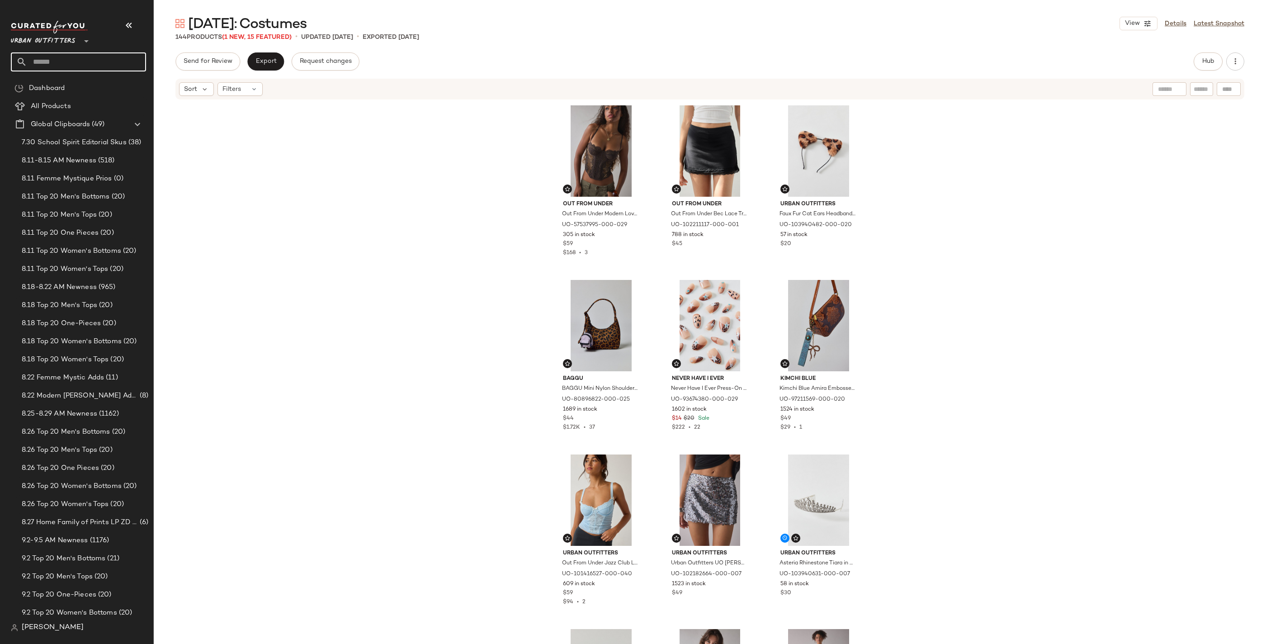
click at [71, 60] on input "text" at bounding box center [86, 61] width 119 height 19
type input "******"
click at [69, 89] on span "cs" at bounding box center [65, 87] width 7 height 9
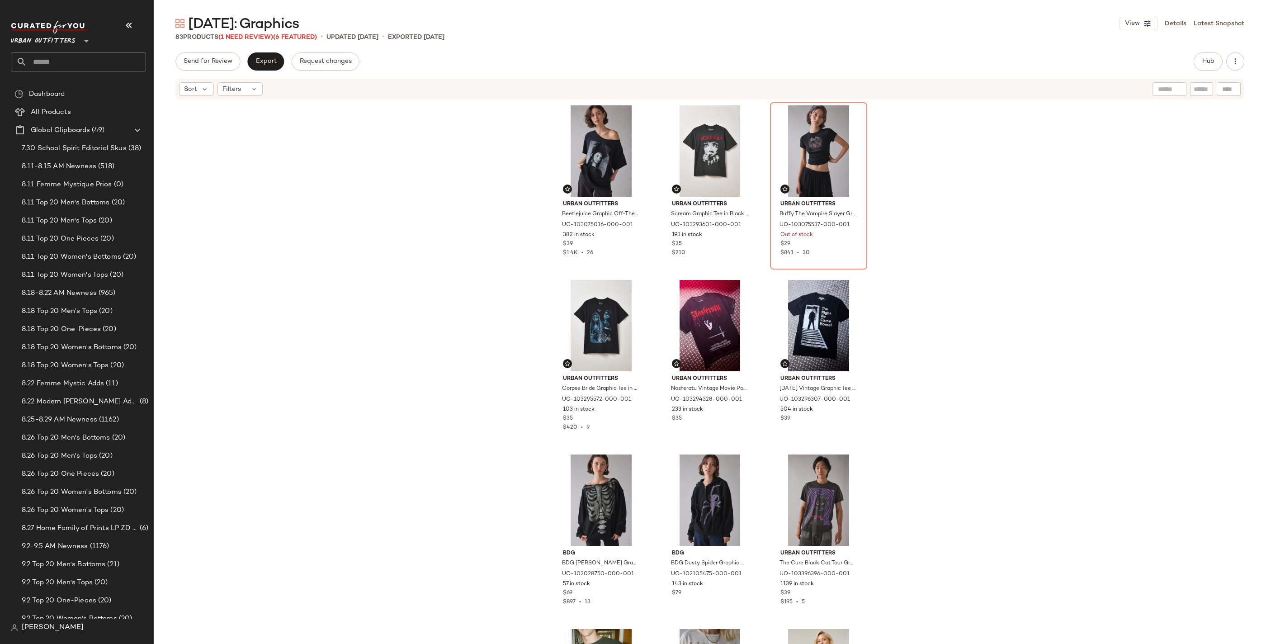
scroll to position [6, 0]
click at [258, 34] on span "(1 Need Review)" at bounding box center [245, 37] width 55 height 7
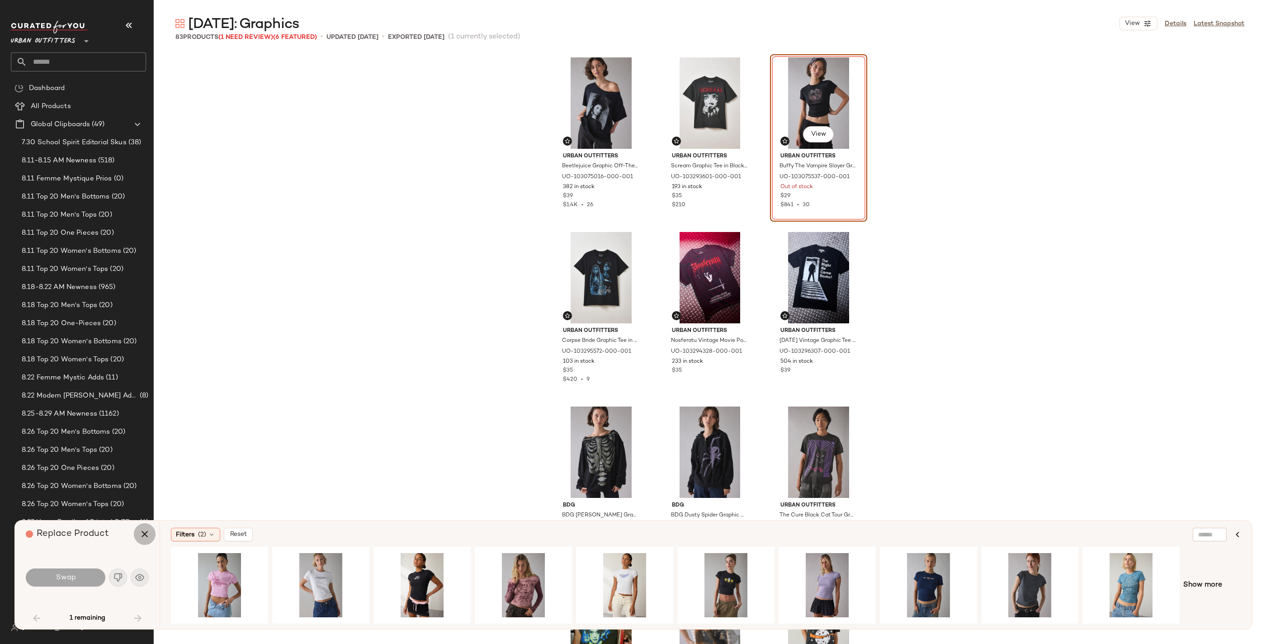
click at [139, 531] on icon "button" at bounding box center [144, 534] width 11 height 11
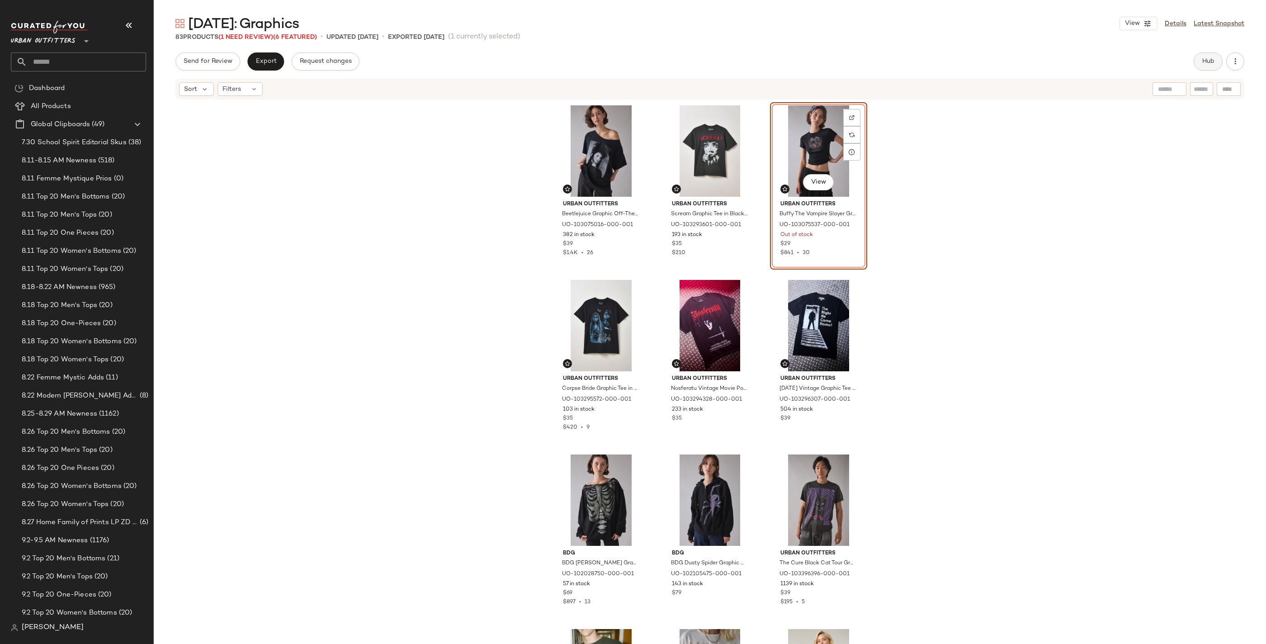
click at [1210, 57] on button "Hub" at bounding box center [1208, 61] width 29 height 18
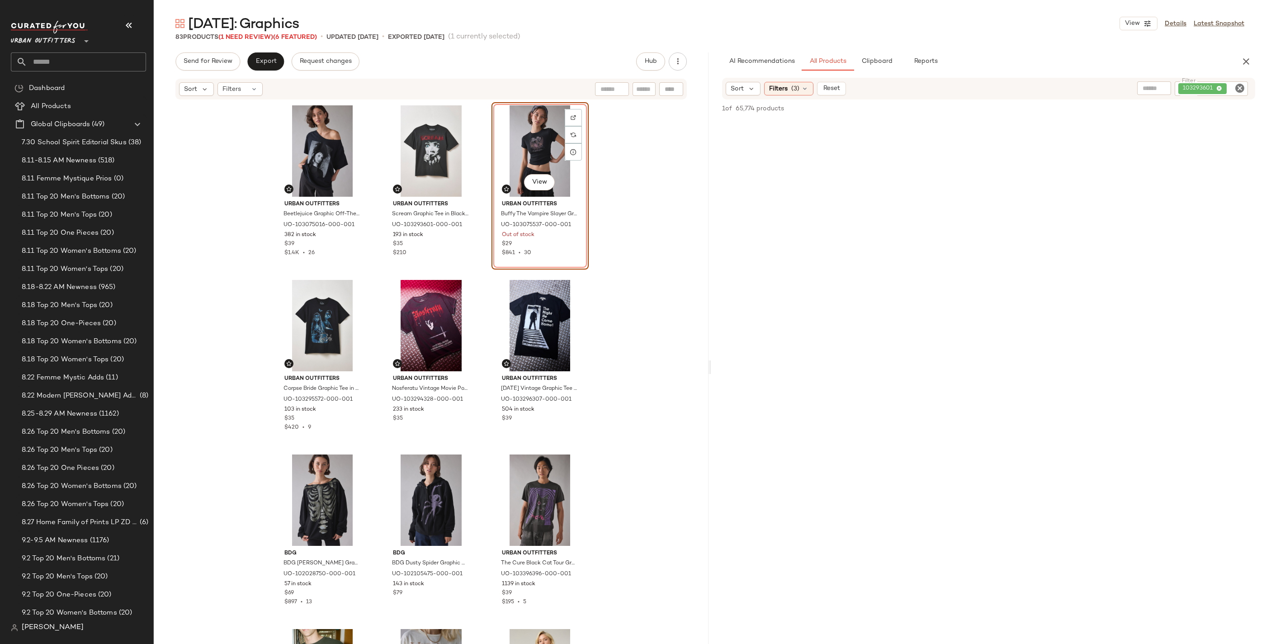
drag, startPoint x: 1233, startPoint y: 83, endPoint x: 1237, endPoint y: 85, distance: 5.1
click at [1237, 85] on div "Filter 103293601 Filter" at bounding box center [1211, 88] width 73 height 14
click at [1238, 85] on icon "Clear Filter" at bounding box center [1239, 88] width 11 height 11
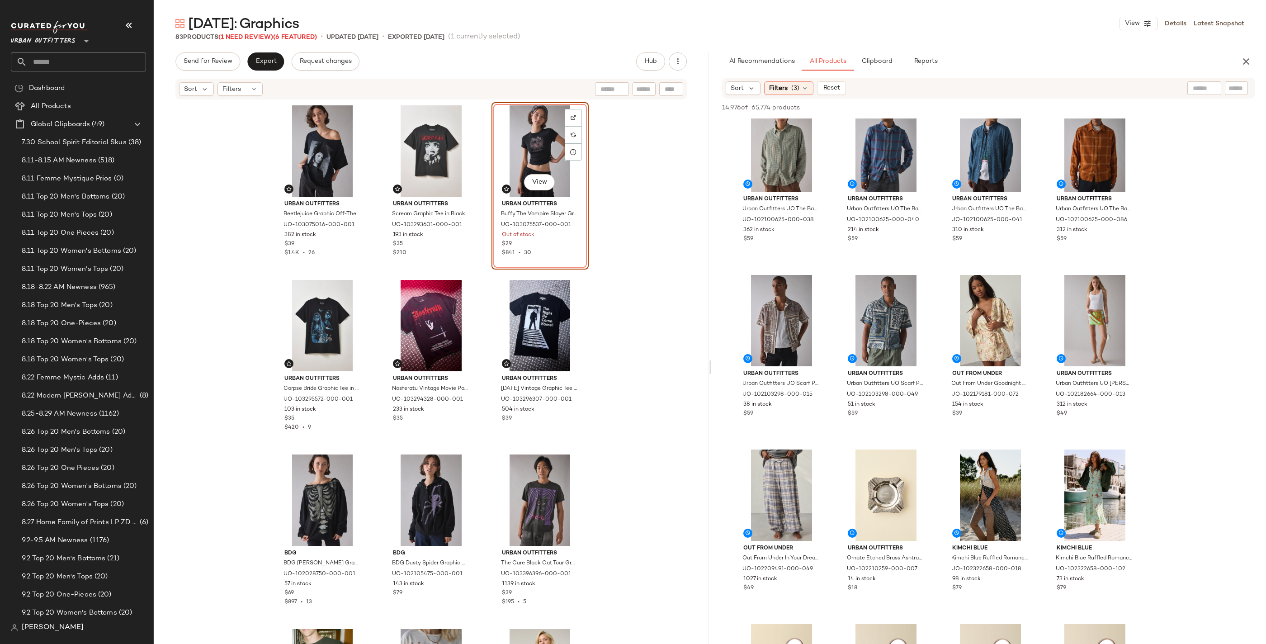
click at [542, 136] on div "View" at bounding box center [540, 150] width 91 height 91
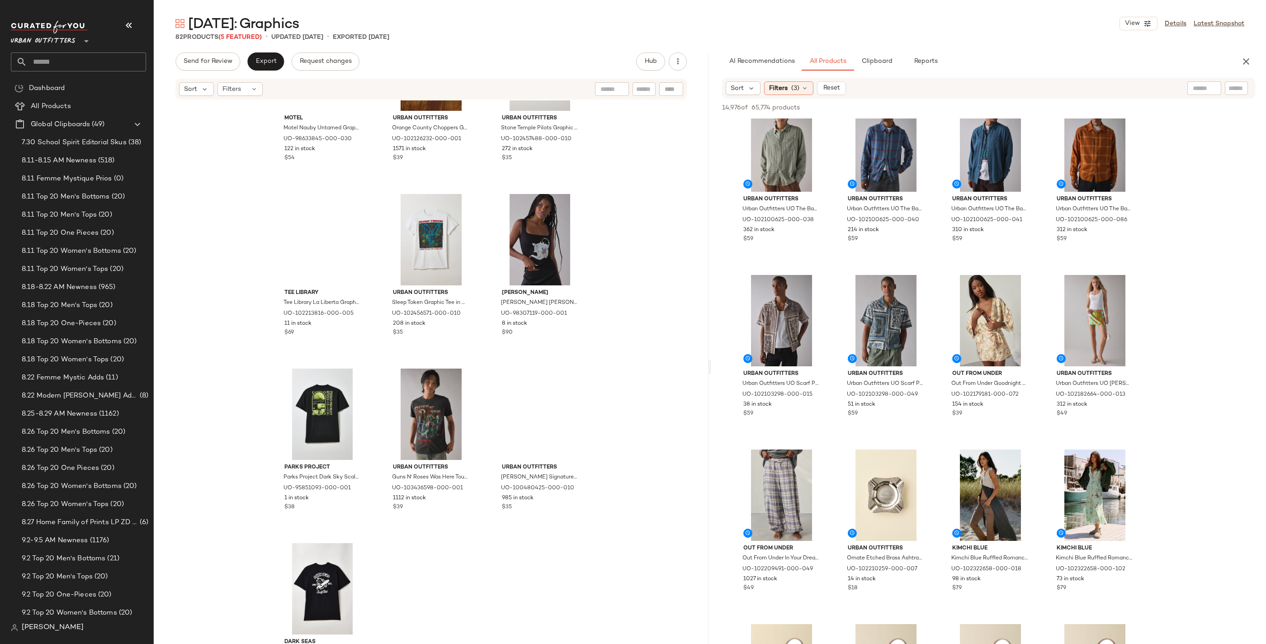
scroll to position [4318, 0]
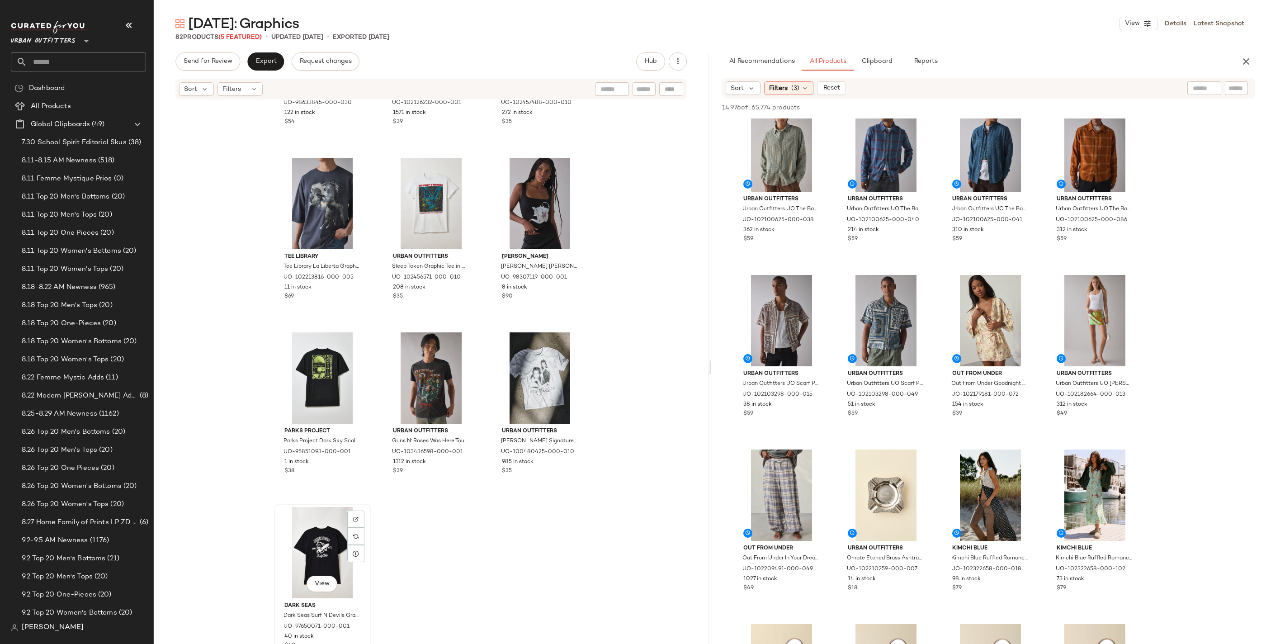
click at [324, 549] on div "View" at bounding box center [322, 552] width 91 height 91
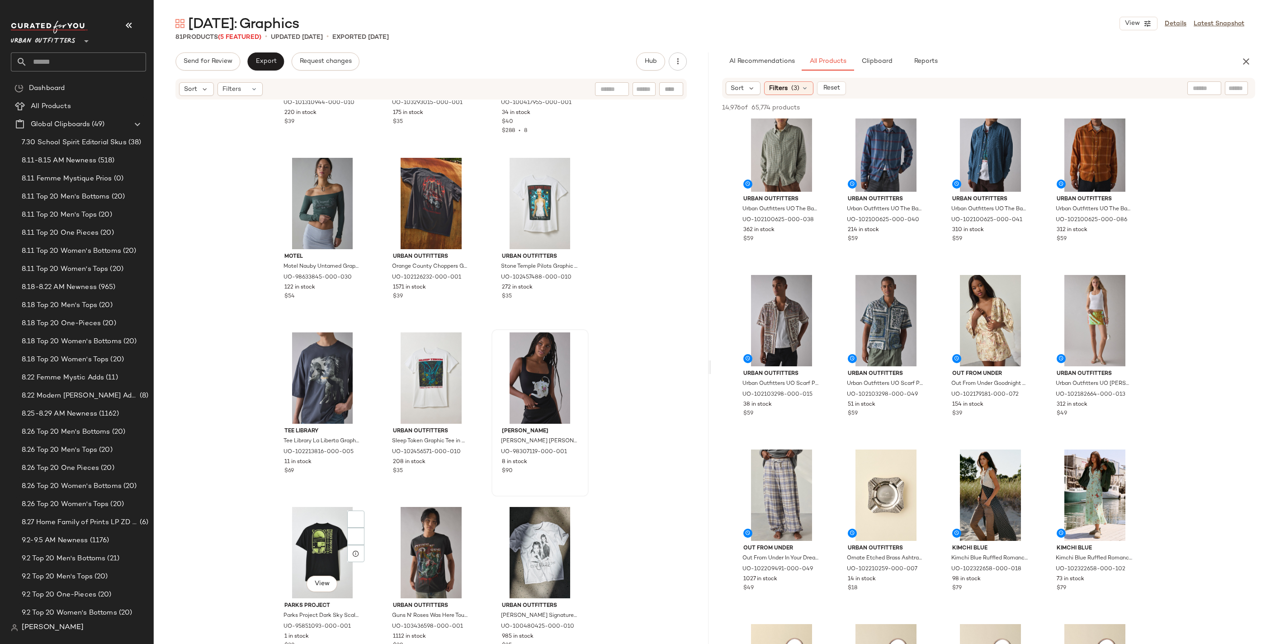
scroll to position [4144, 0]
click at [71, 59] on input "text" at bounding box center [86, 61] width 119 height 19
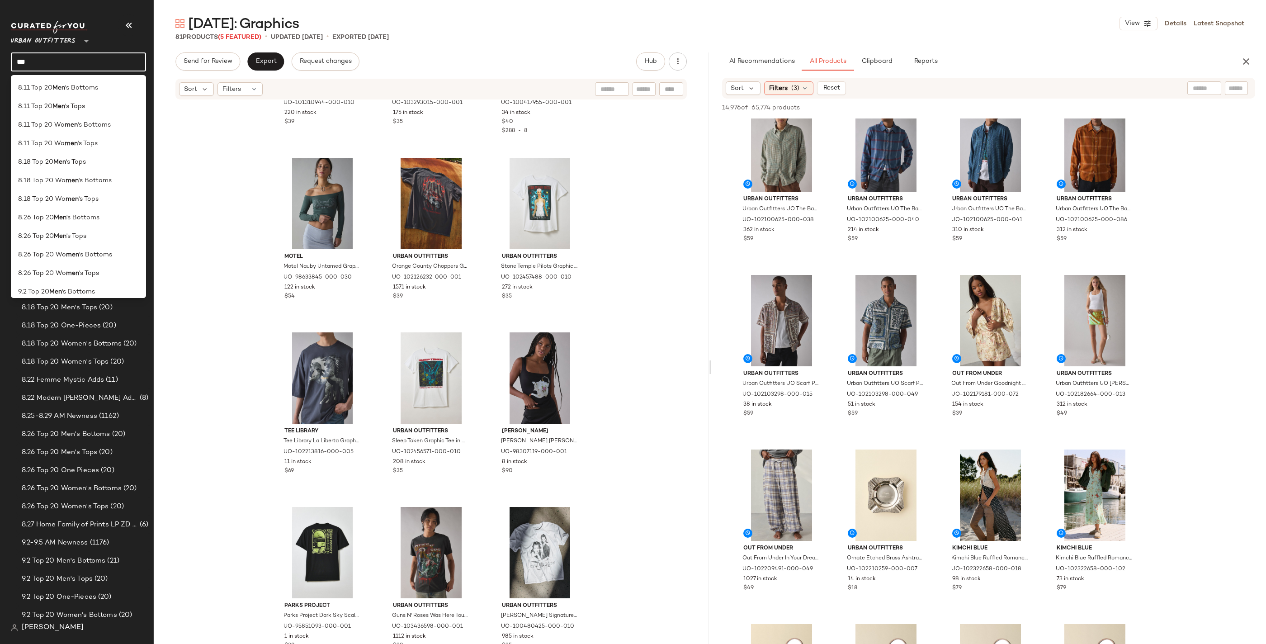
drag, startPoint x: 89, startPoint y: 66, endPoint x: 2, endPoint y: 61, distance: 86.5
click at [2, 61] on nav "Urban Outfitters ** *** Dashboard All Products Global Clipboards (49) 7.30 Scho…" at bounding box center [77, 322] width 154 height 644
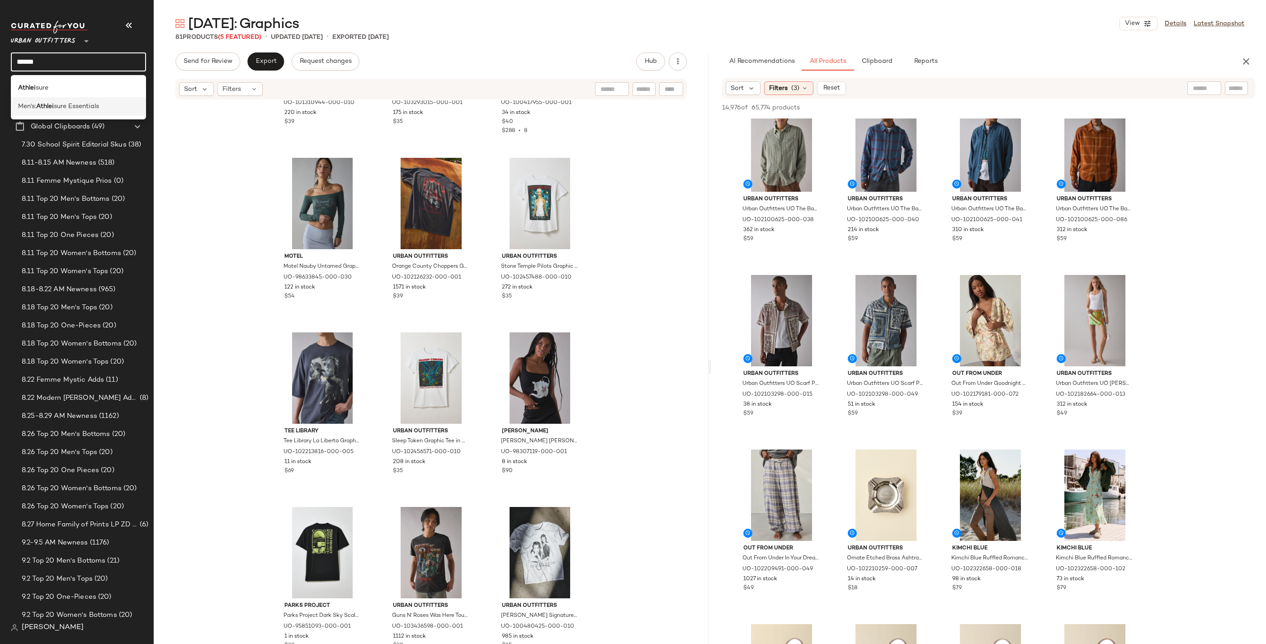
type input "******"
click at [62, 104] on span "sure Essentials" at bounding box center [76, 106] width 45 height 9
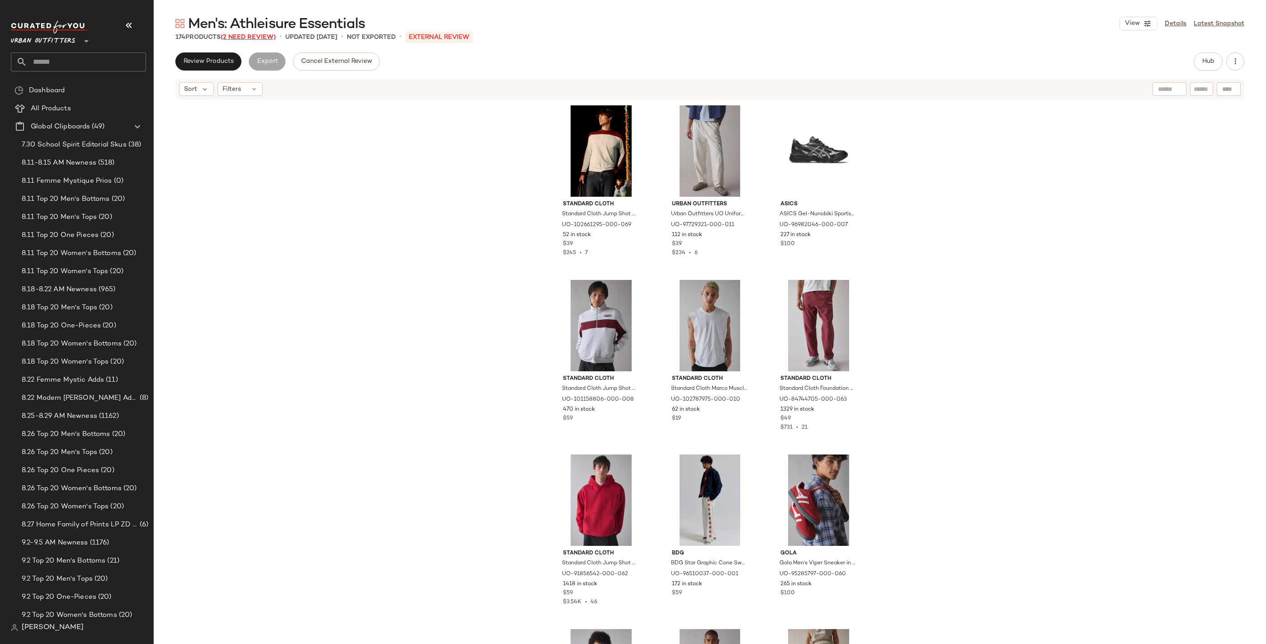
click at [241, 37] on span "(2 Need Review)" at bounding box center [248, 37] width 55 height 7
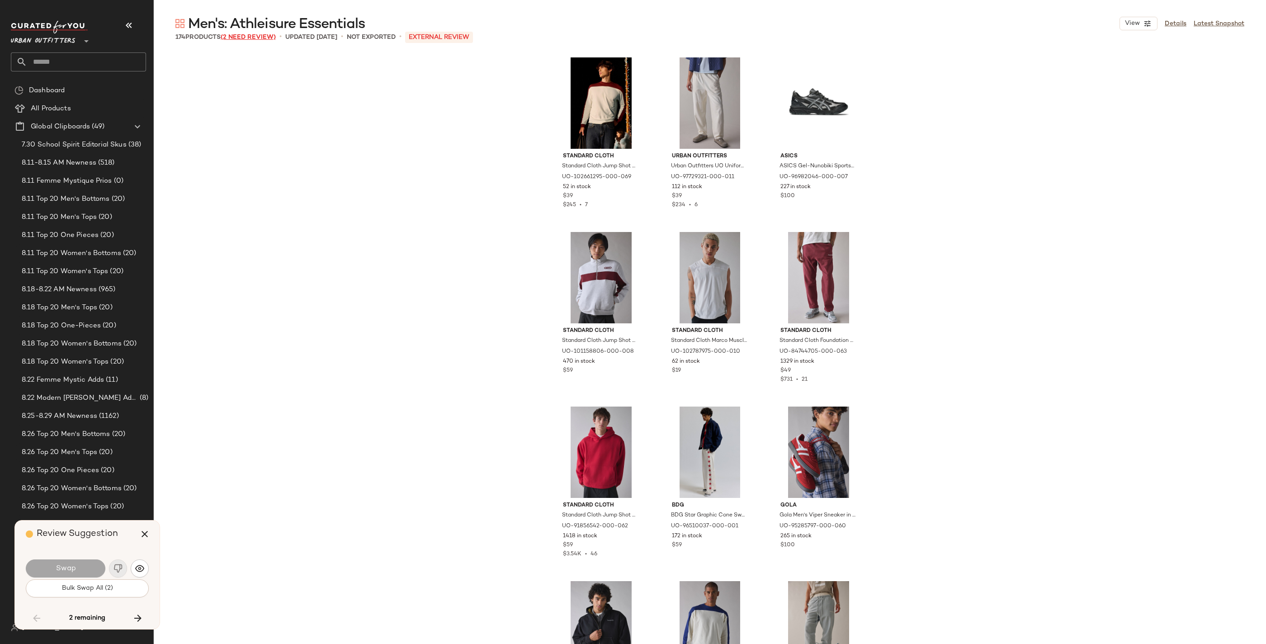
scroll to position [4014, 0]
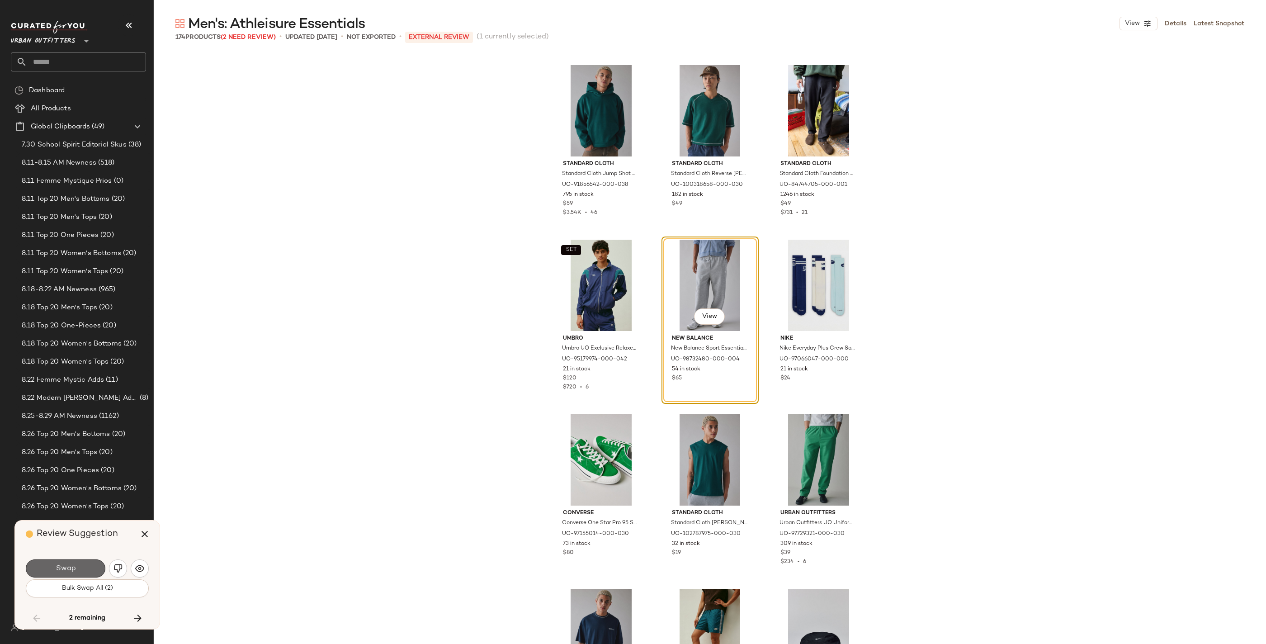
click at [52, 567] on button "Swap" at bounding box center [66, 568] width 80 height 18
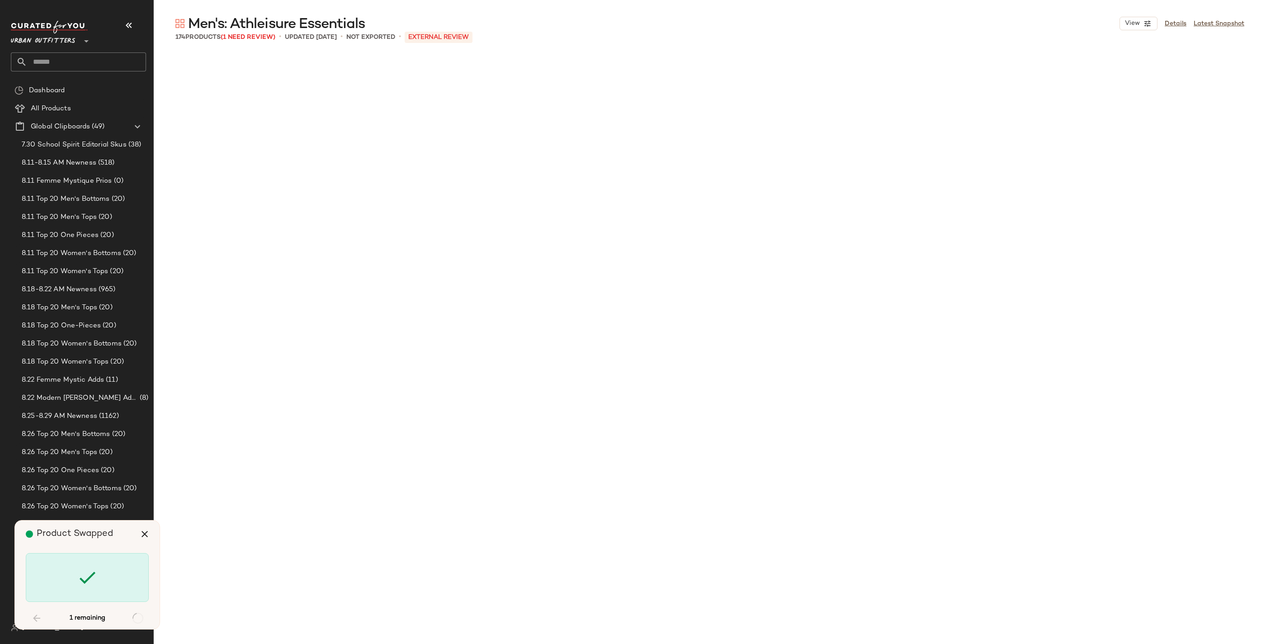
scroll to position [5759, 0]
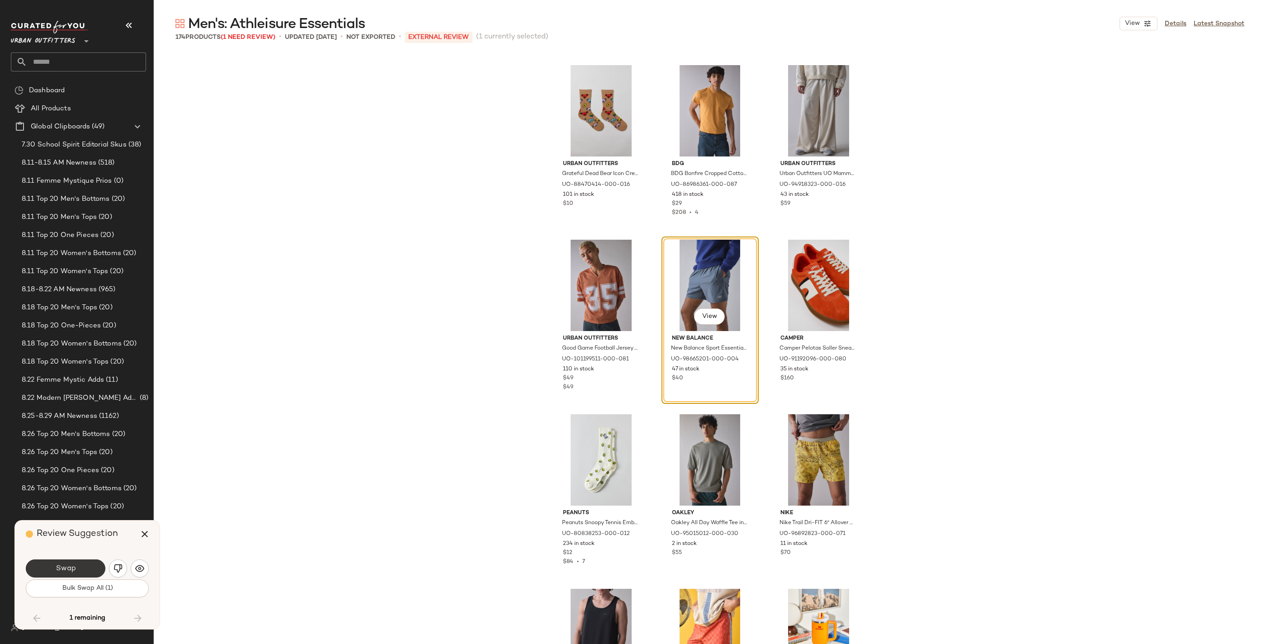
click at [56, 571] on span "Swap" at bounding box center [65, 568] width 20 height 9
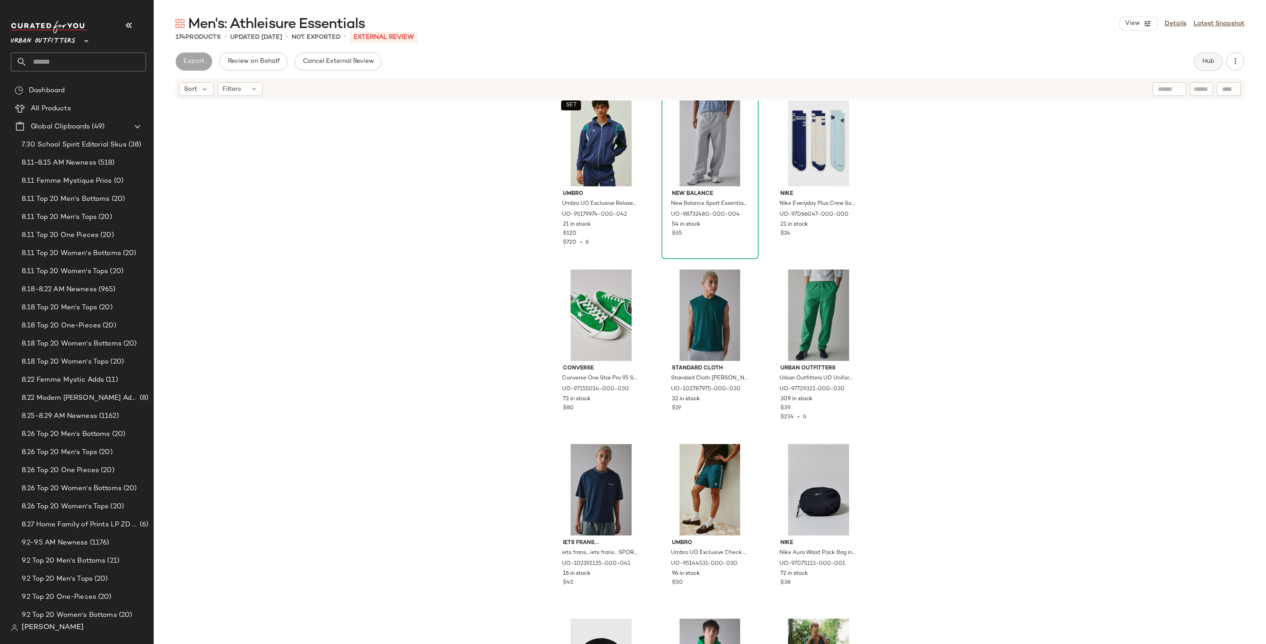
scroll to position [4199, 0]
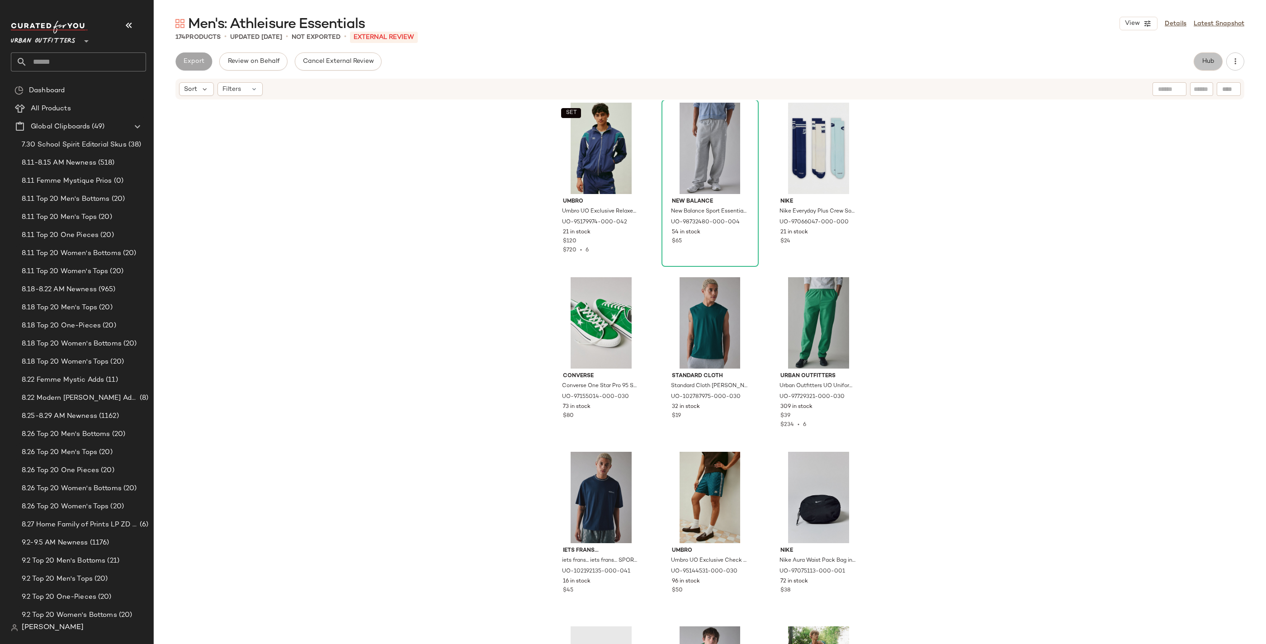
click at [1214, 58] on span "Hub" at bounding box center [1208, 61] width 13 height 7
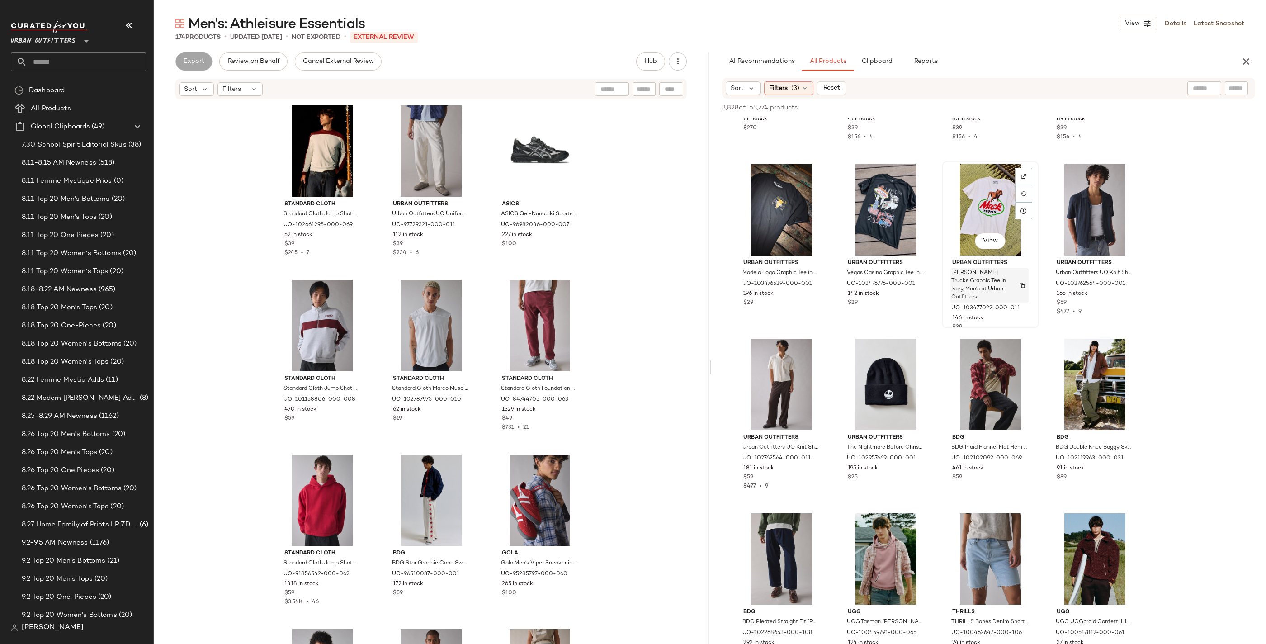
scroll to position [9909, 0]
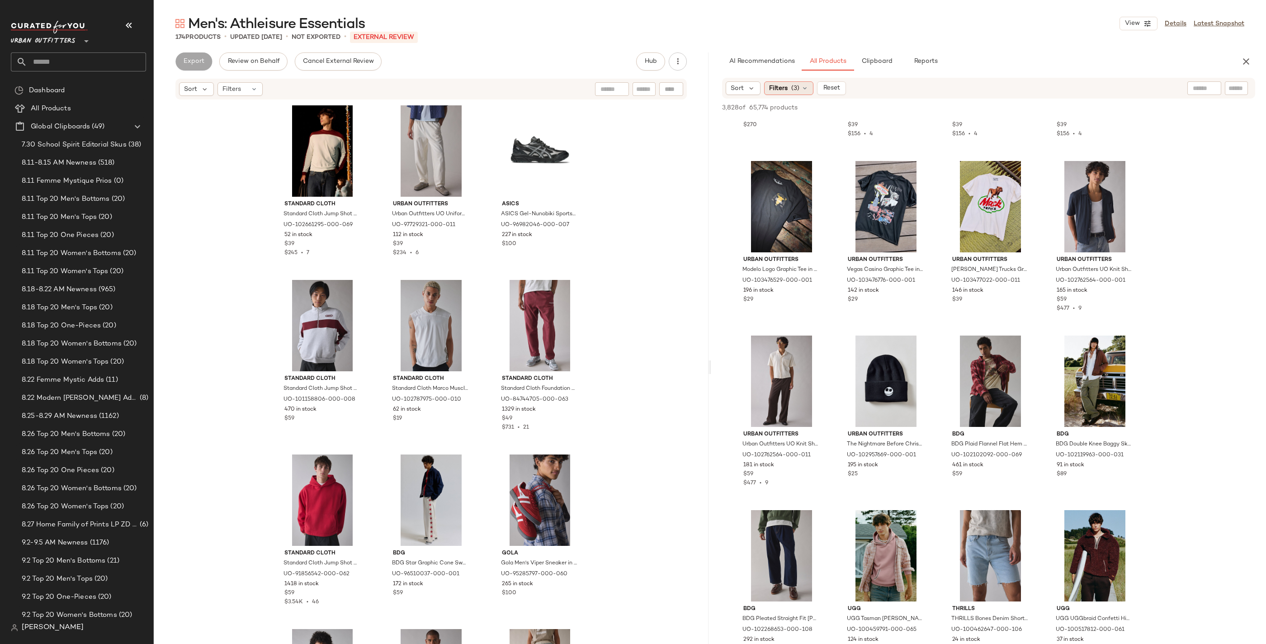
click at [788, 83] on div "Filters (3)" at bounding box center [788, 88] width 49 height 14
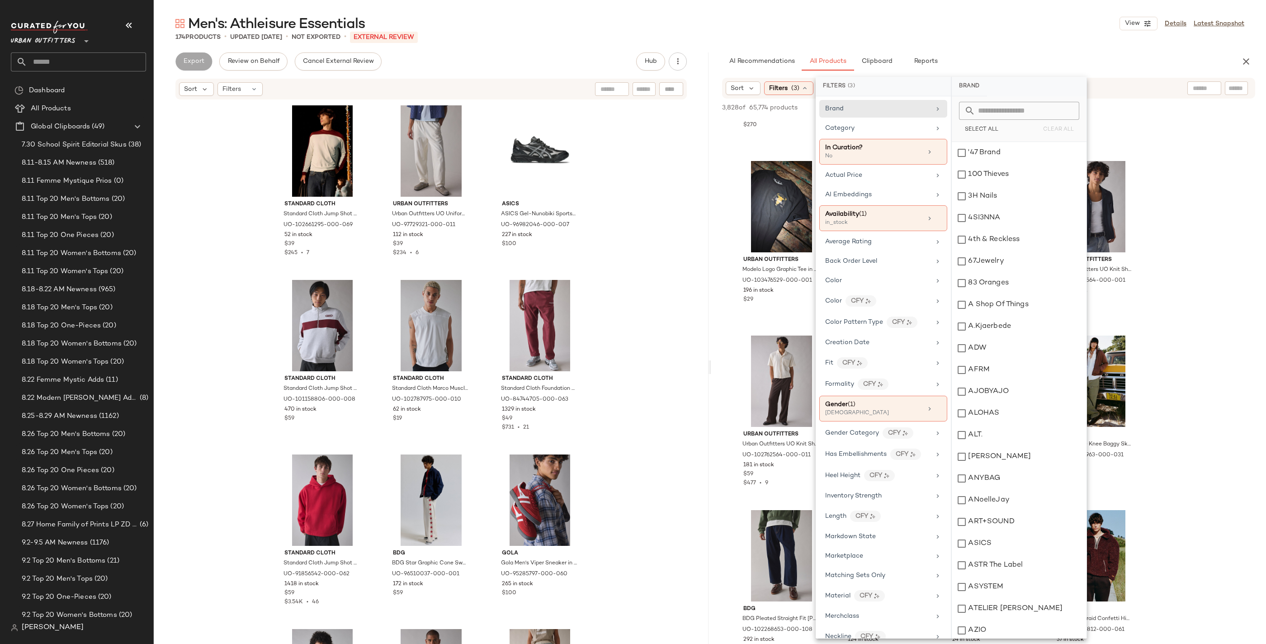
scroll to position [9423, 0]
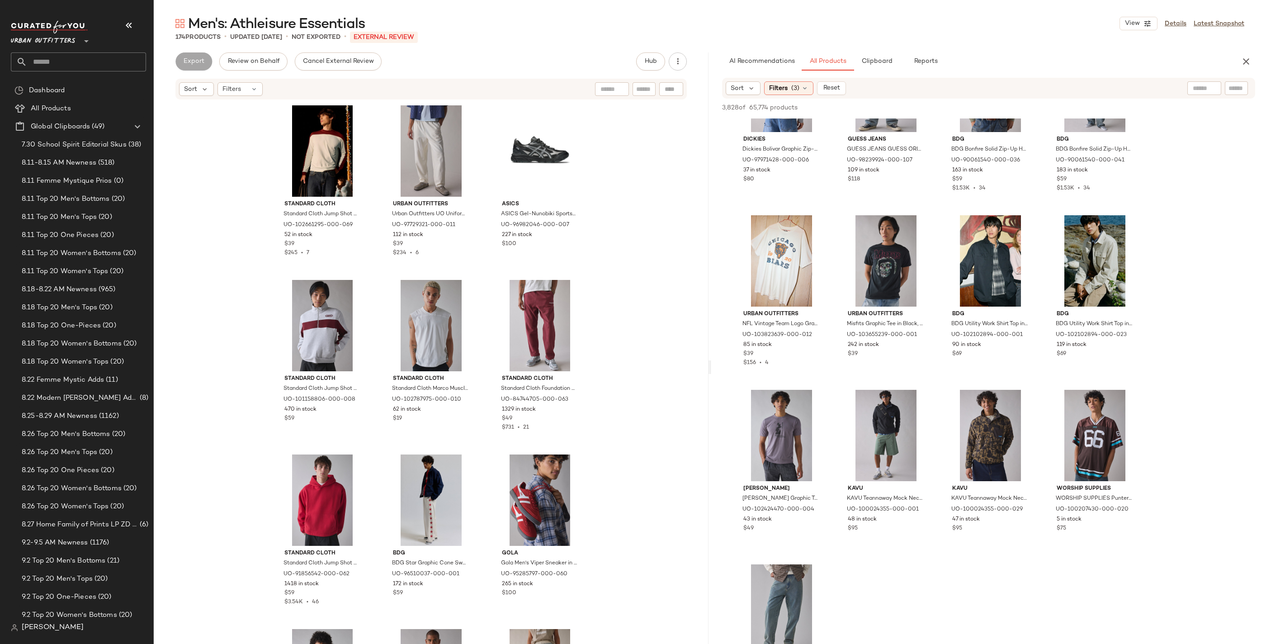
scroll to position [10727, 0]
